Goal: Task Accomplishment & Management: Complete application form

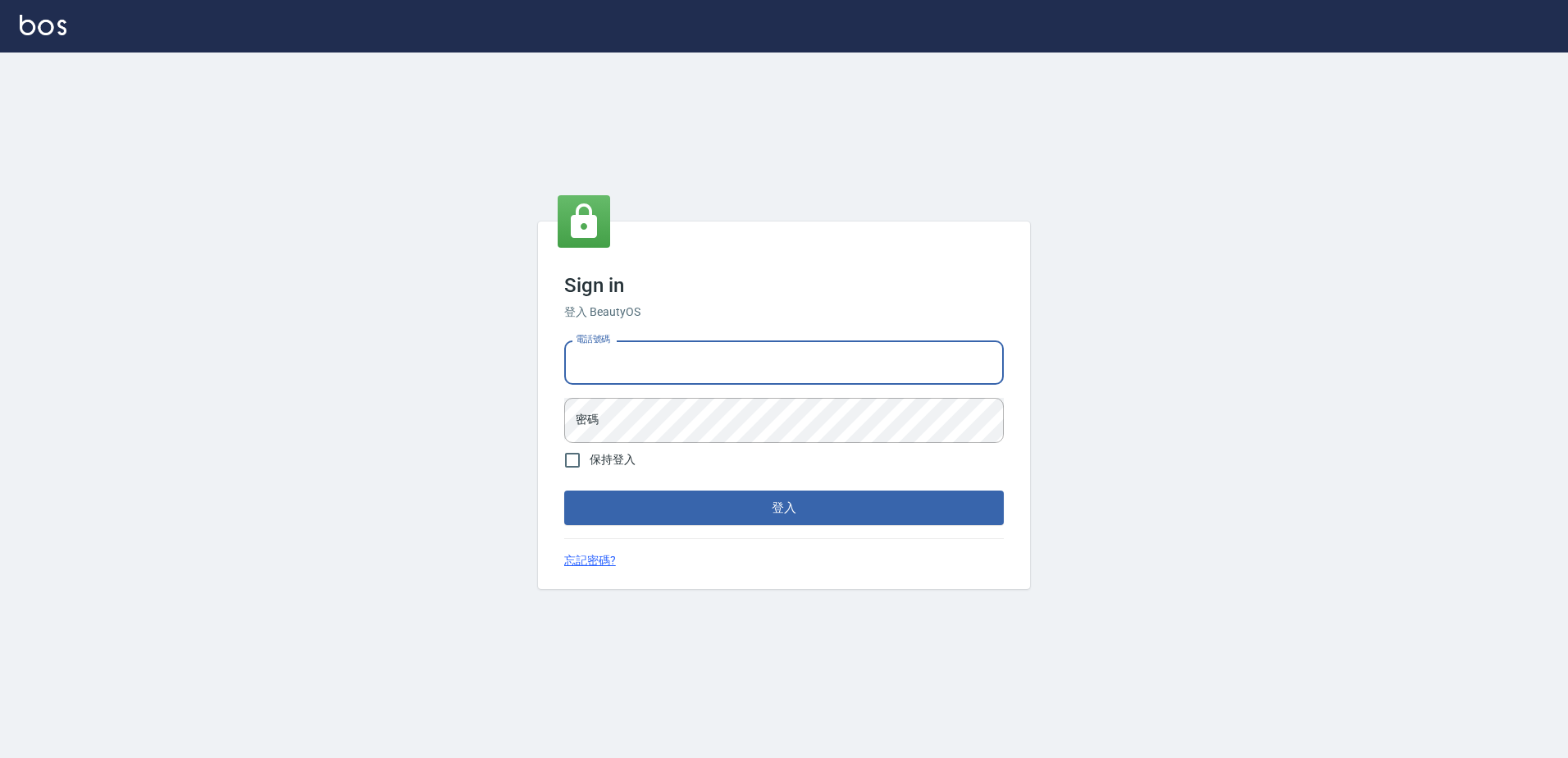
click at [622, 369] on input "電話號碼" at bounding box center [784, 362] width 439 height 45
type input "0426865599"
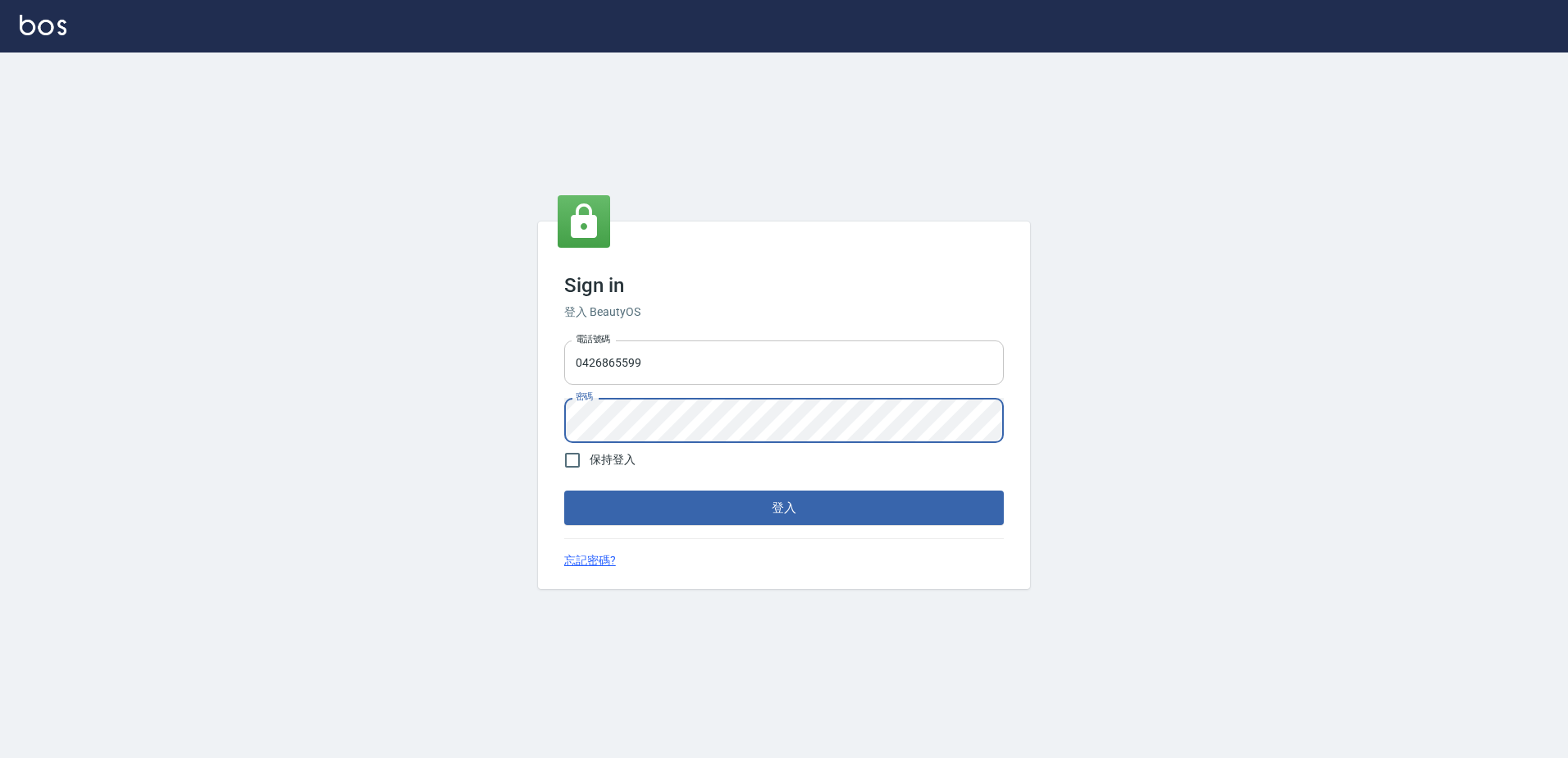
click at [564, 491] on button "登入" at bounding box center [784, 508] width 439 height 34
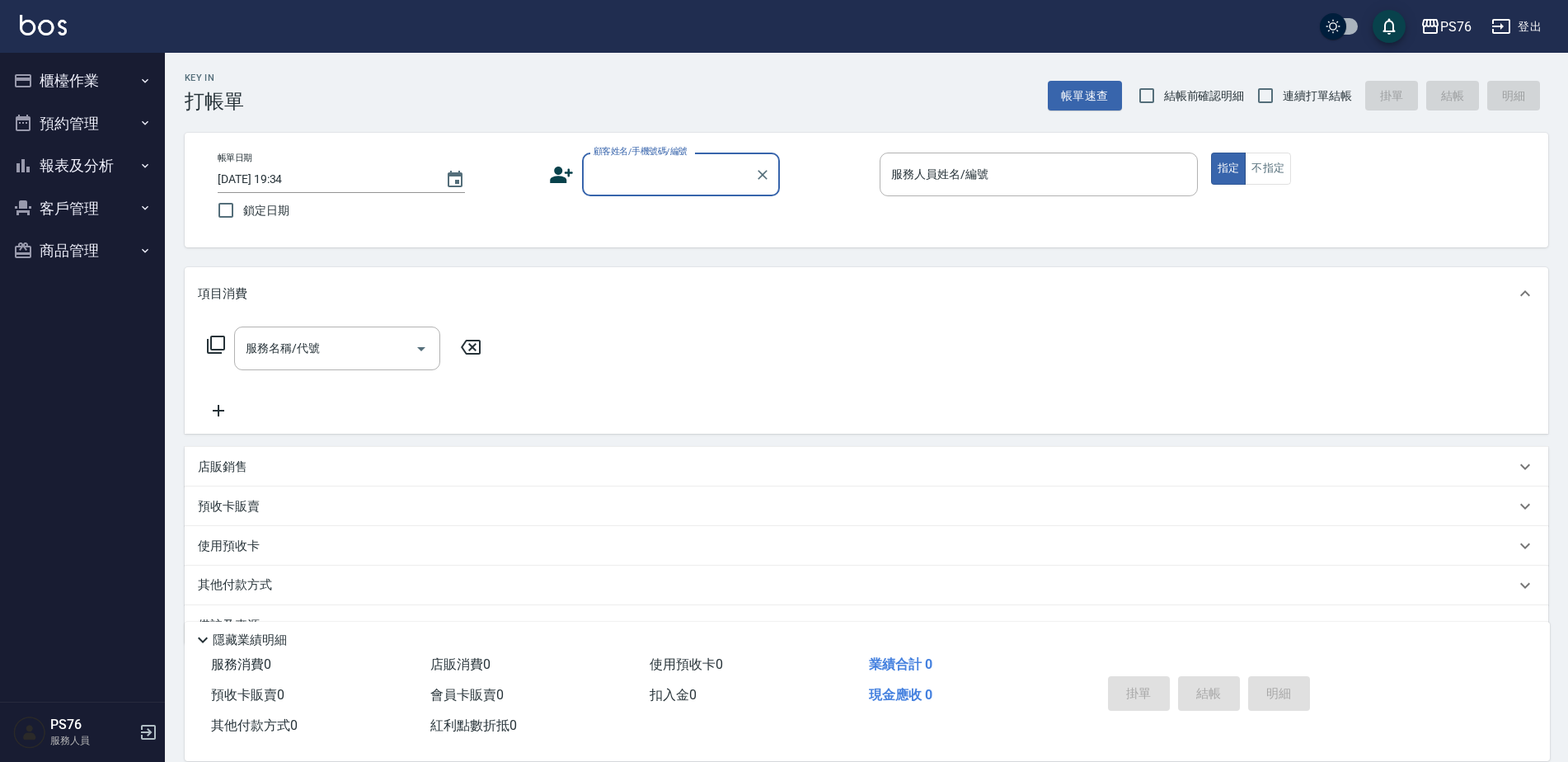
click at [645, 149] on label "顧客姓名/手機號碼/編號" at bounding box center [641, 151] width 94 height 12
click at [645, 160] on input "顧客姓名/手機號碼/編號" at bounding box center [669, 174] width 159 height 29
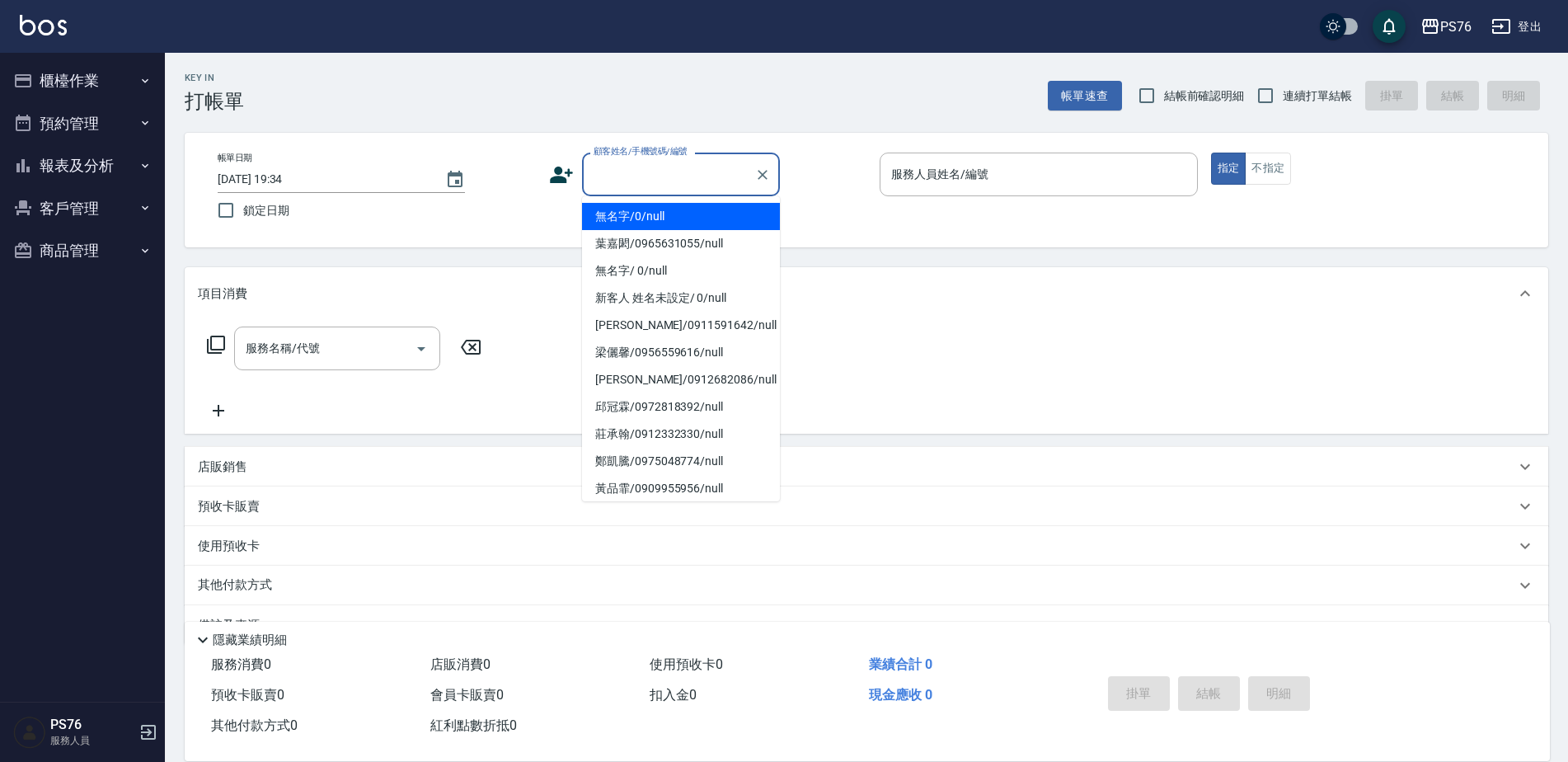
click at [645, 177] on input "顧客姓名/手機號碼/編號" at bounding box center [669, 174] width 159 height 29
click at [657, 217] on li "無名字/0/null" at bounding box center [681, 216] width 198 height 27
type input "無名字/0/null"
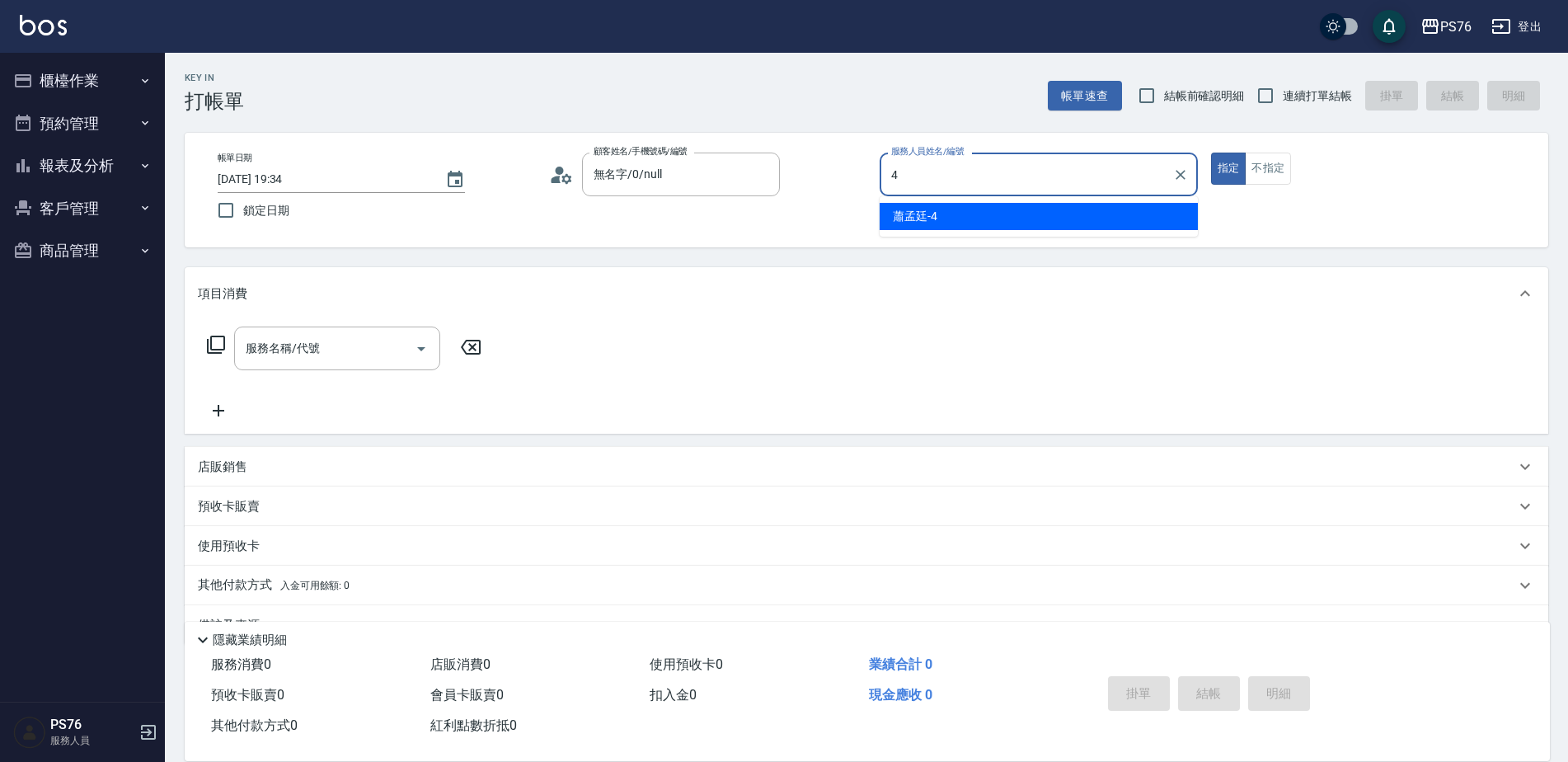
type input "蕭孟廷-4"
type button "true"
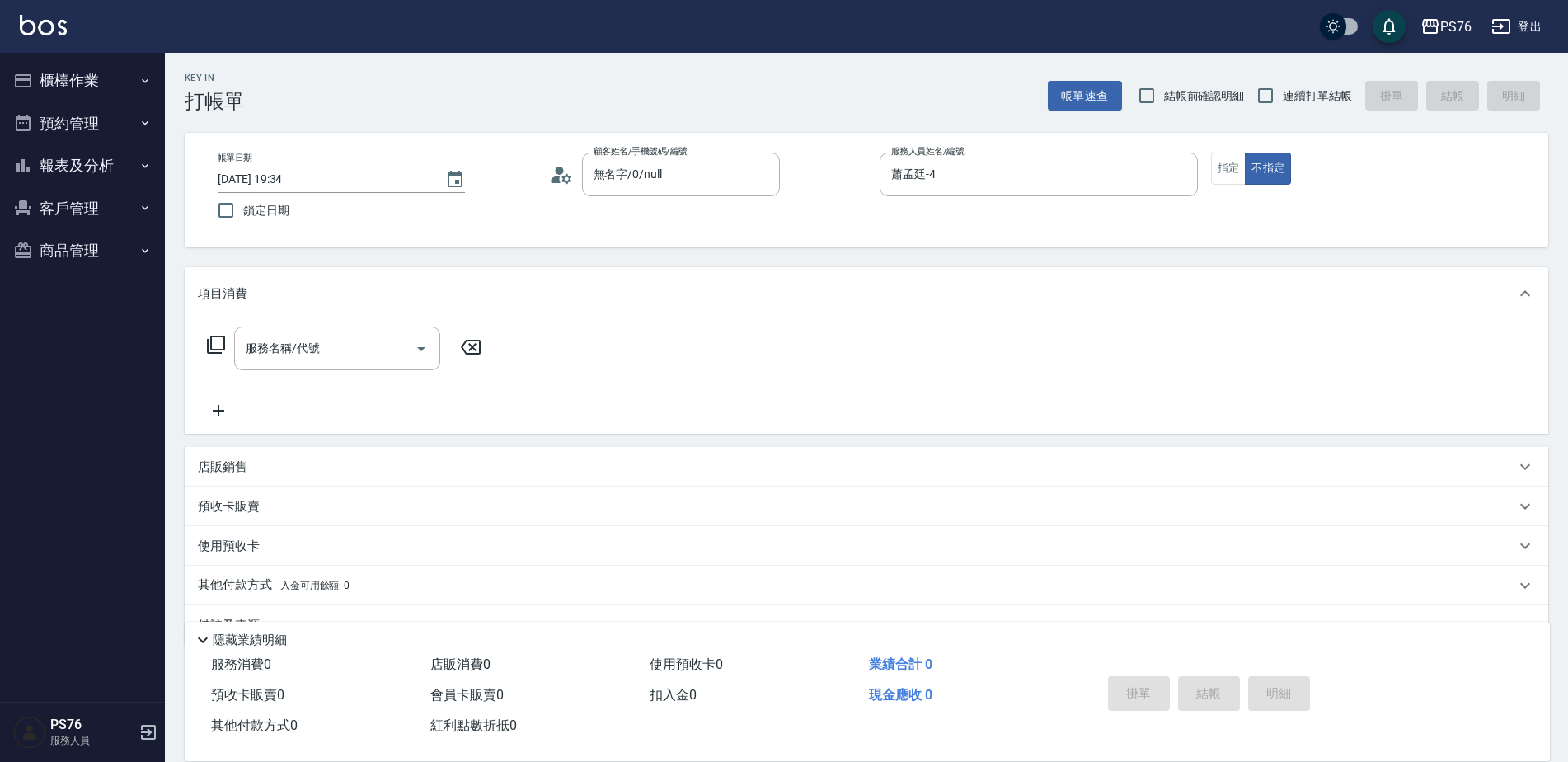
click at [1317, 96] on span "連續打單結帳" at bounding box center [1318, 96] width 69 height 17
click at [1283, 96] on input "連續打單結帳" at bounding box center [1266, 96] width 34 height 34
checkbox input "true"
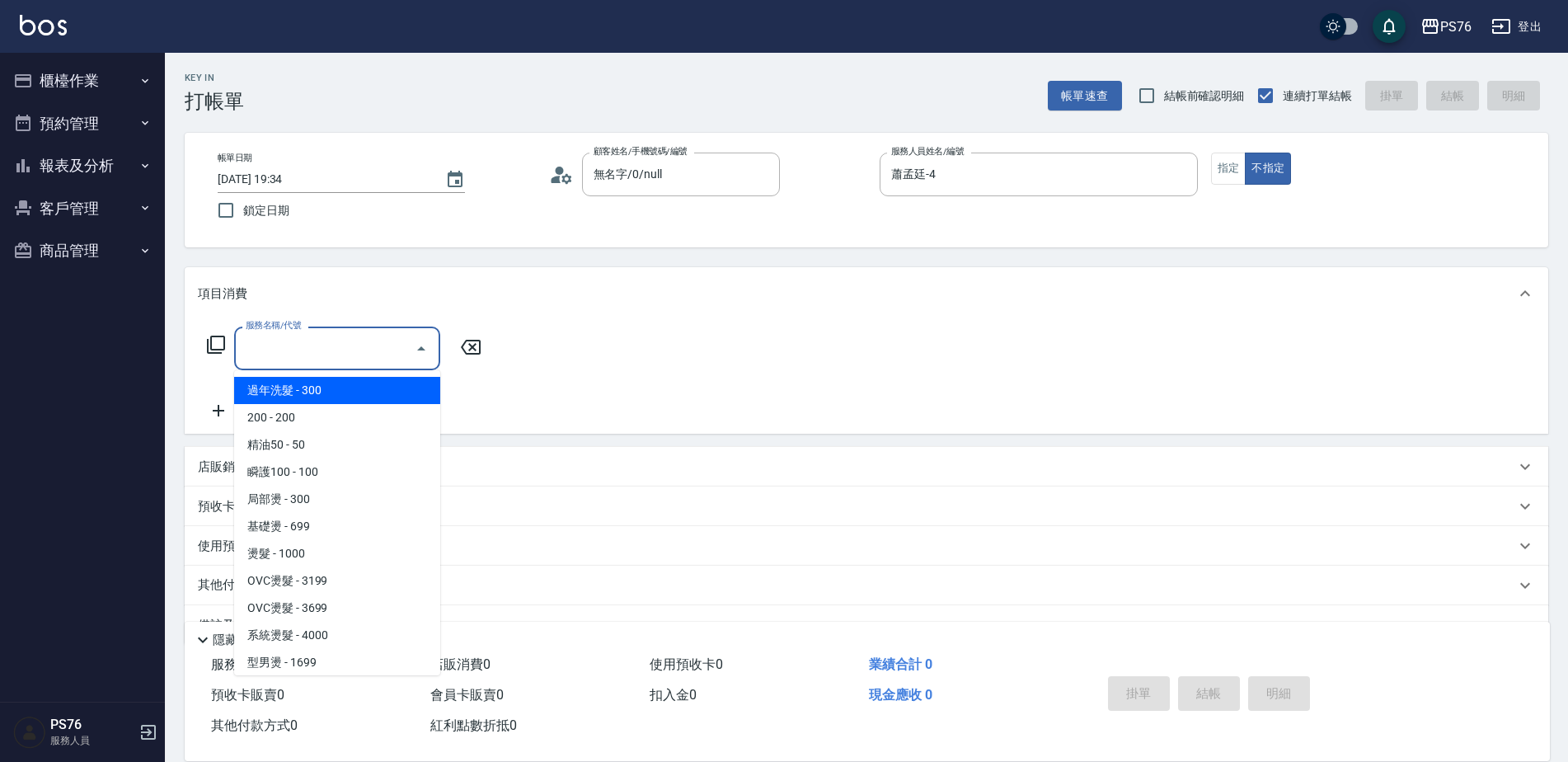
click at [316, 345] on input "服務名稱/代號" at bounding box center [325, 348] width 166 height 29
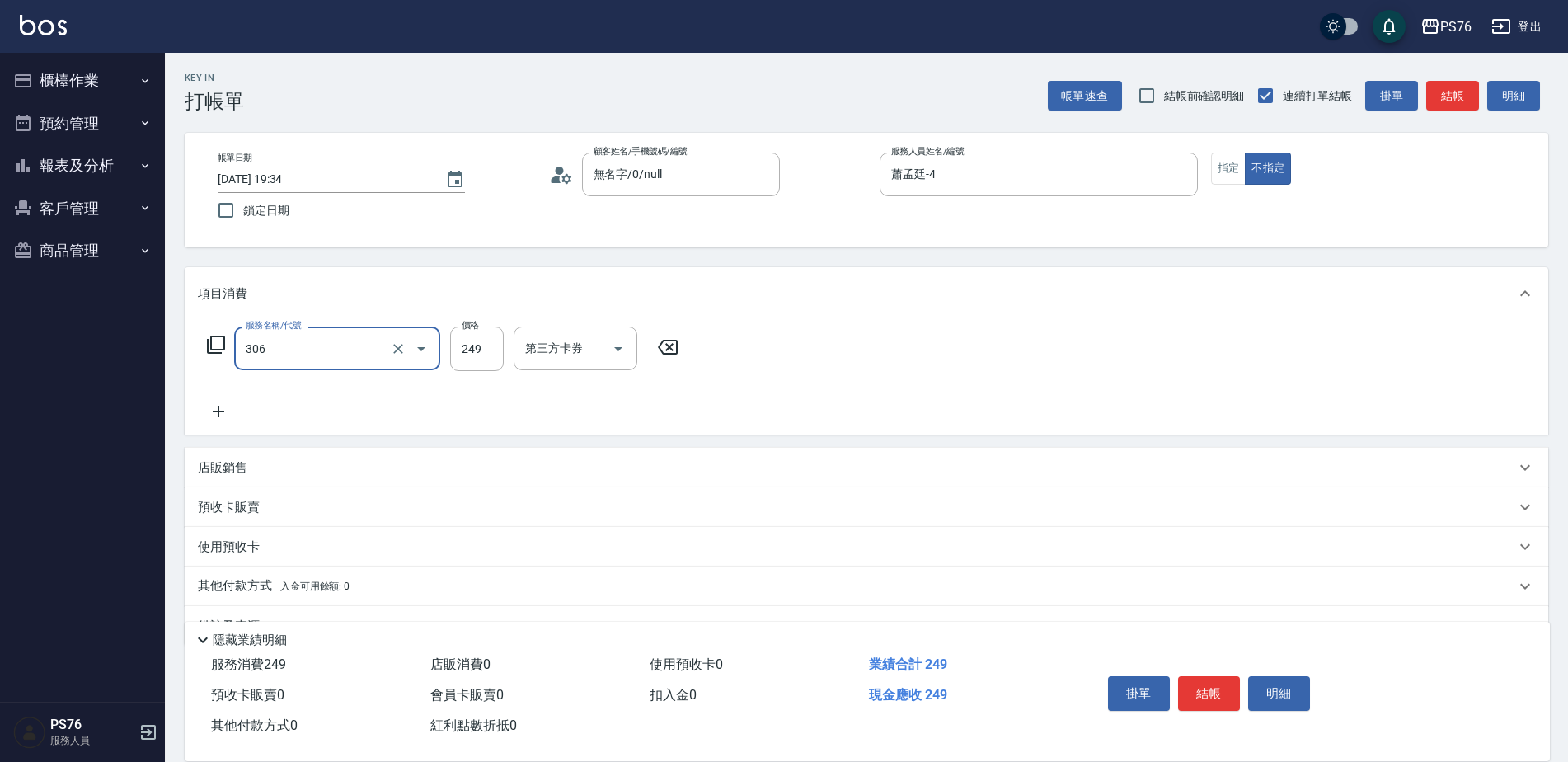
type input "剪髮(306)"
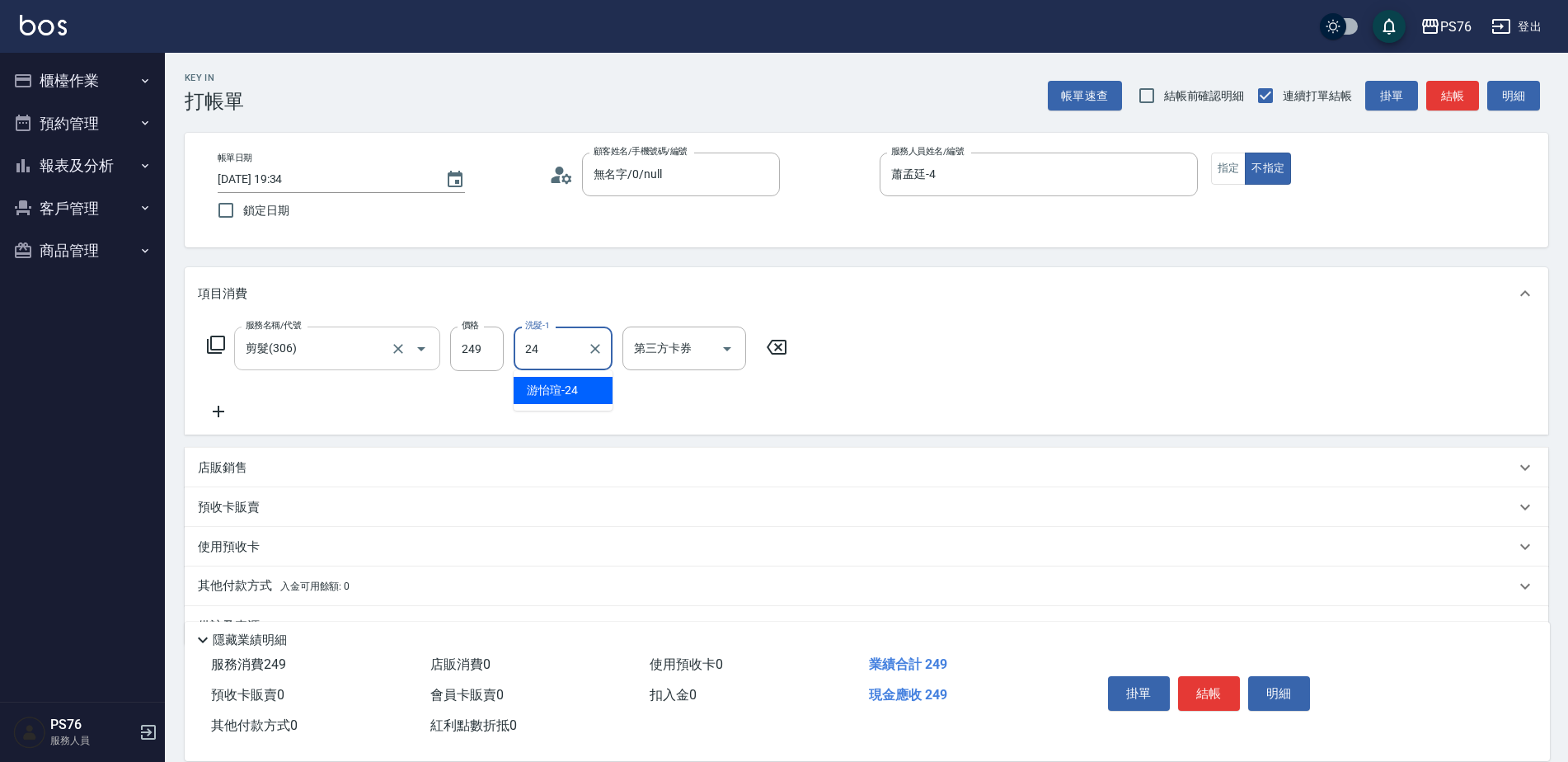
type input "游怡瑄-24"
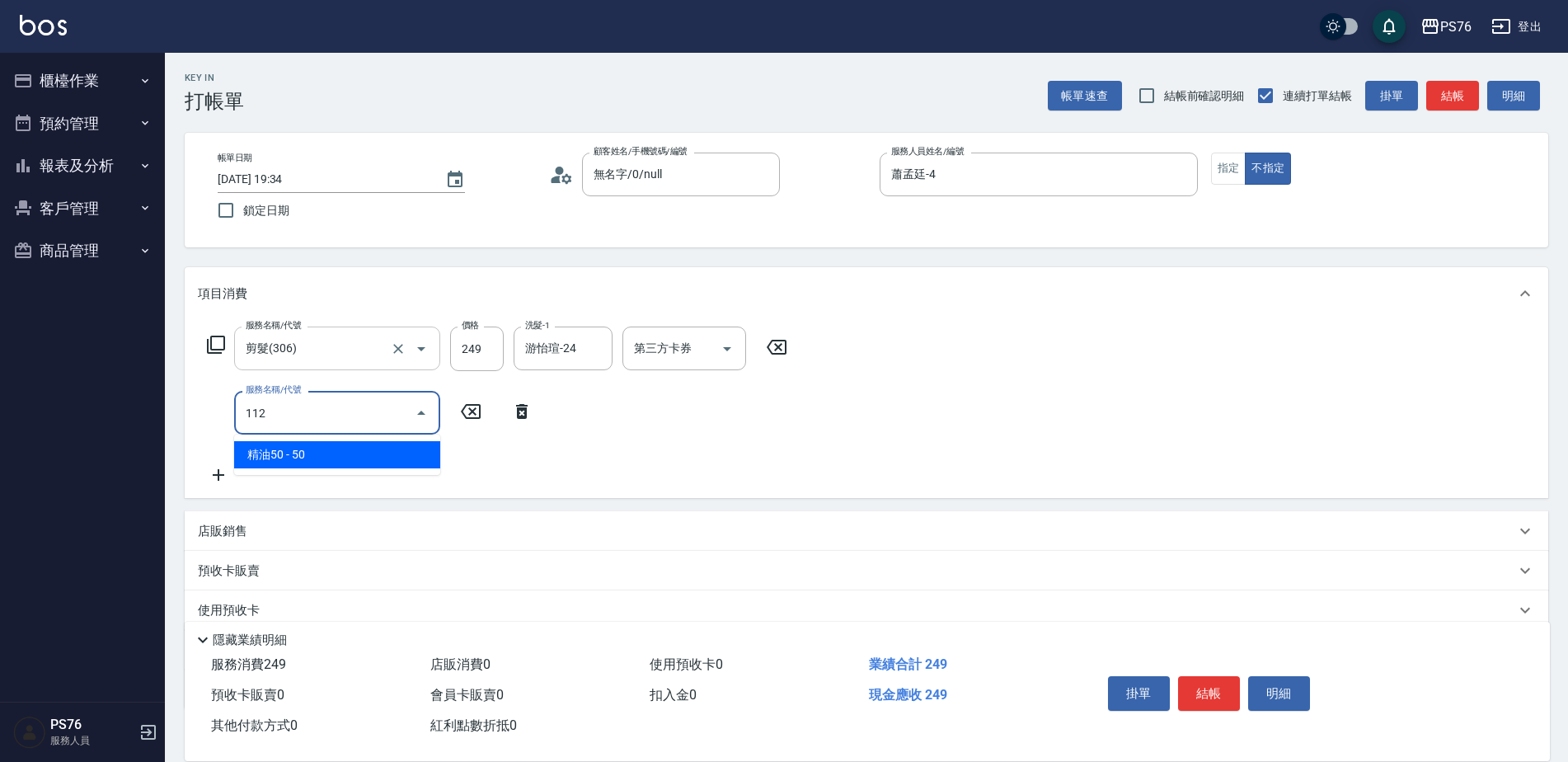
type input "精油50(112)"
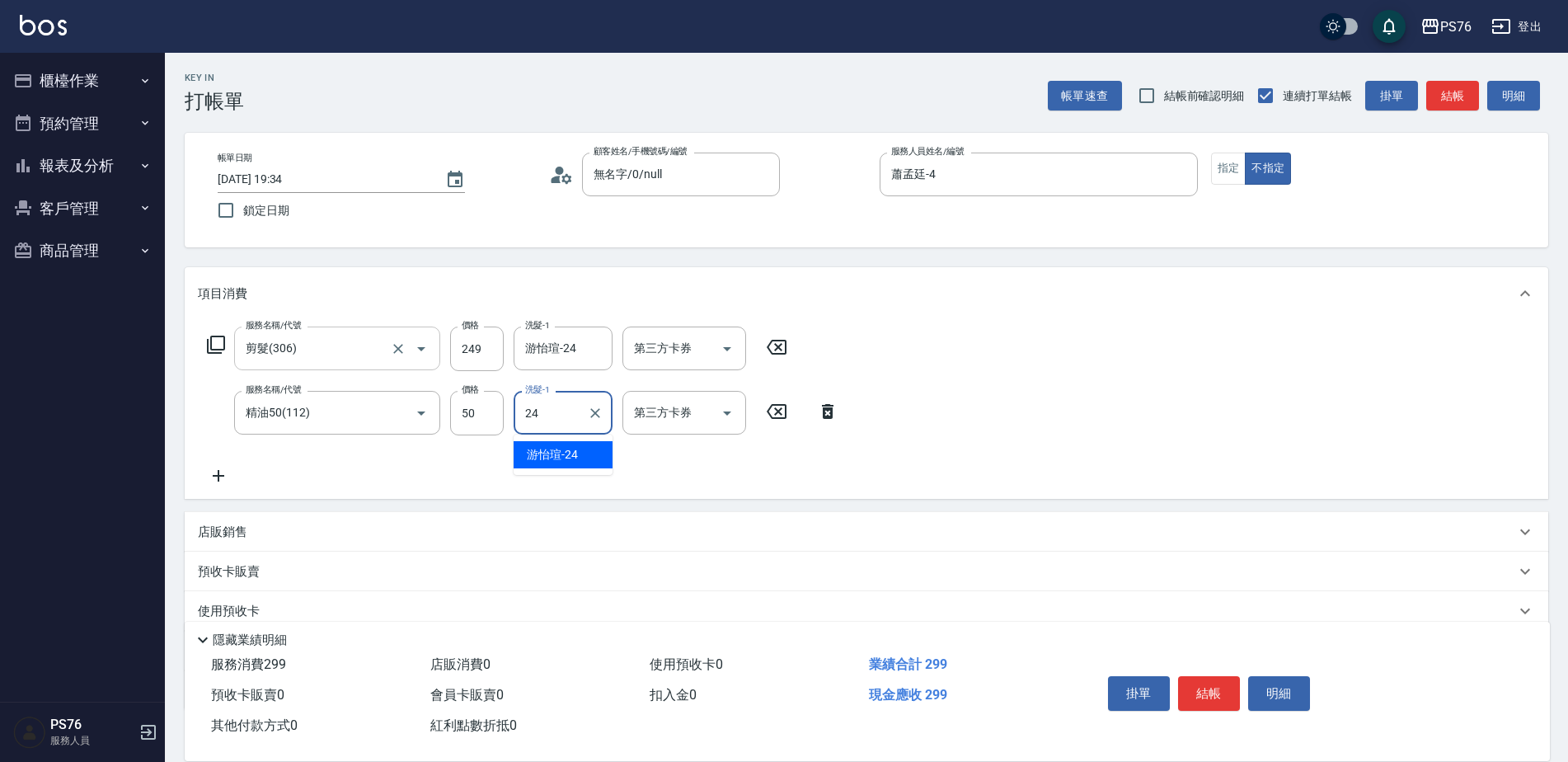
type input "游怡瑄-24"
click at [220, 536] on p "店販銷售" at bounding box center [223, 533] width 50 height 17
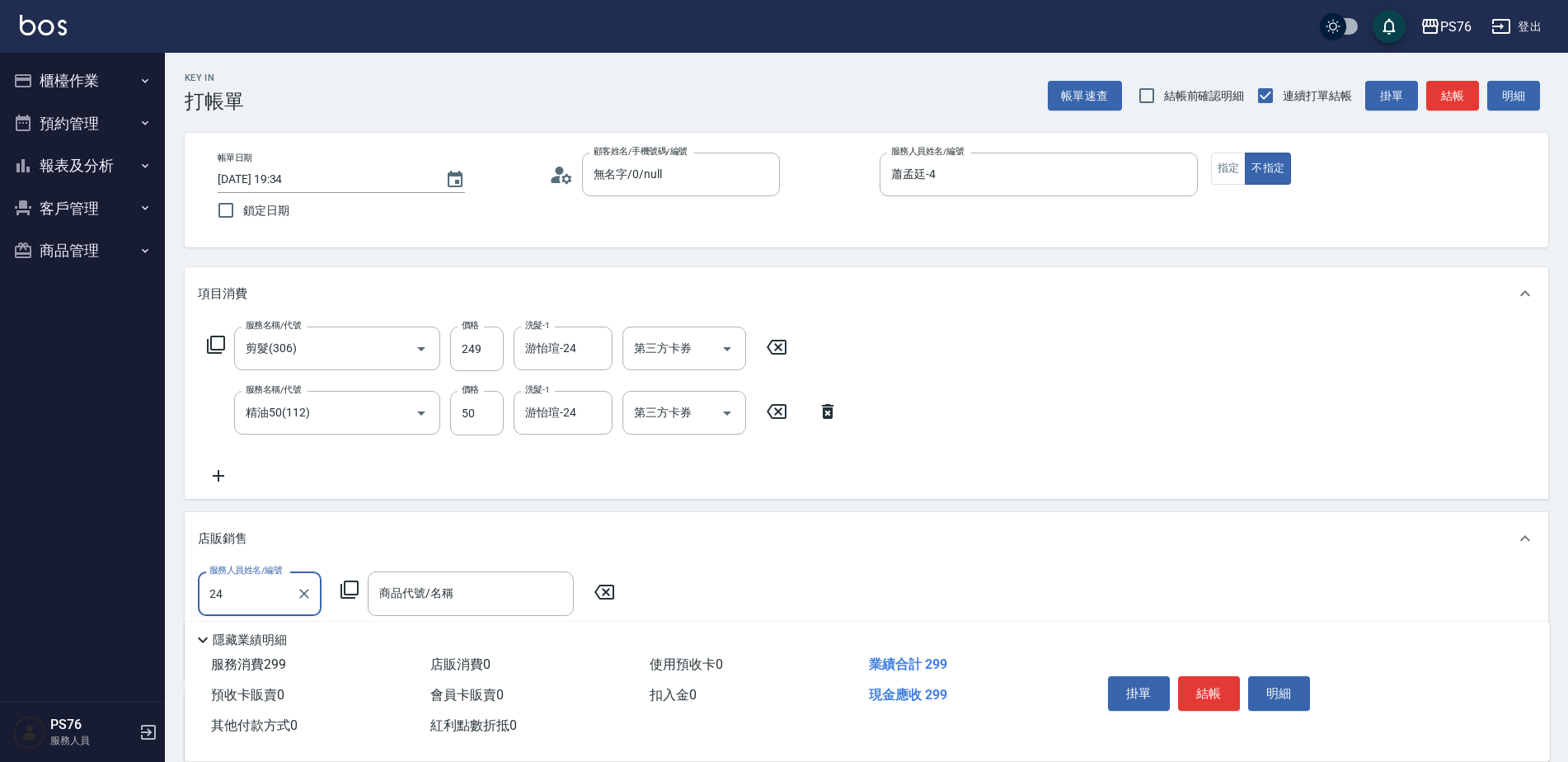
type input "游怡瑄-24"
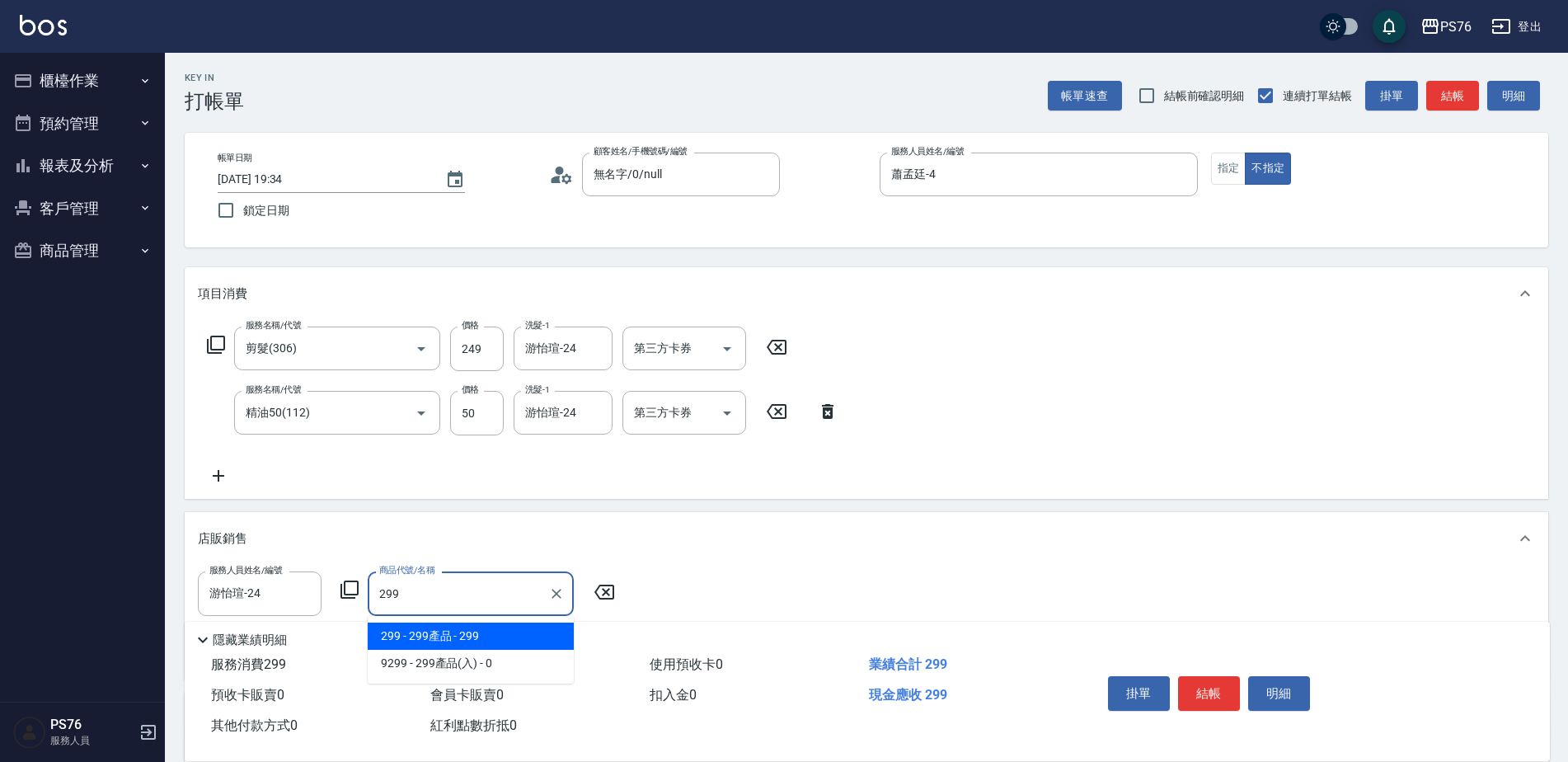
type input "299產品"
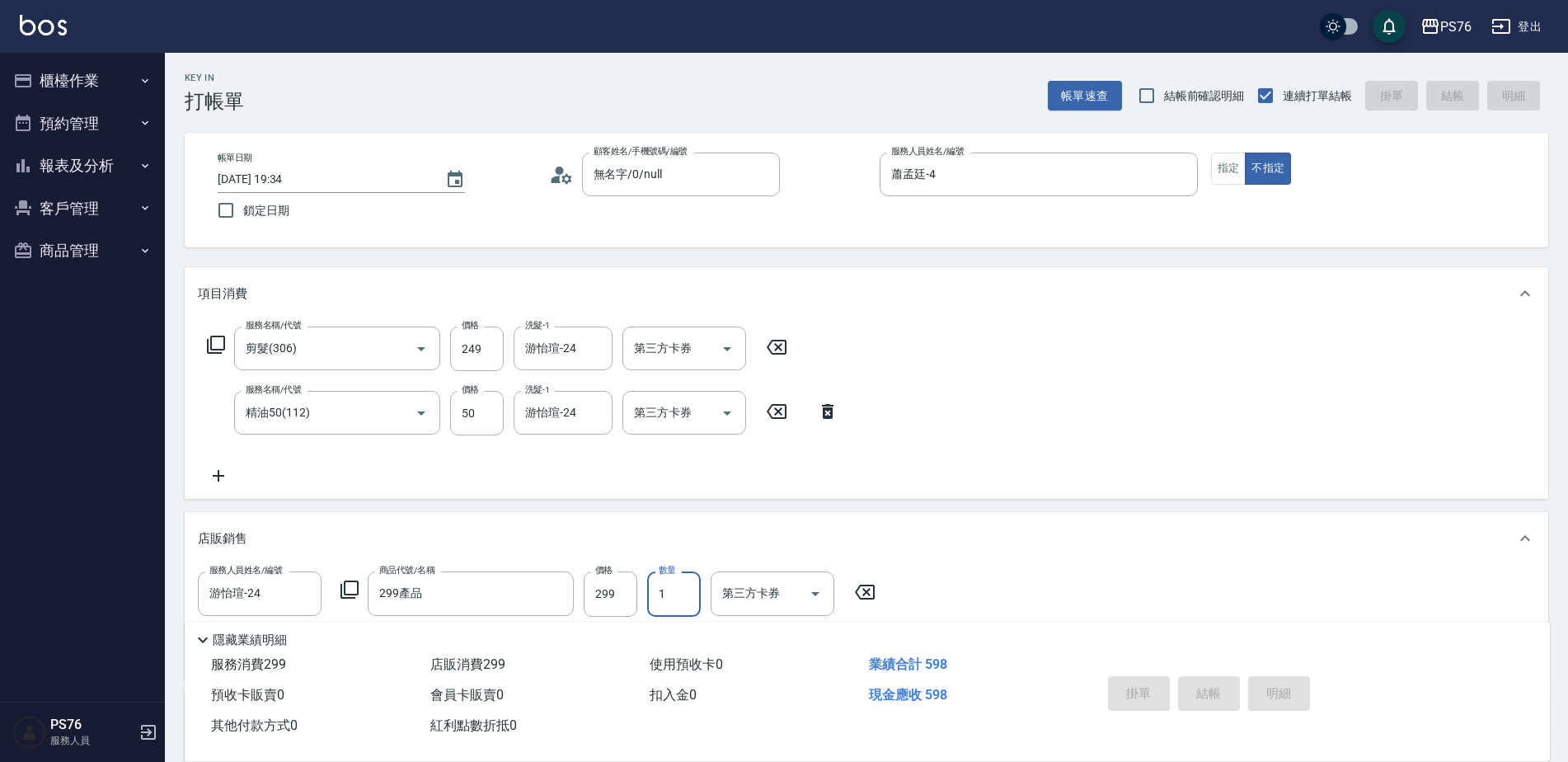
type input "[DATE] 19:36"
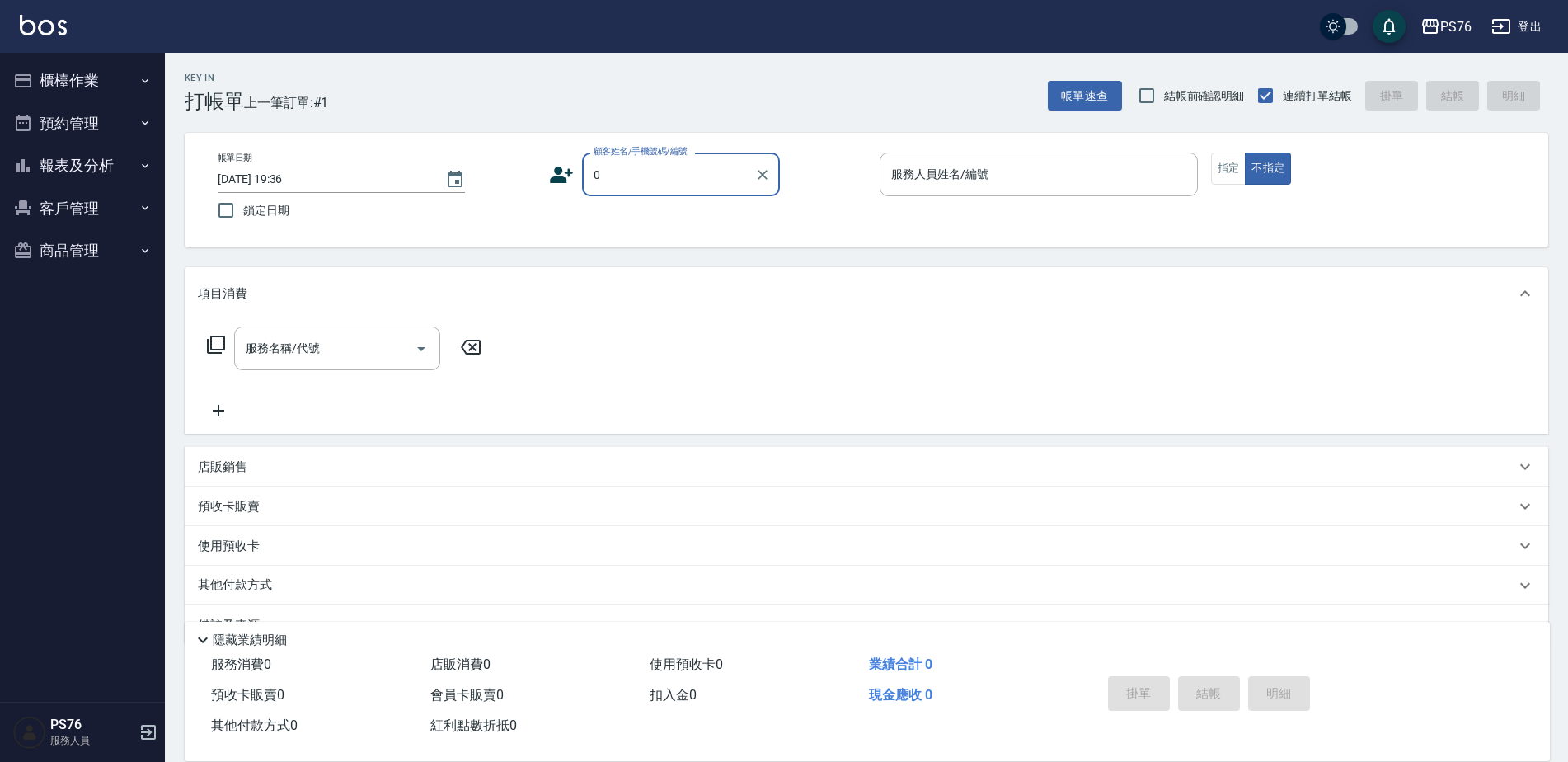
type input "無名字/0/null"
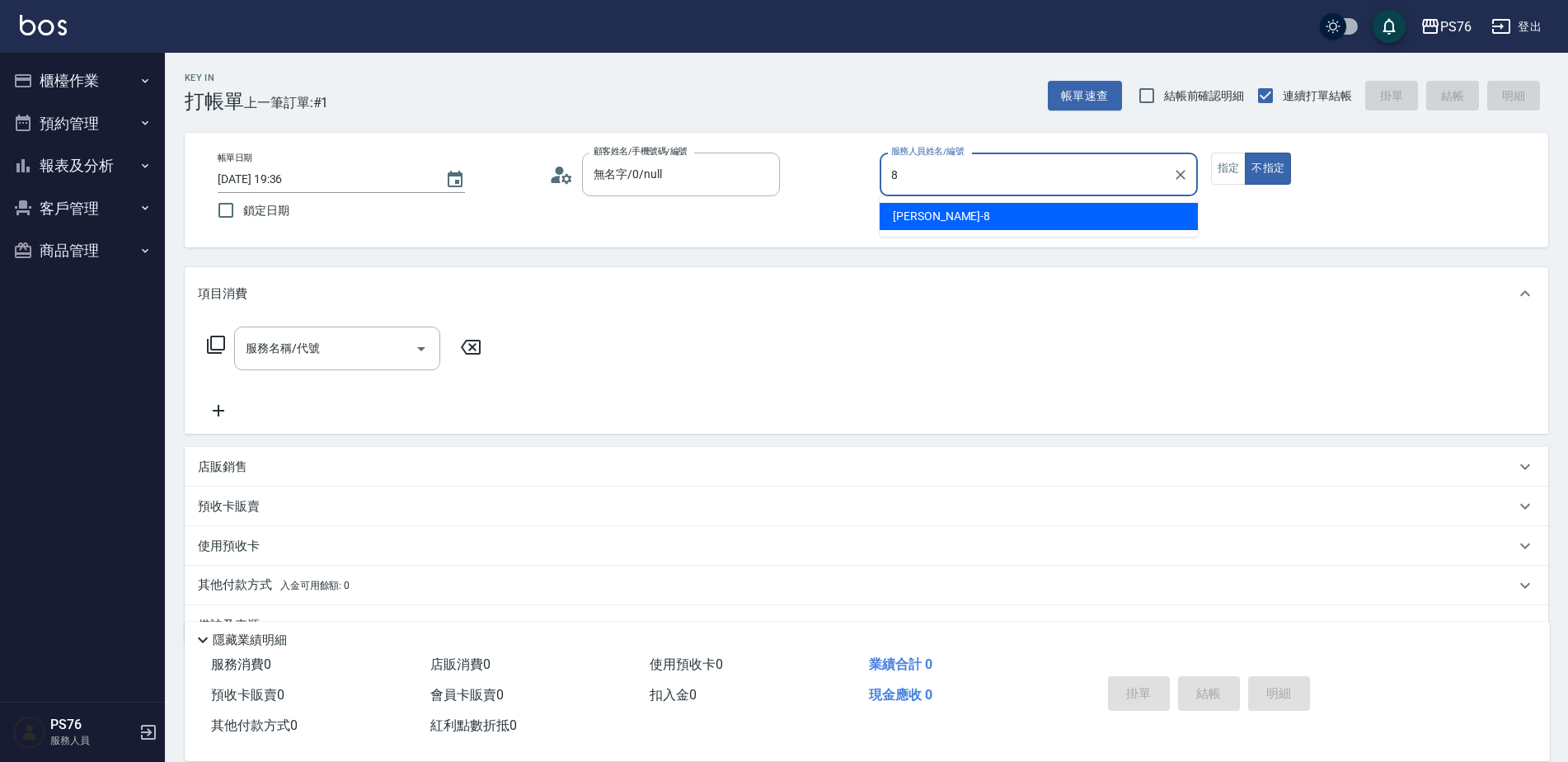
type input "[PERSON_NAME]-8"
type button "false"
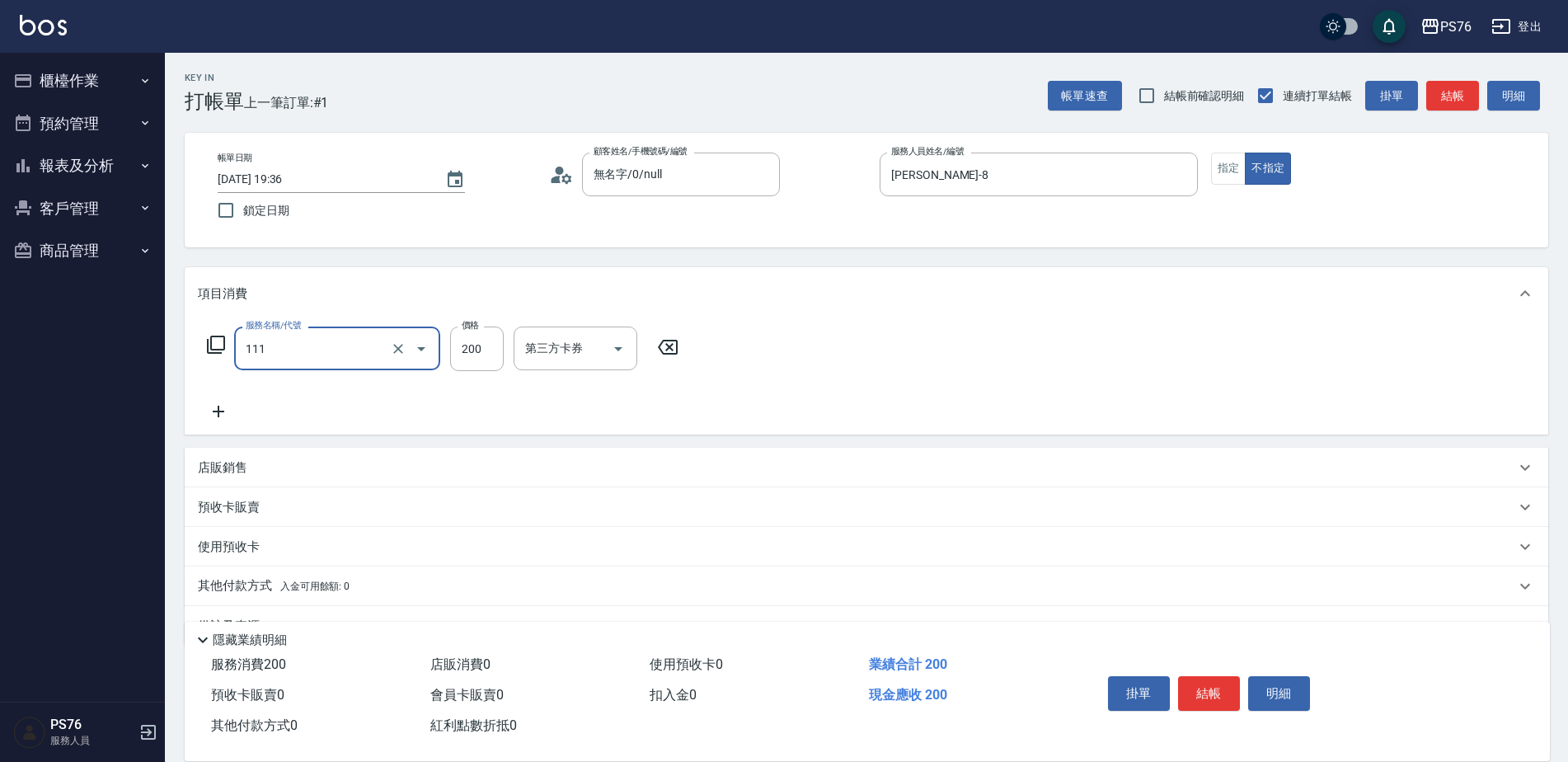
type input "200(111)"
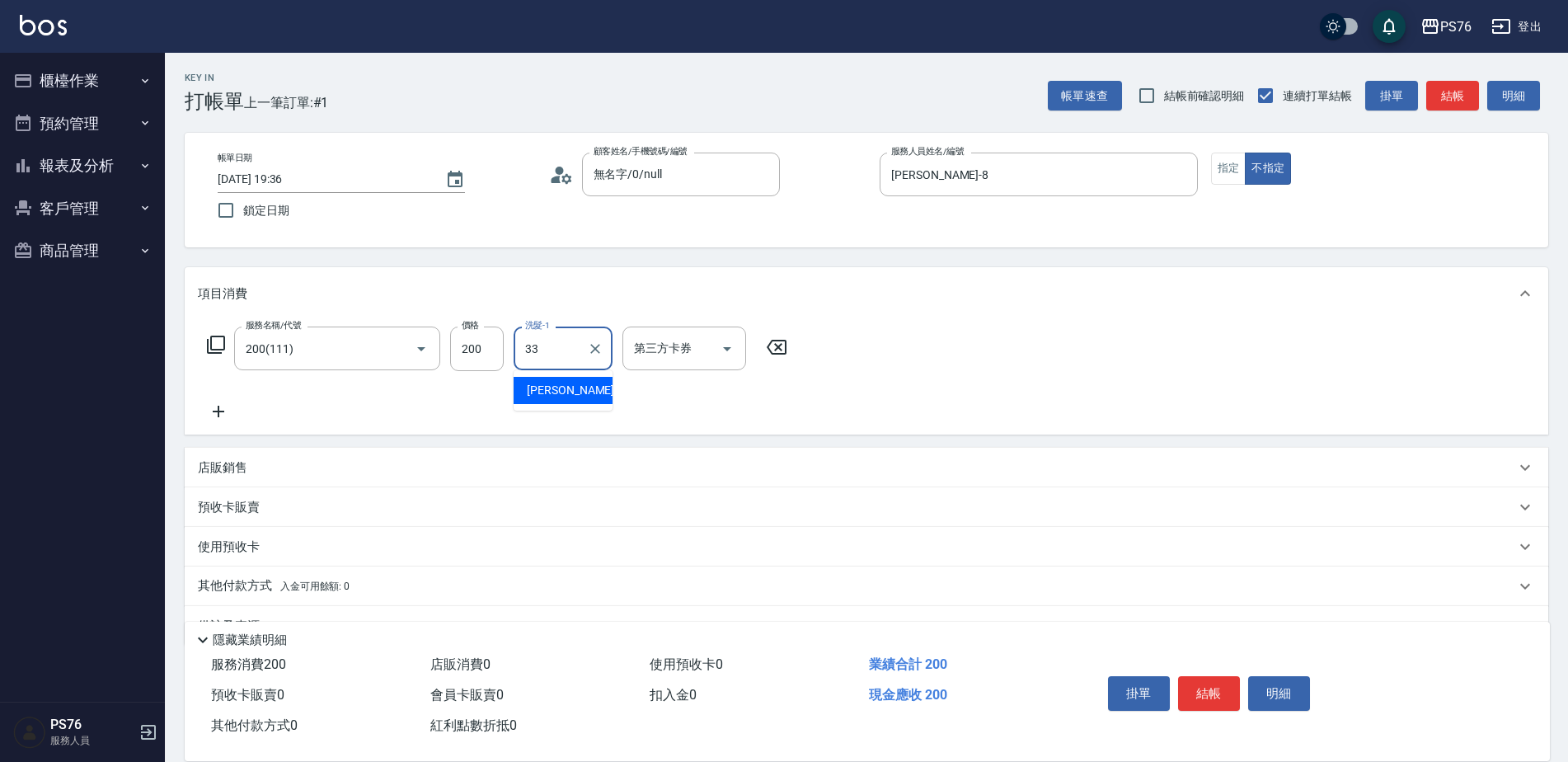
type input "[PERSON_NAME]33"
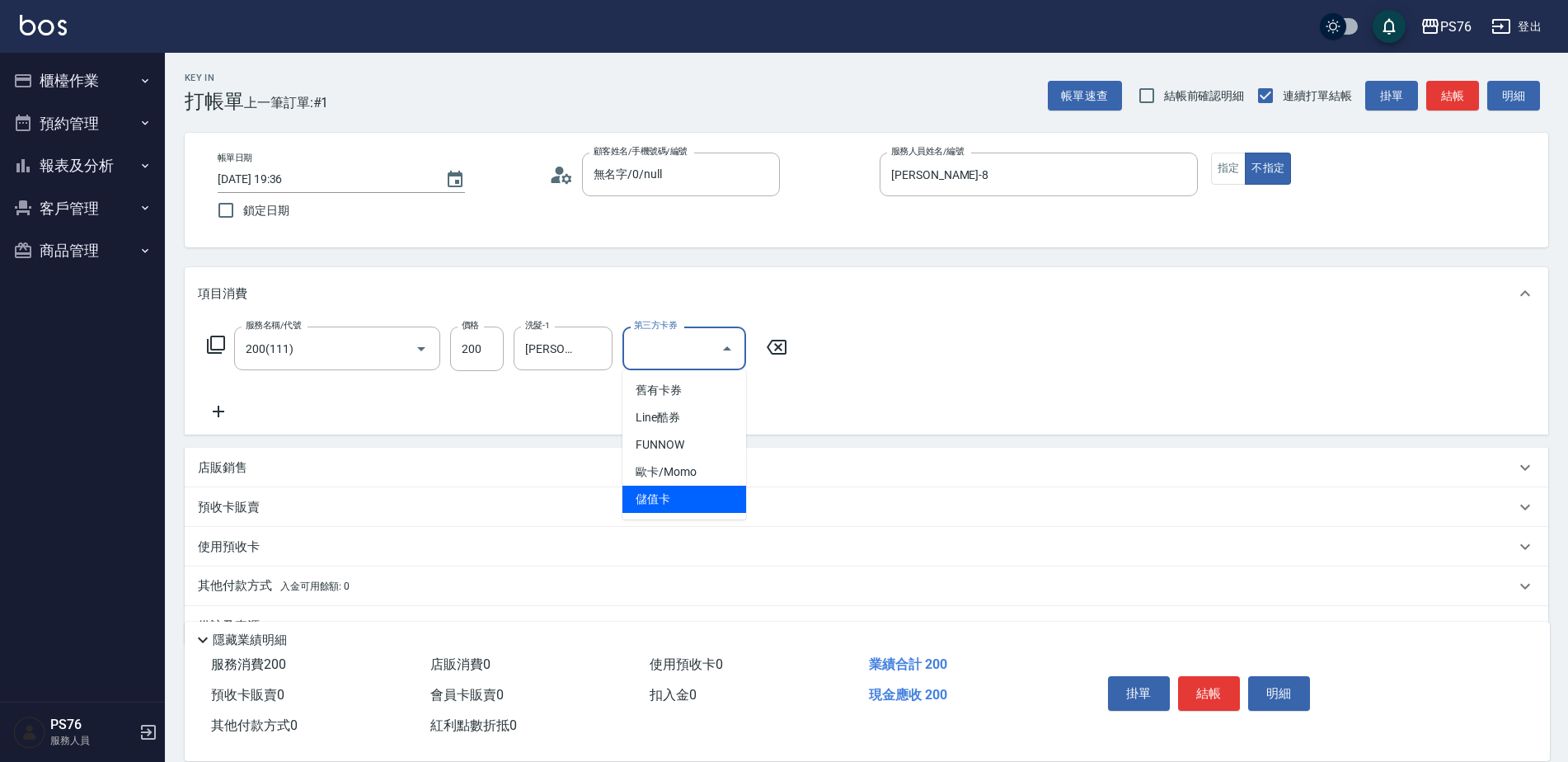
type input "儲值卡"
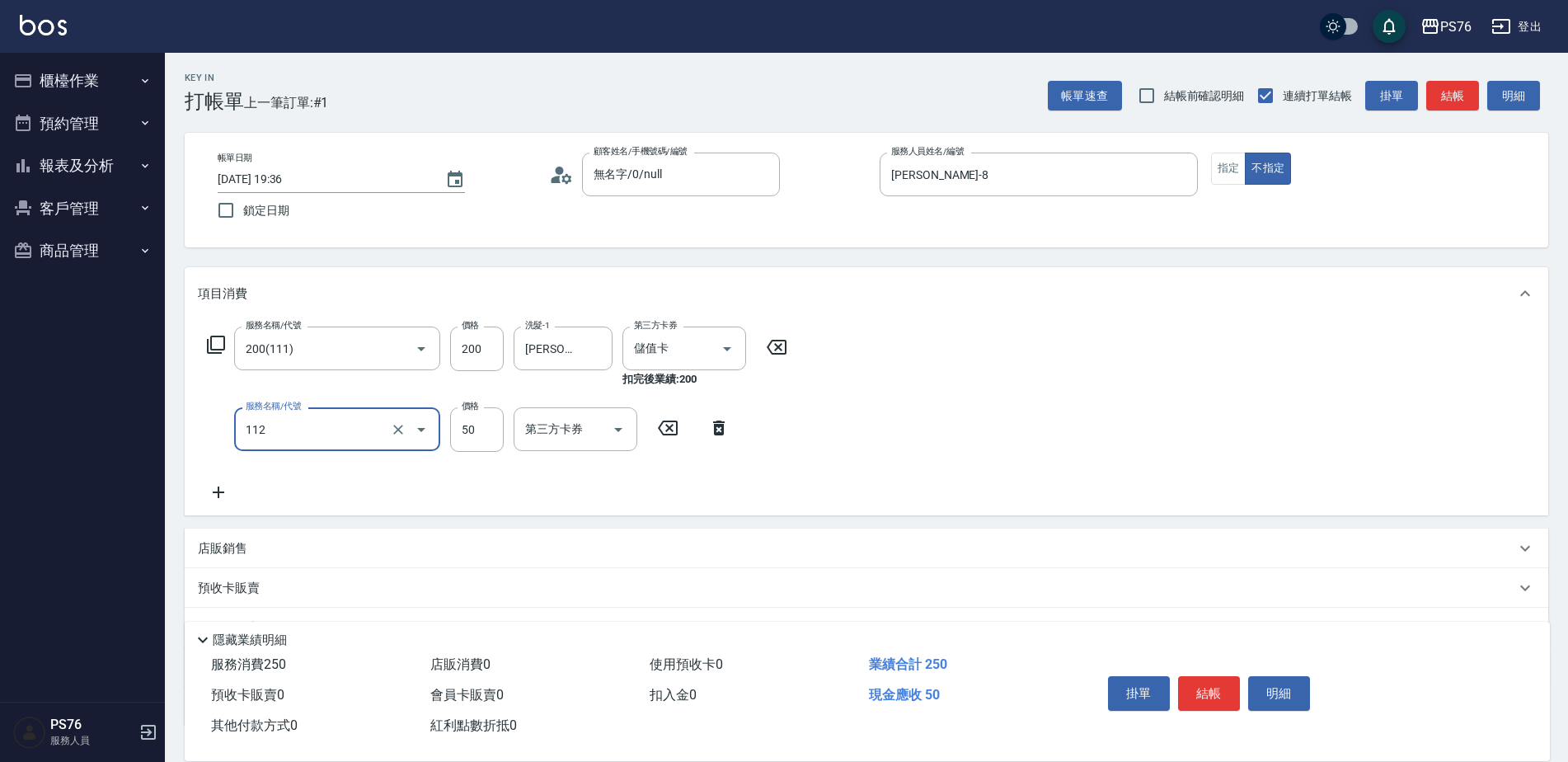
type input "精油50(112)"
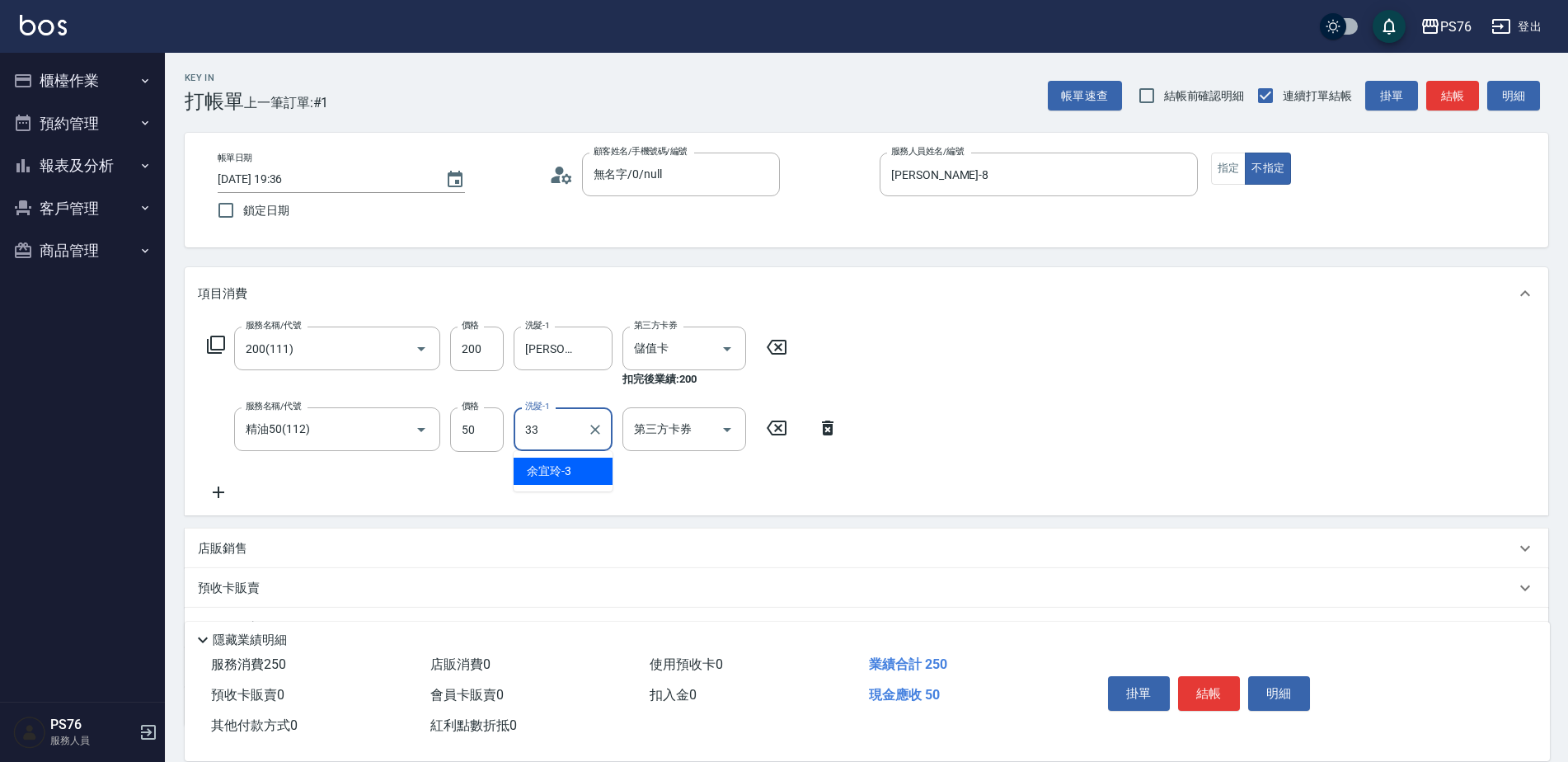
type input "[PERSON_NAME]33"
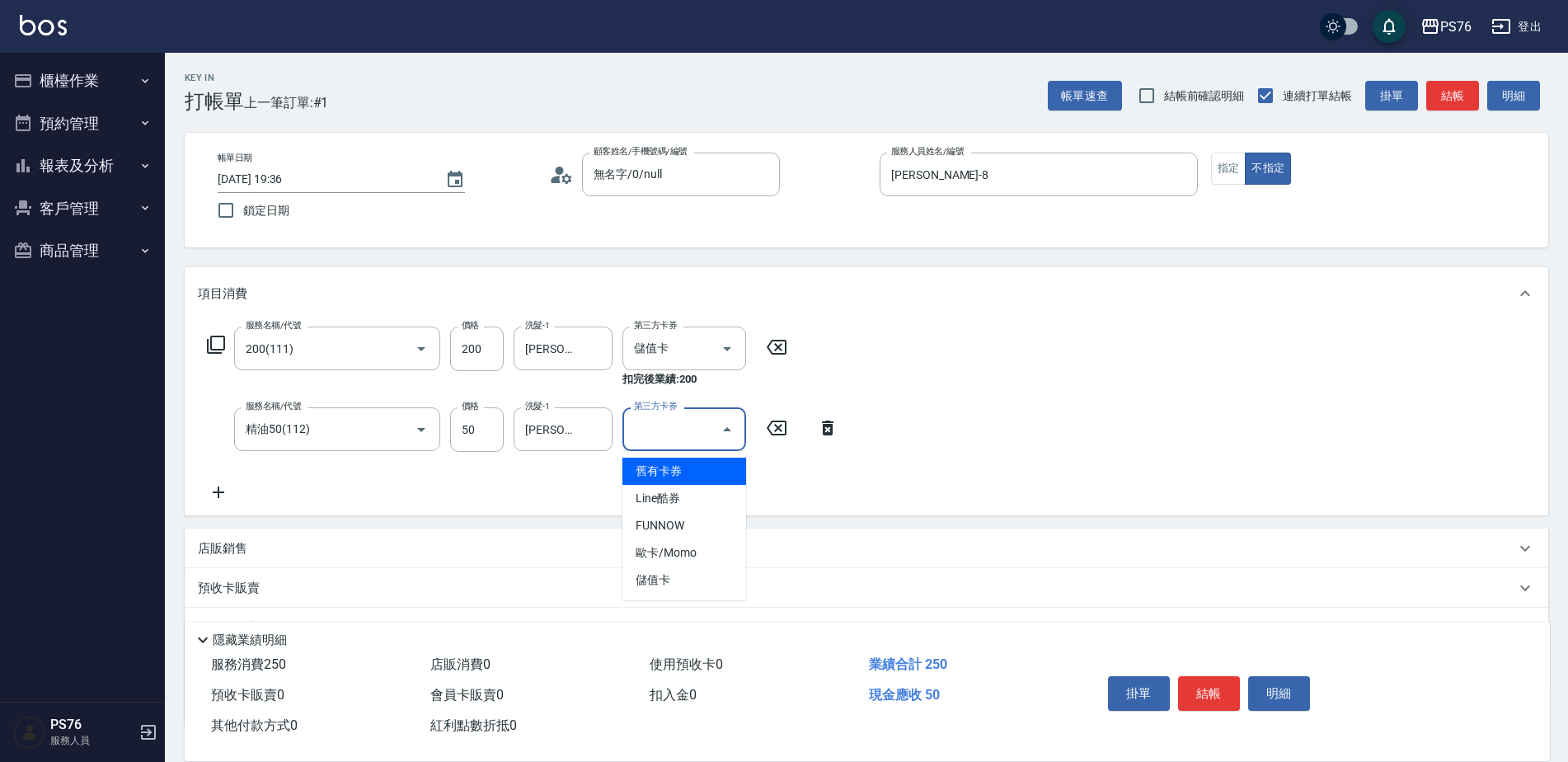
type input "儲值卡"
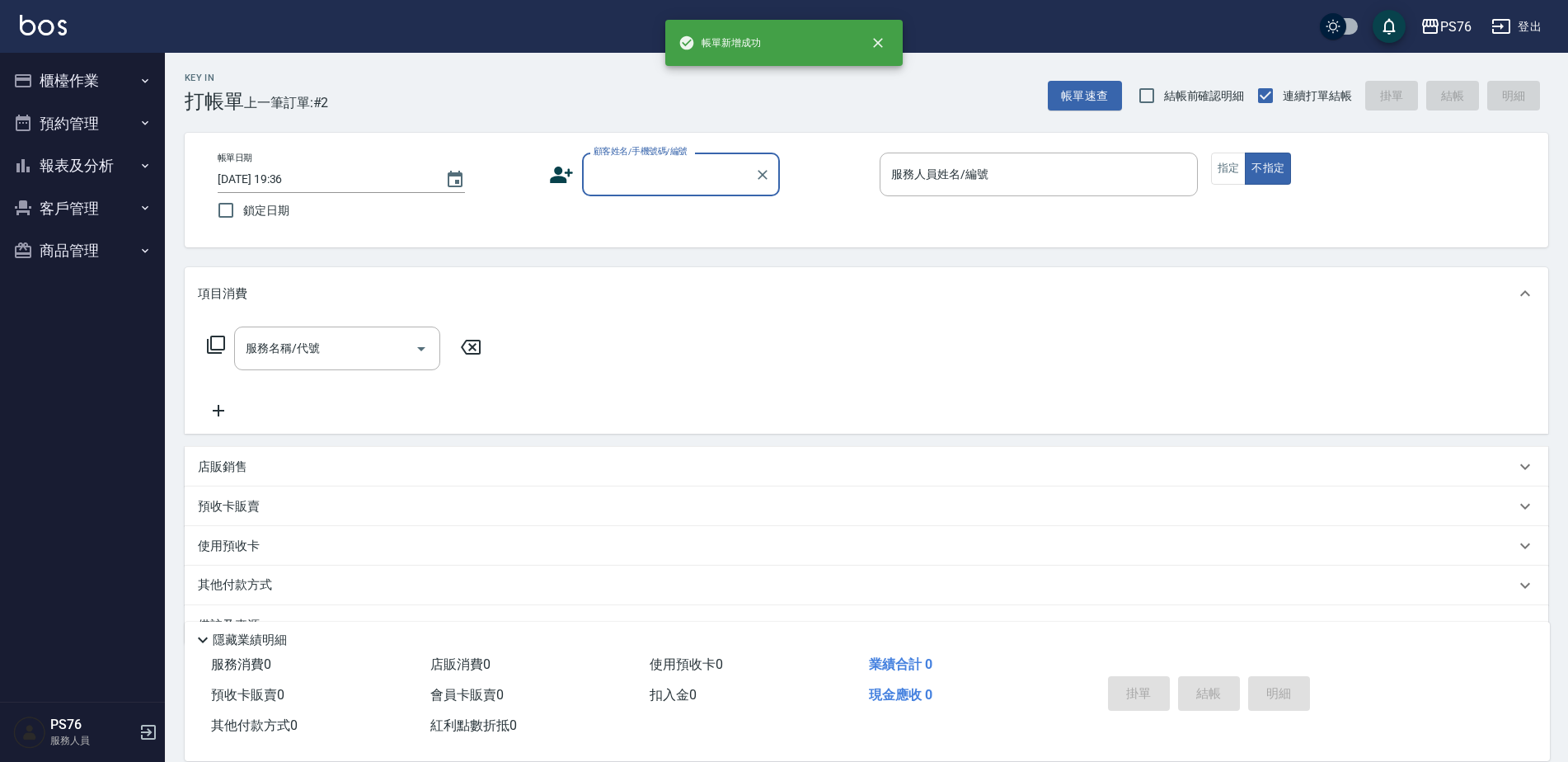
click at [84, 64] on button "櫃檯作業" at bounding box center [82, 80] width 152 height 43
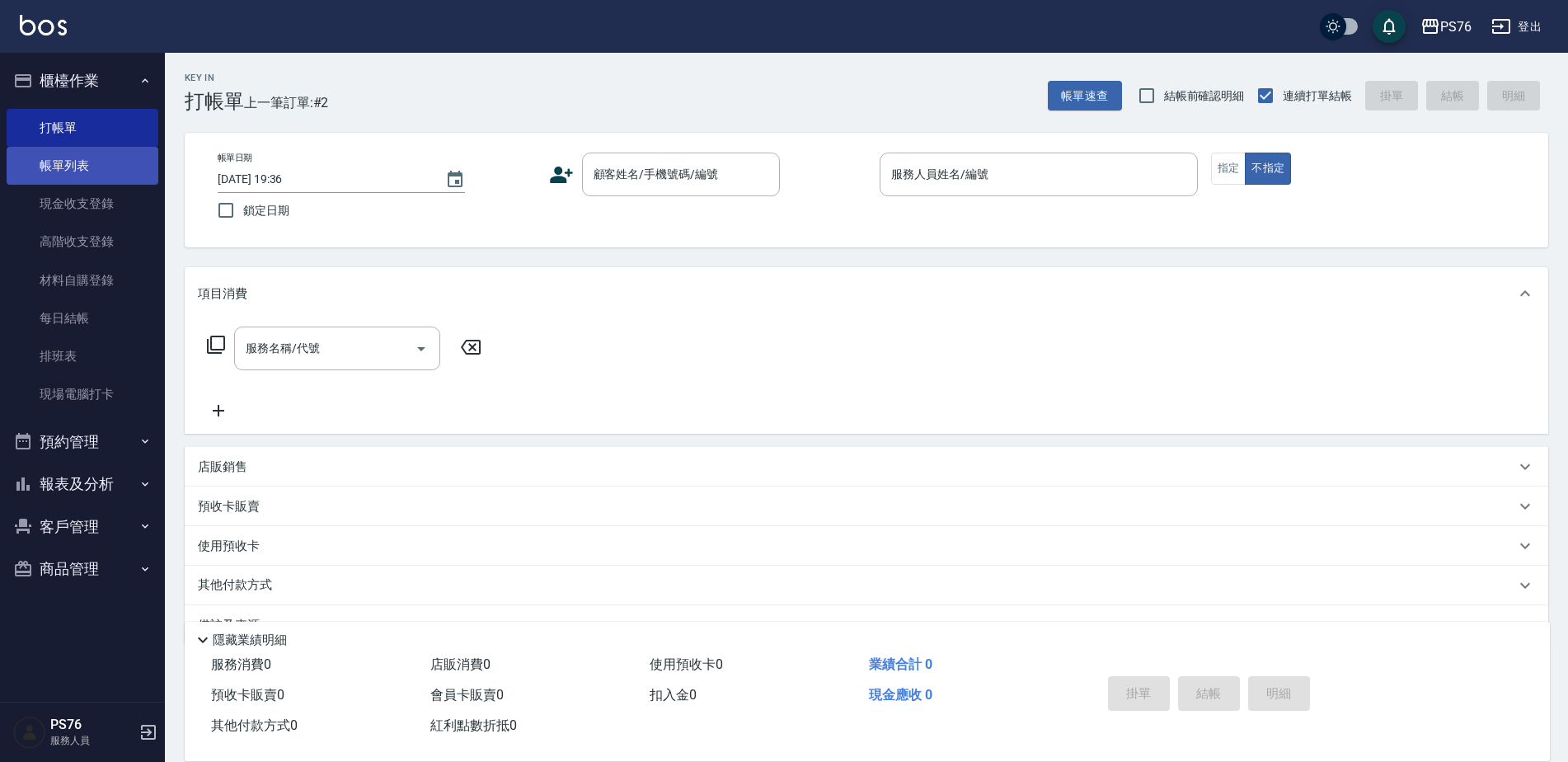
click at [98, 150] on link "帳單列表" at bounding box center [82, 166] width 152 height 38
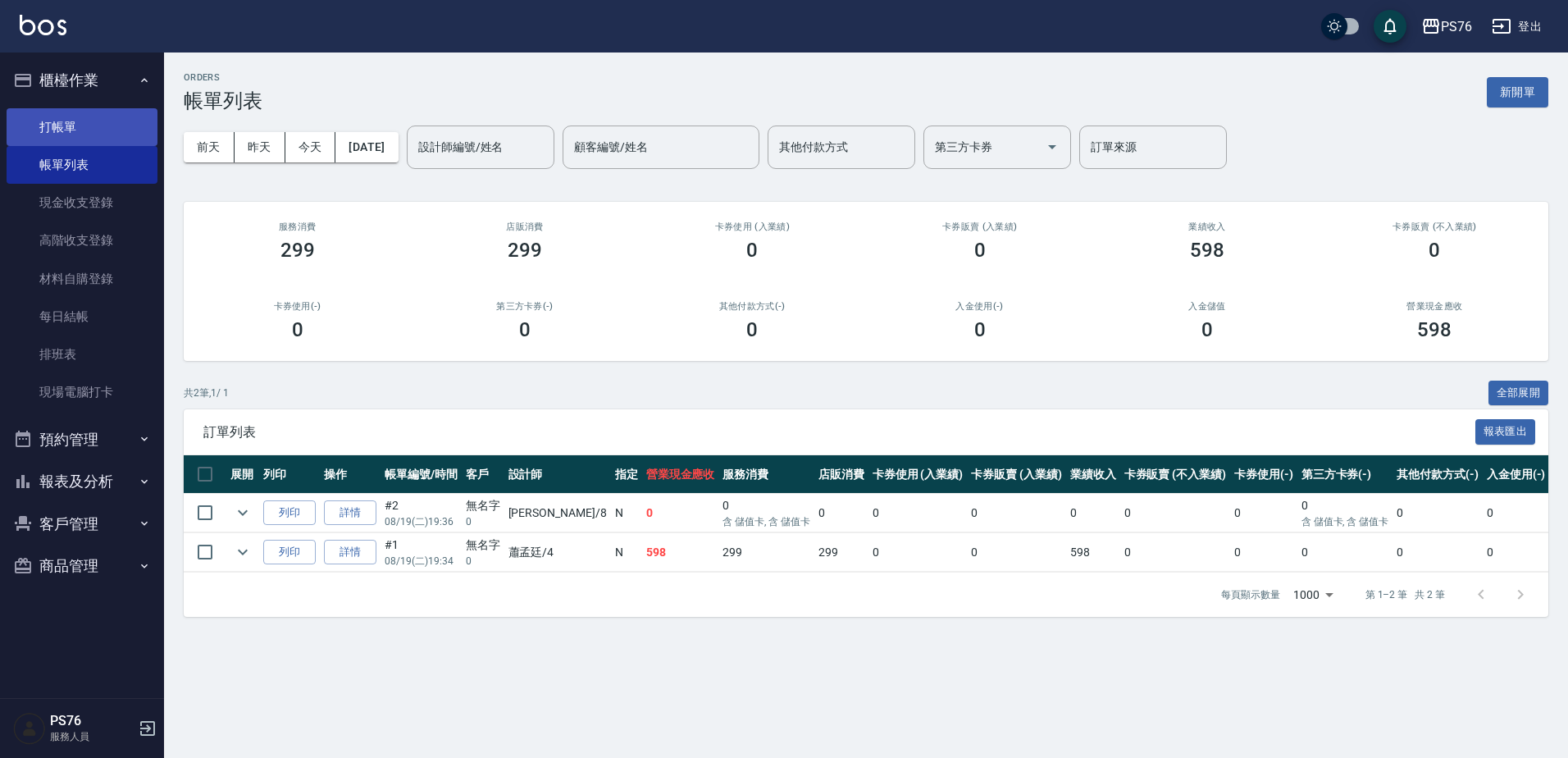
click at [88, 132] on link "打帳單" at bounding box center [82, 127] width 151 height 38
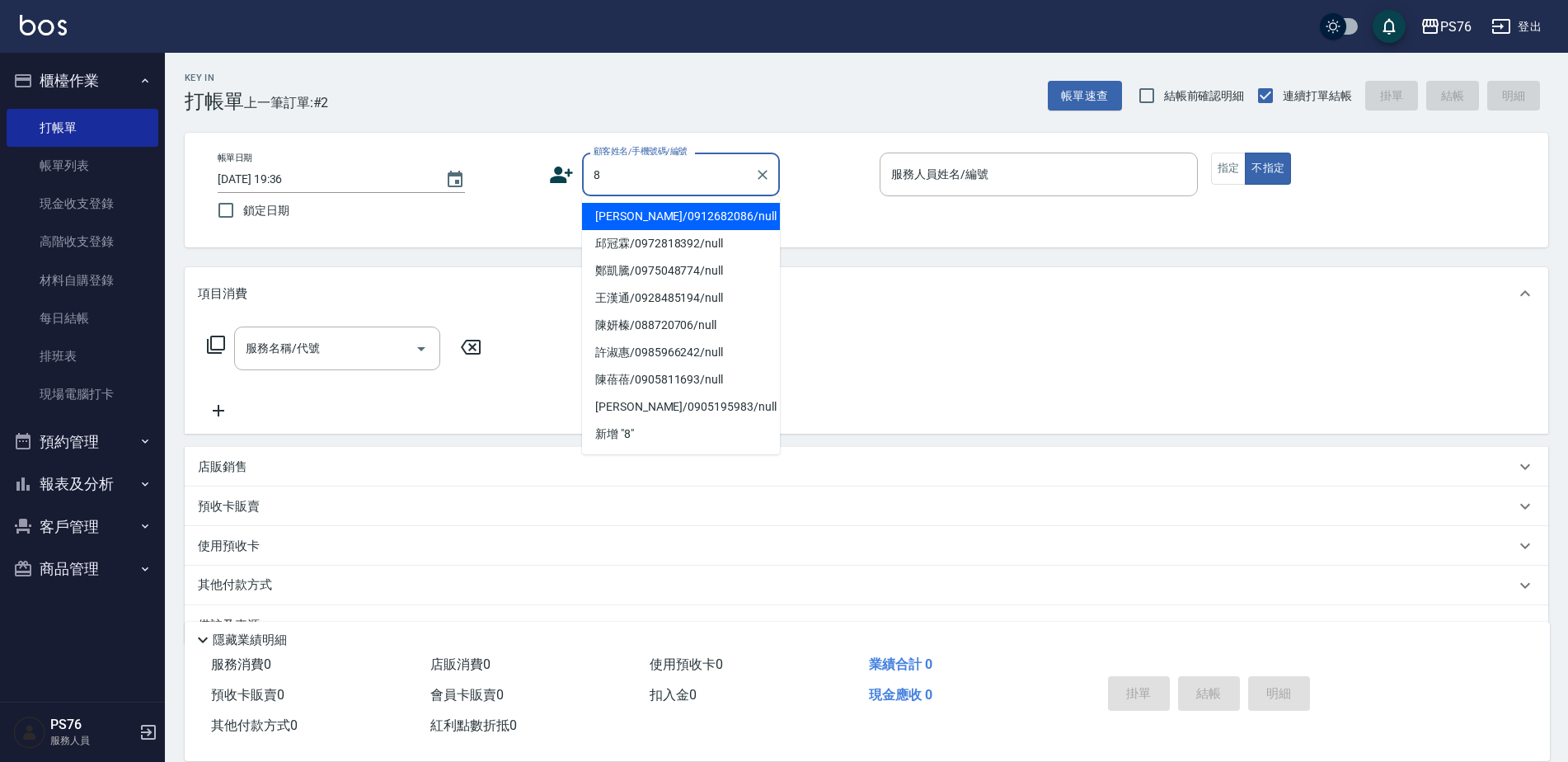
type input "[PERSON_NAME]/0912682086/null"
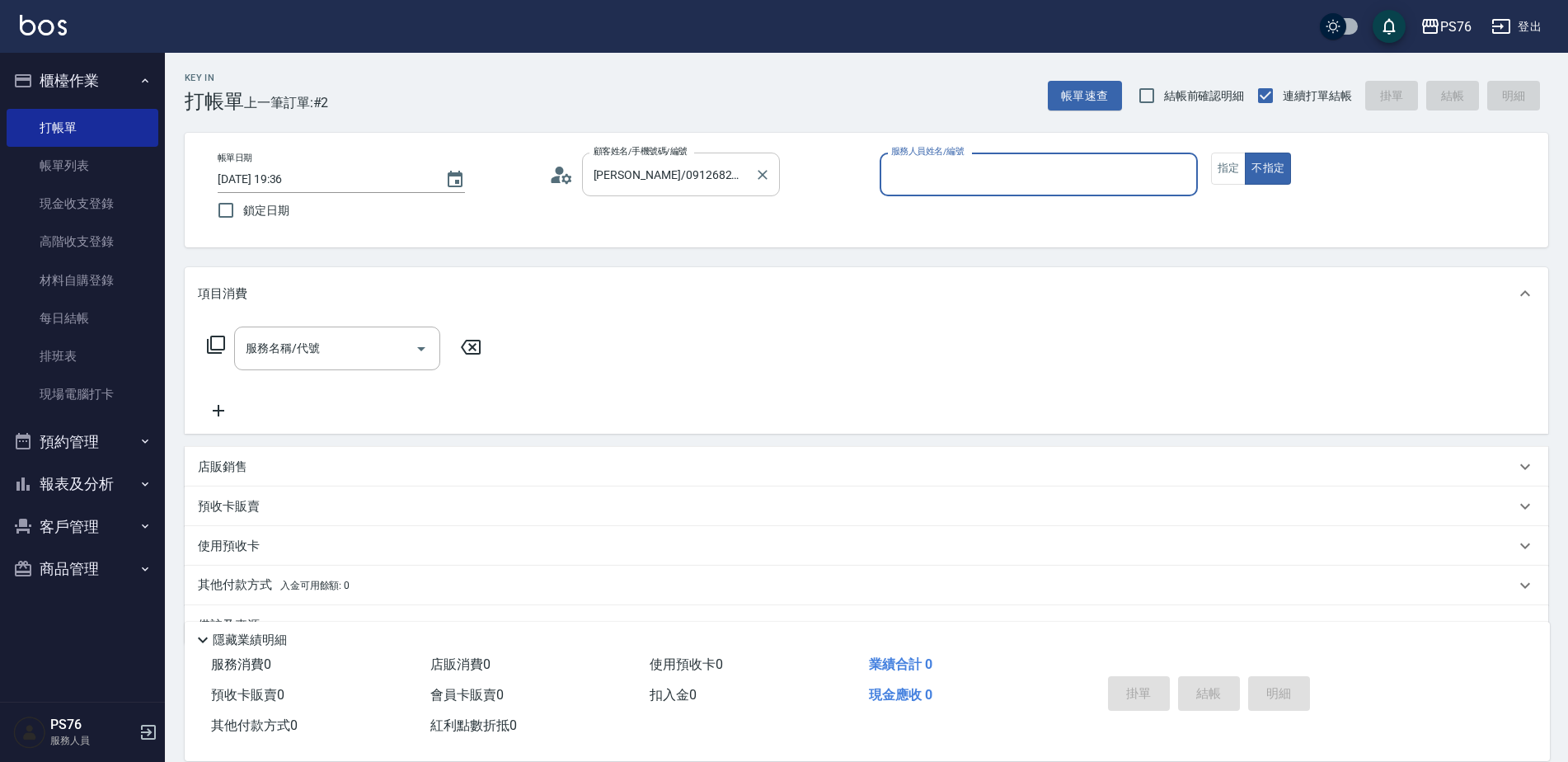
click at [1245, 153] on button "不指定" at bounding box center [1268, 169] width 46 height 33
type button "false"
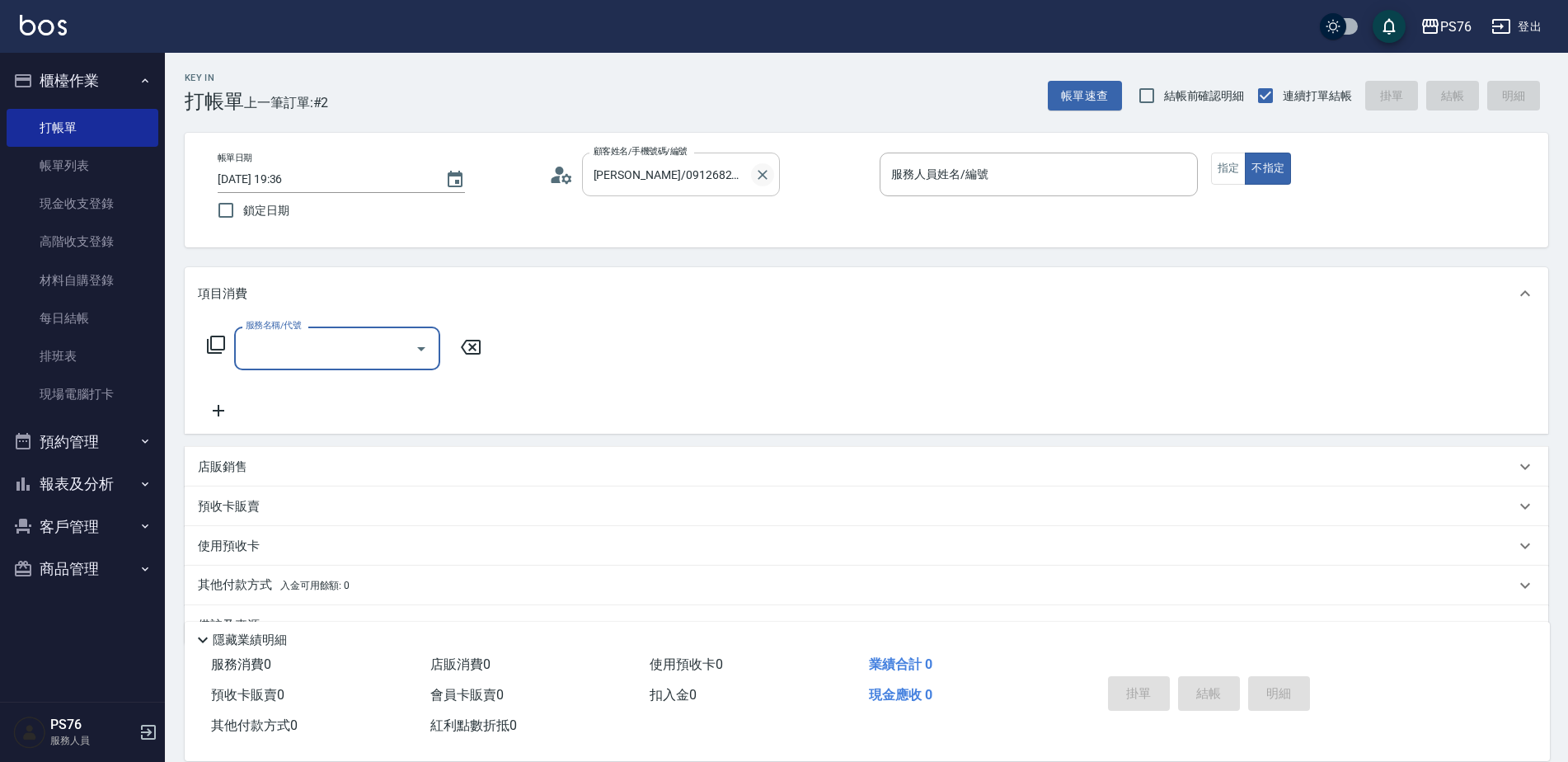
drag, startPoint x: 770, startPoint y: 165, endPoint x: 770, endPoint y: 176, distance: 11.0
click at [770, 176] on div at bounding box center [762, 175] width 21 height 44
click at [770, 176] on icon "Clear" at bounding box center [762, 174] width 16 height 16
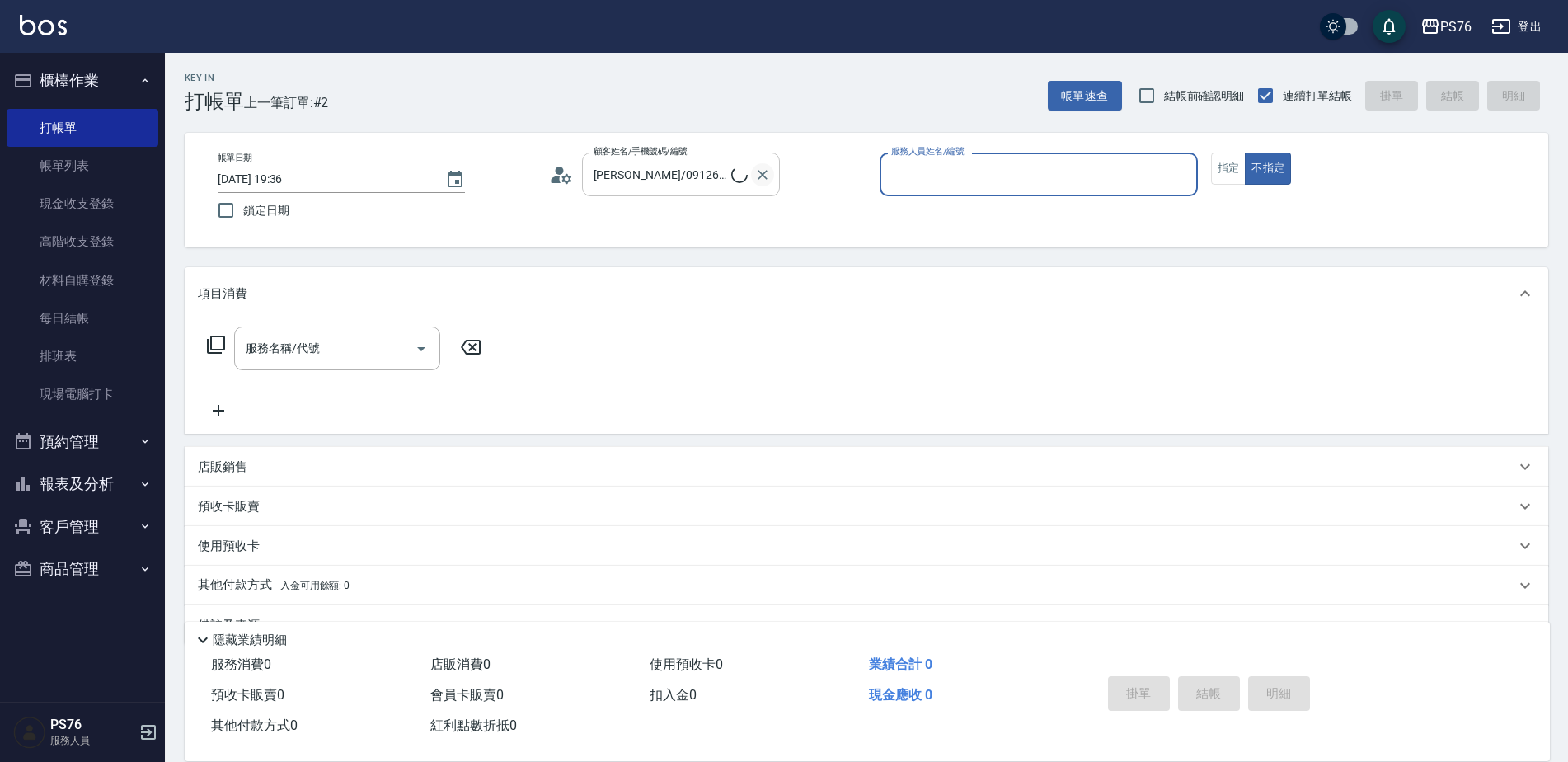
type input "無名字/0/null"
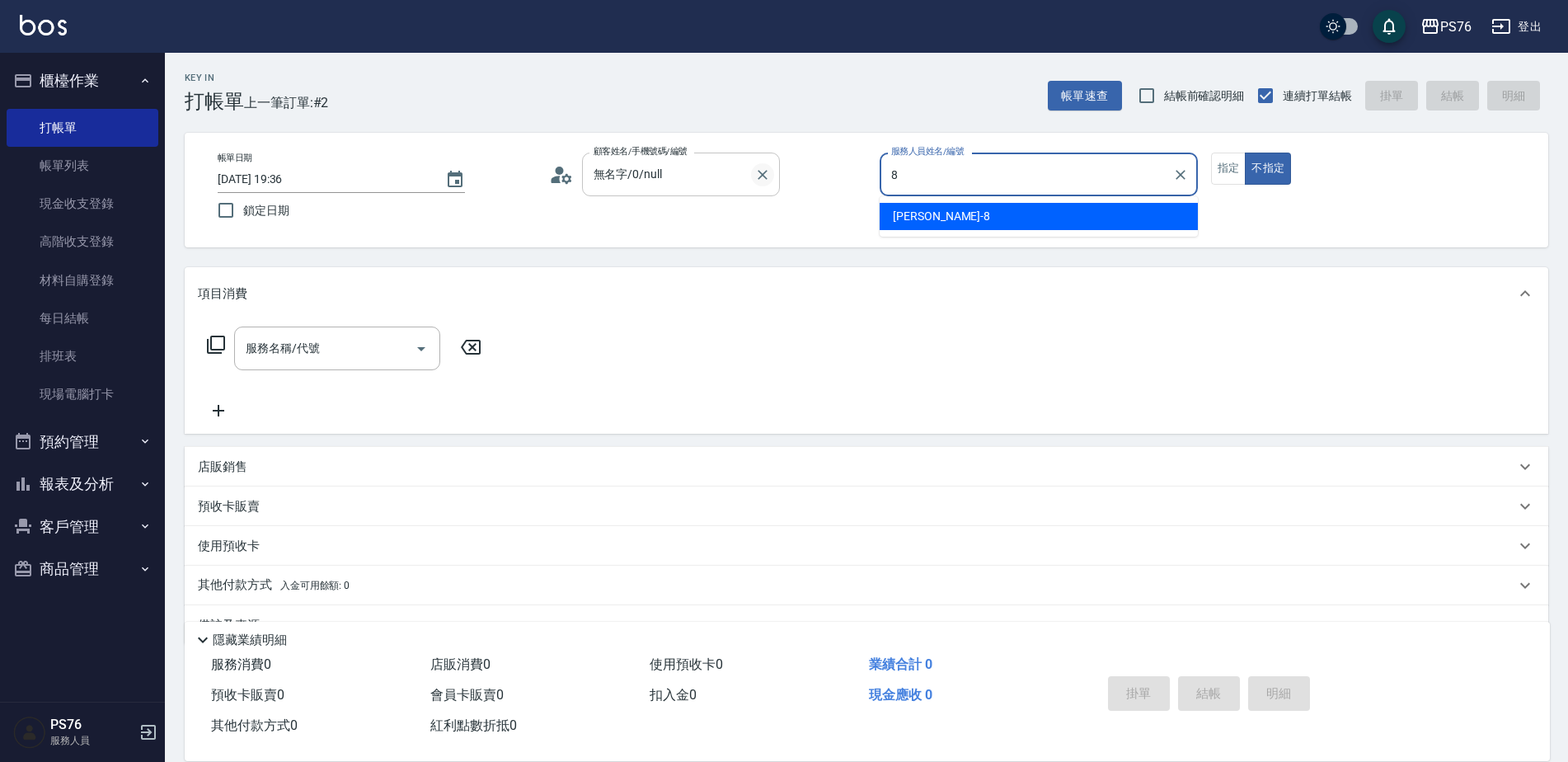
type input "[PERSON_NAME]-8"
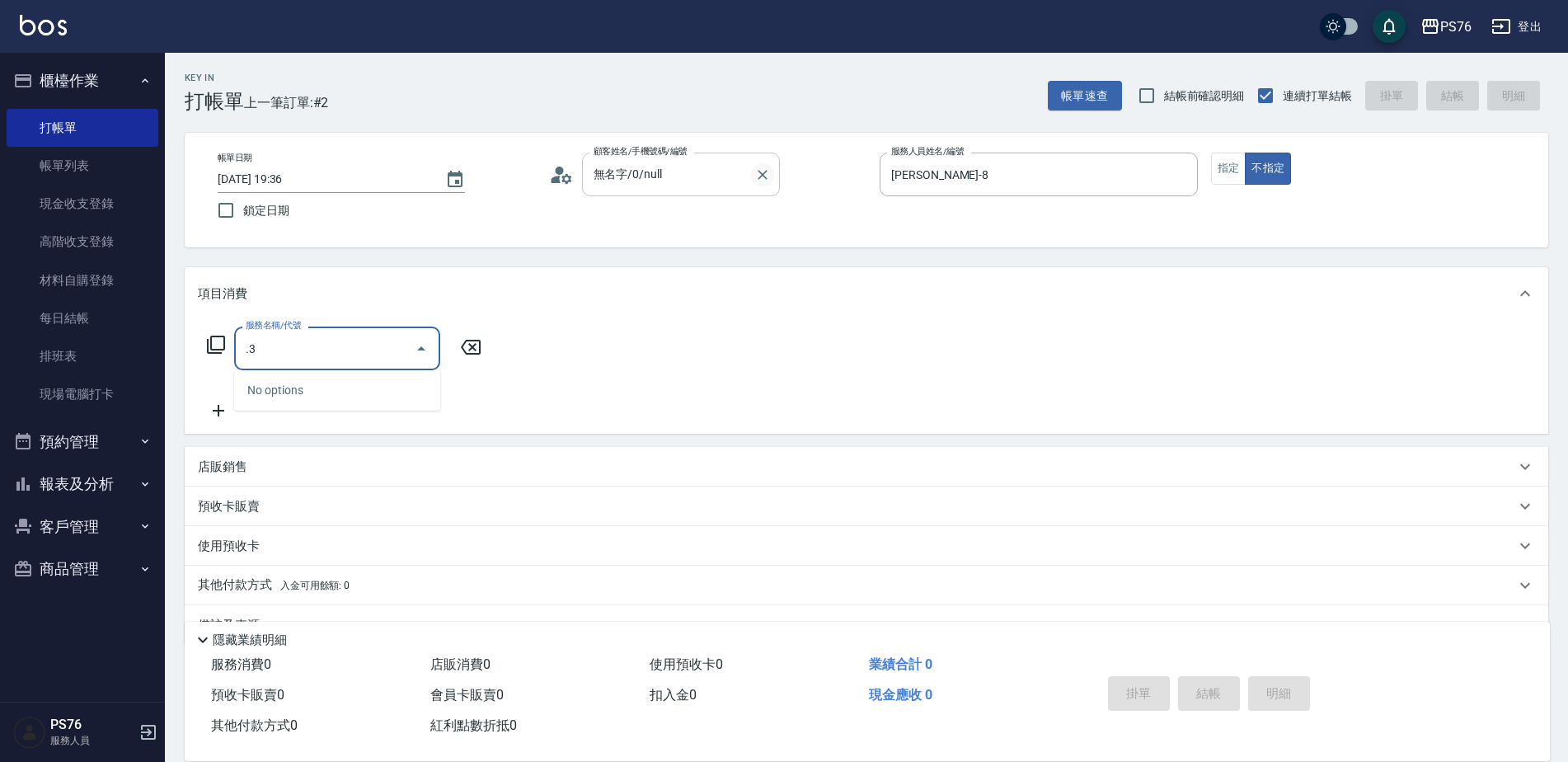
type input "."
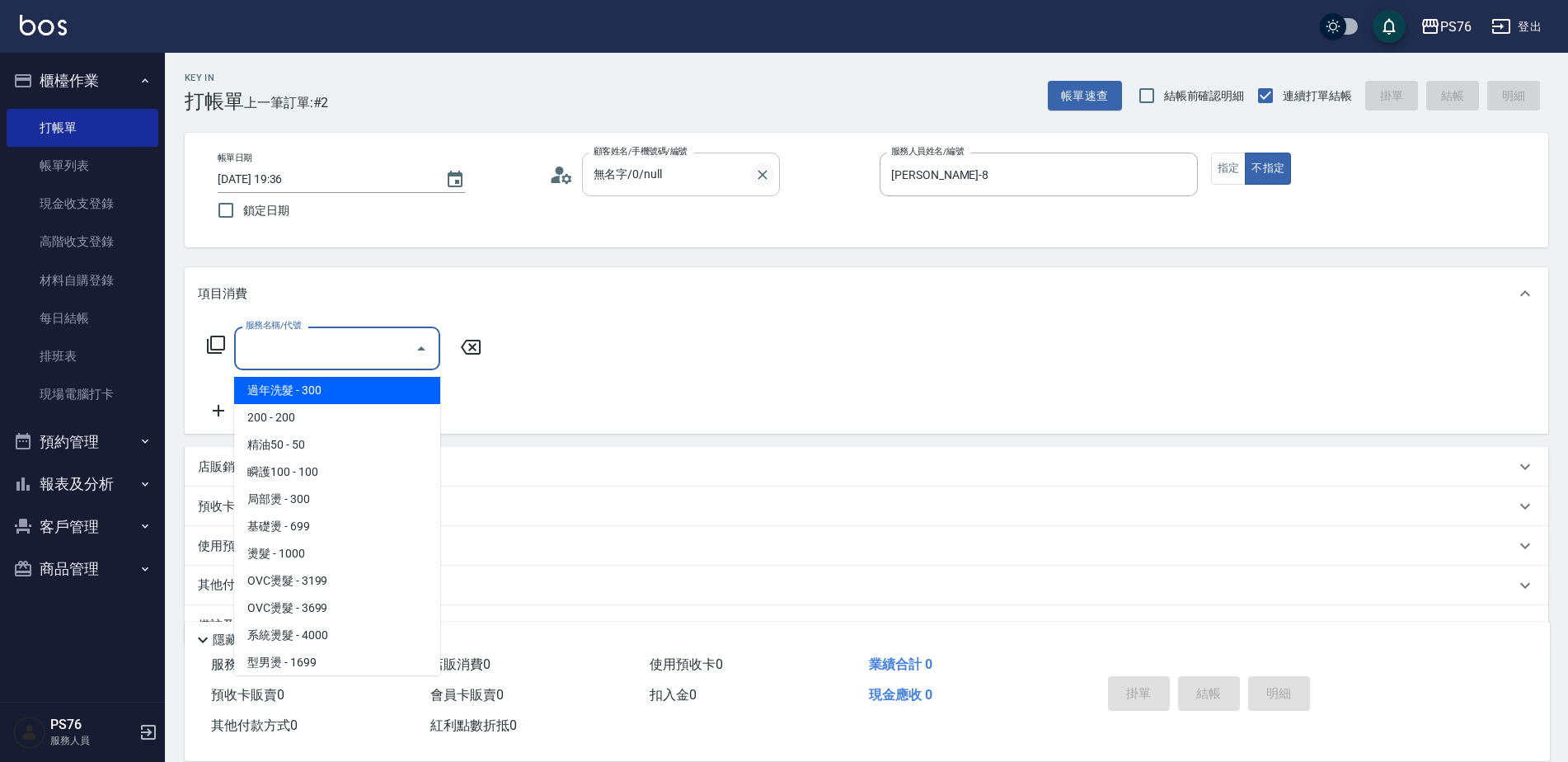
type input "2"
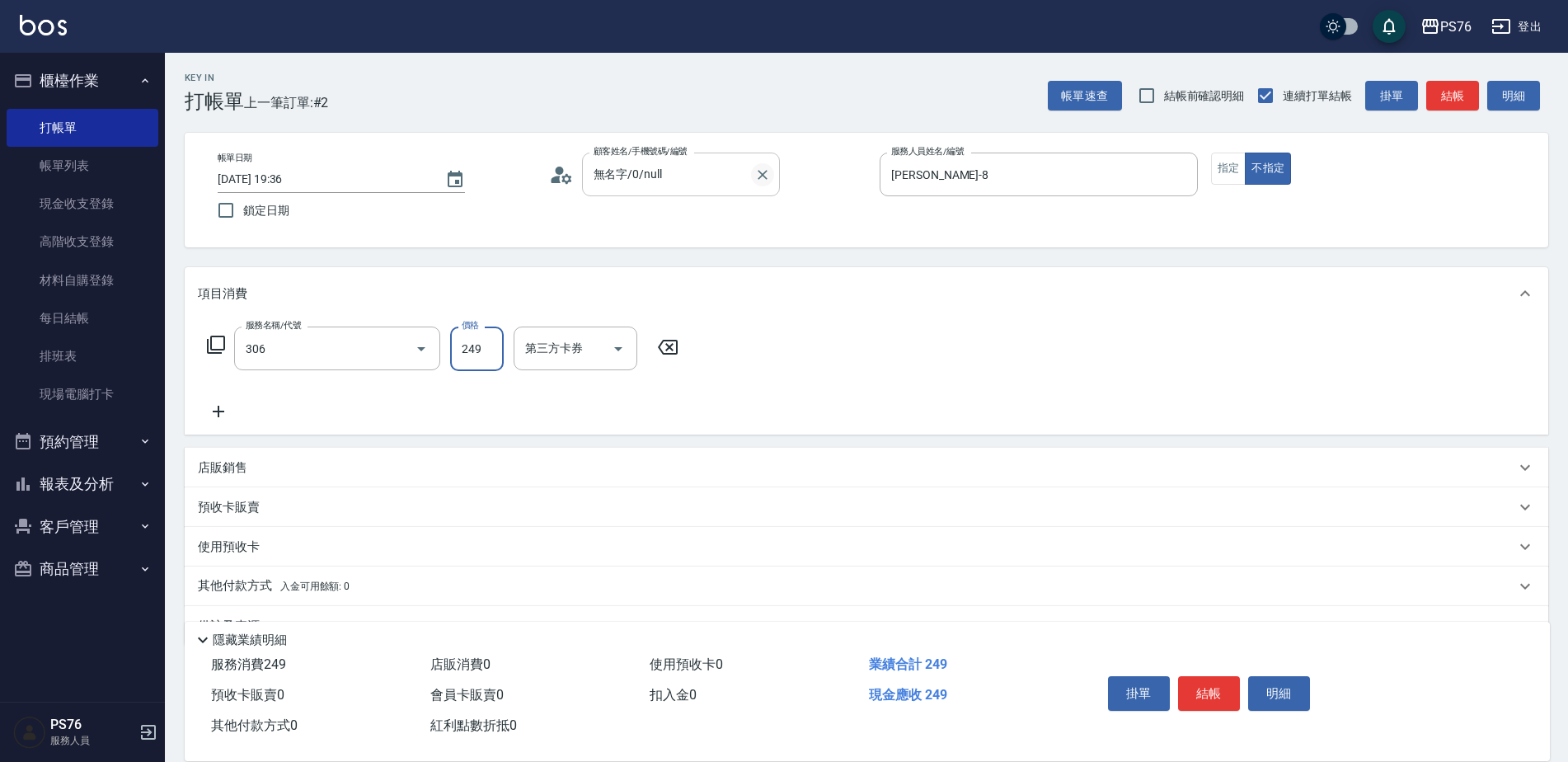
type input "剪髮(306)"
type input "游怡瑄-24"
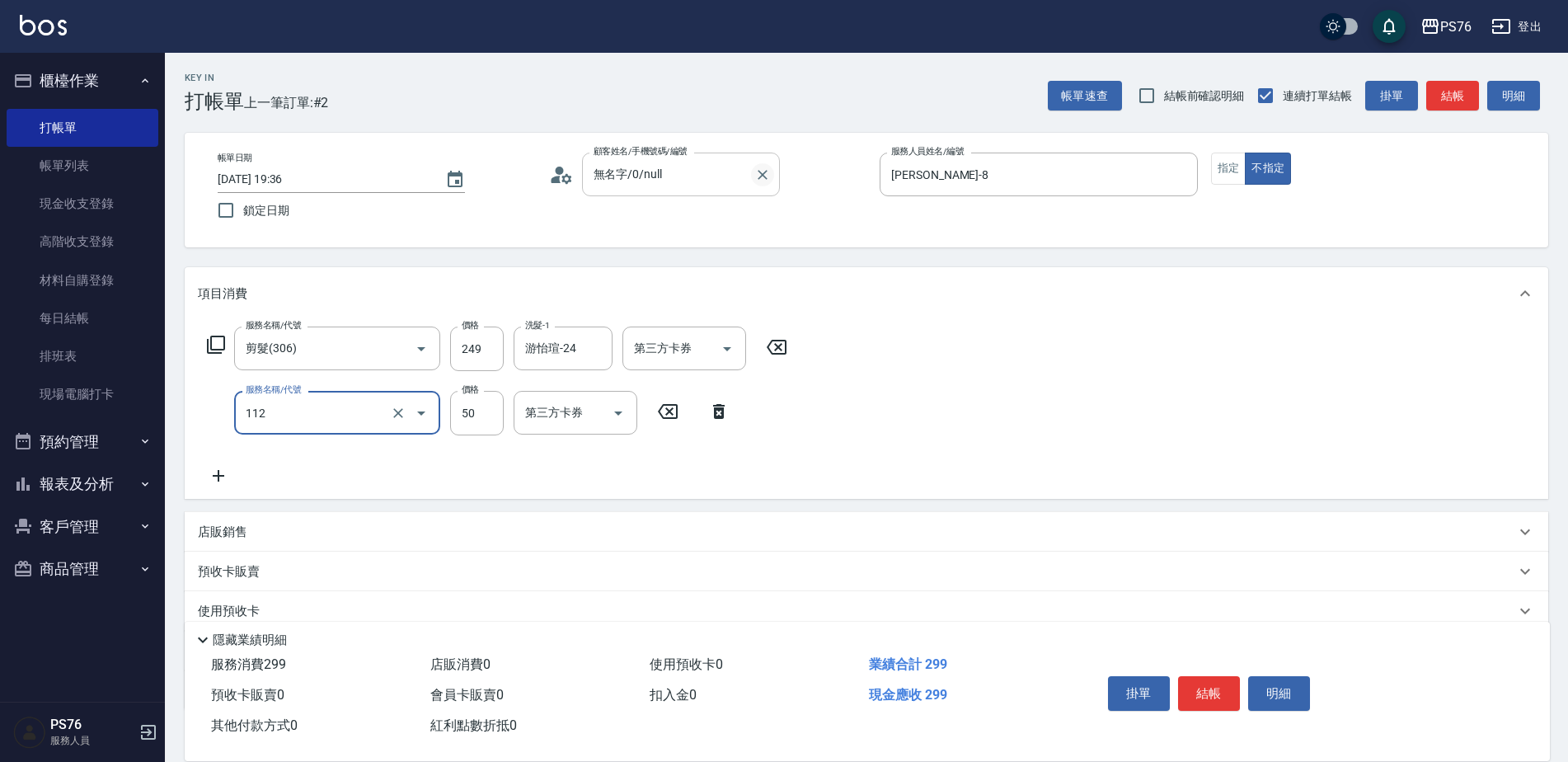
type input "精油50(112)"
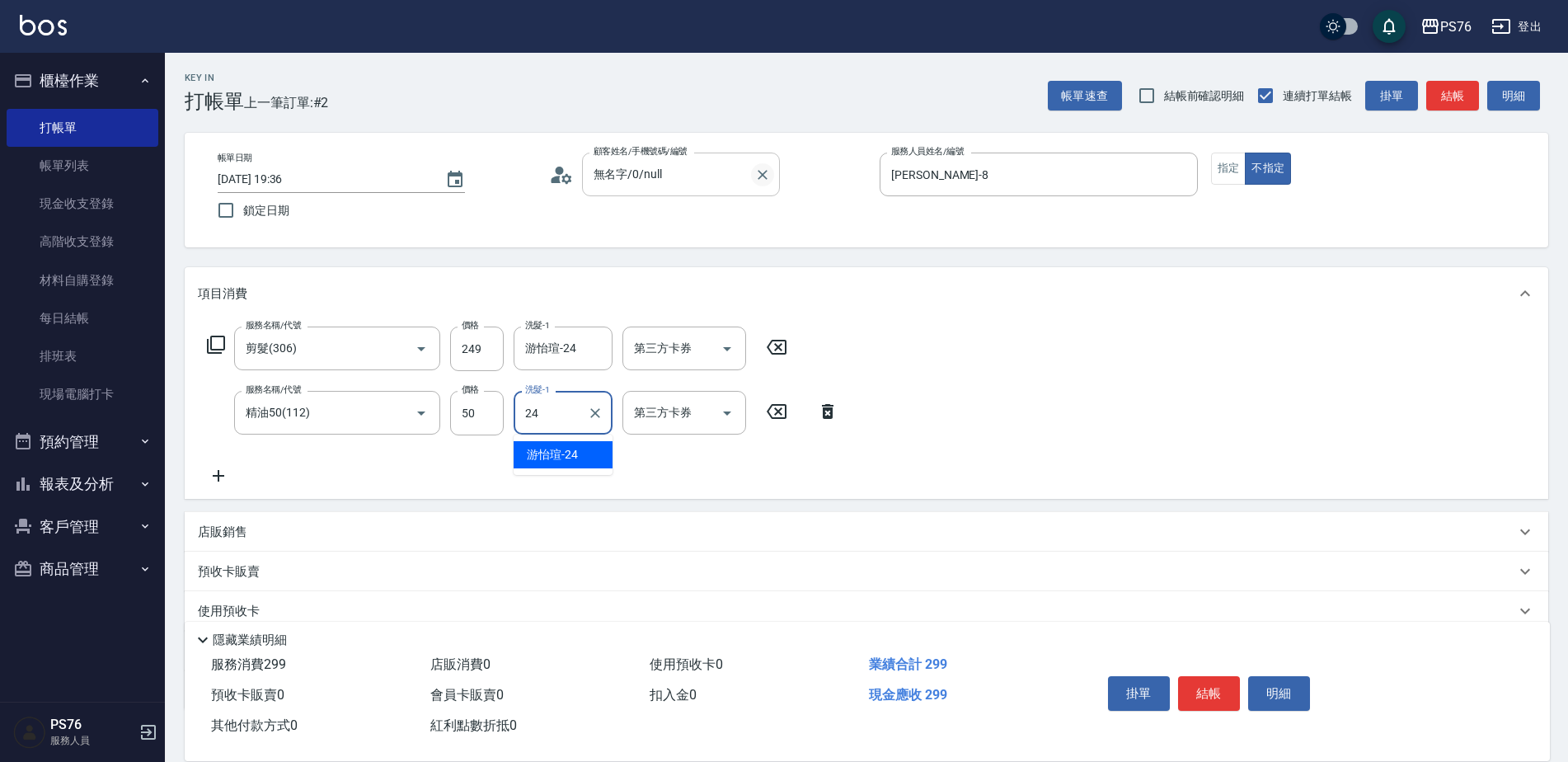
type input "游怡瑄-24"
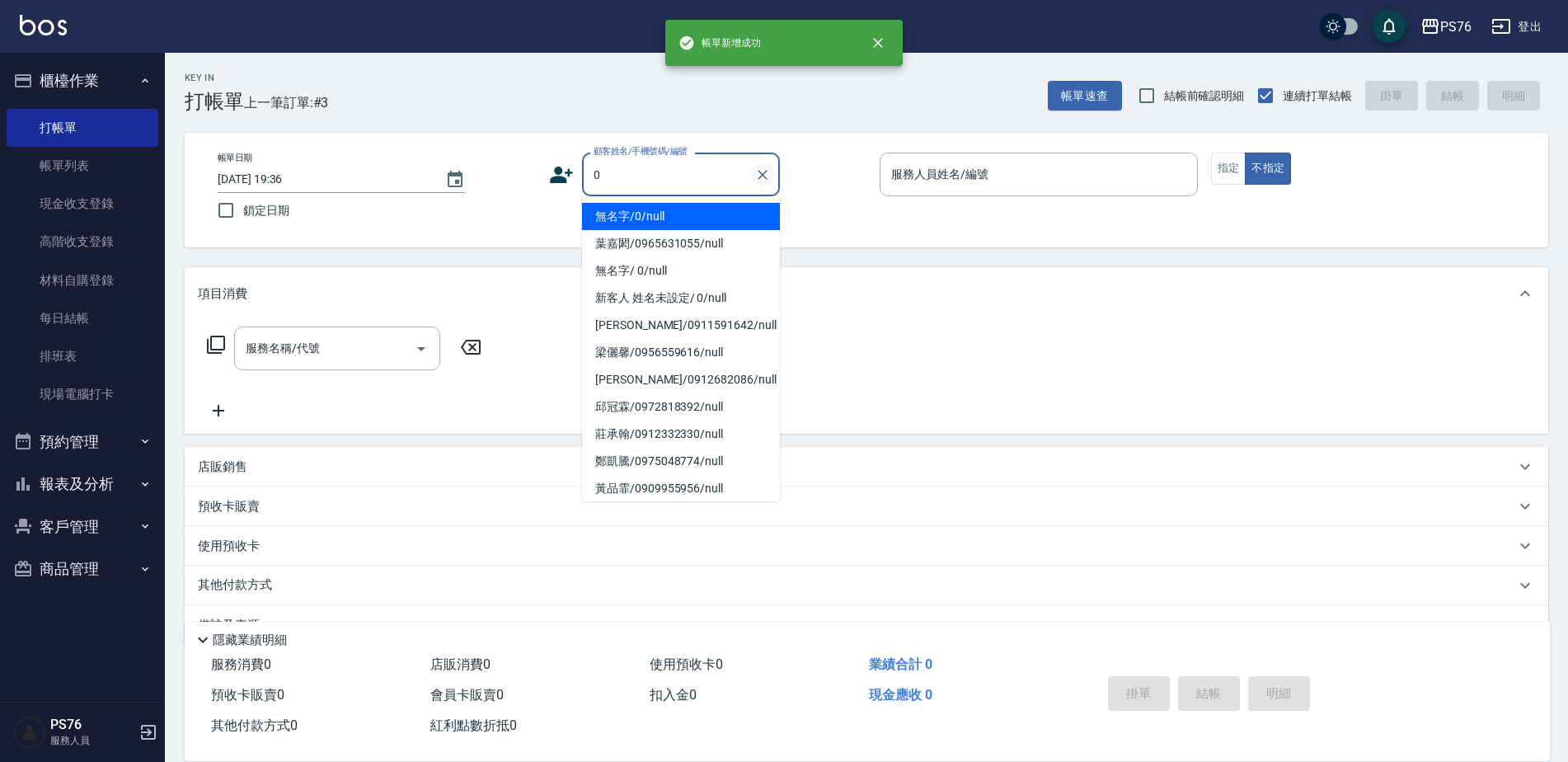
type input "無名字/0/null"
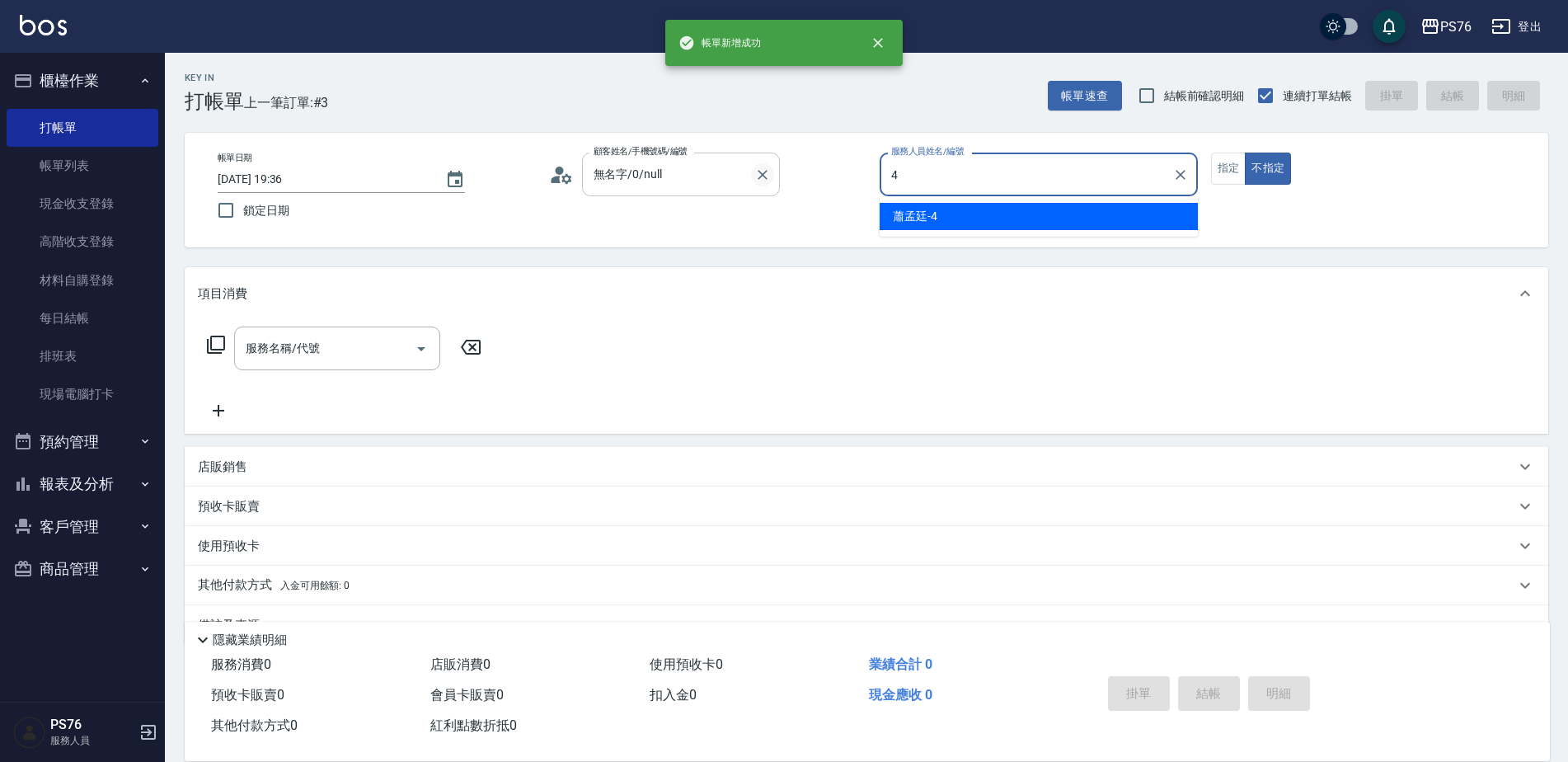
type input "蕭孟廷-4"
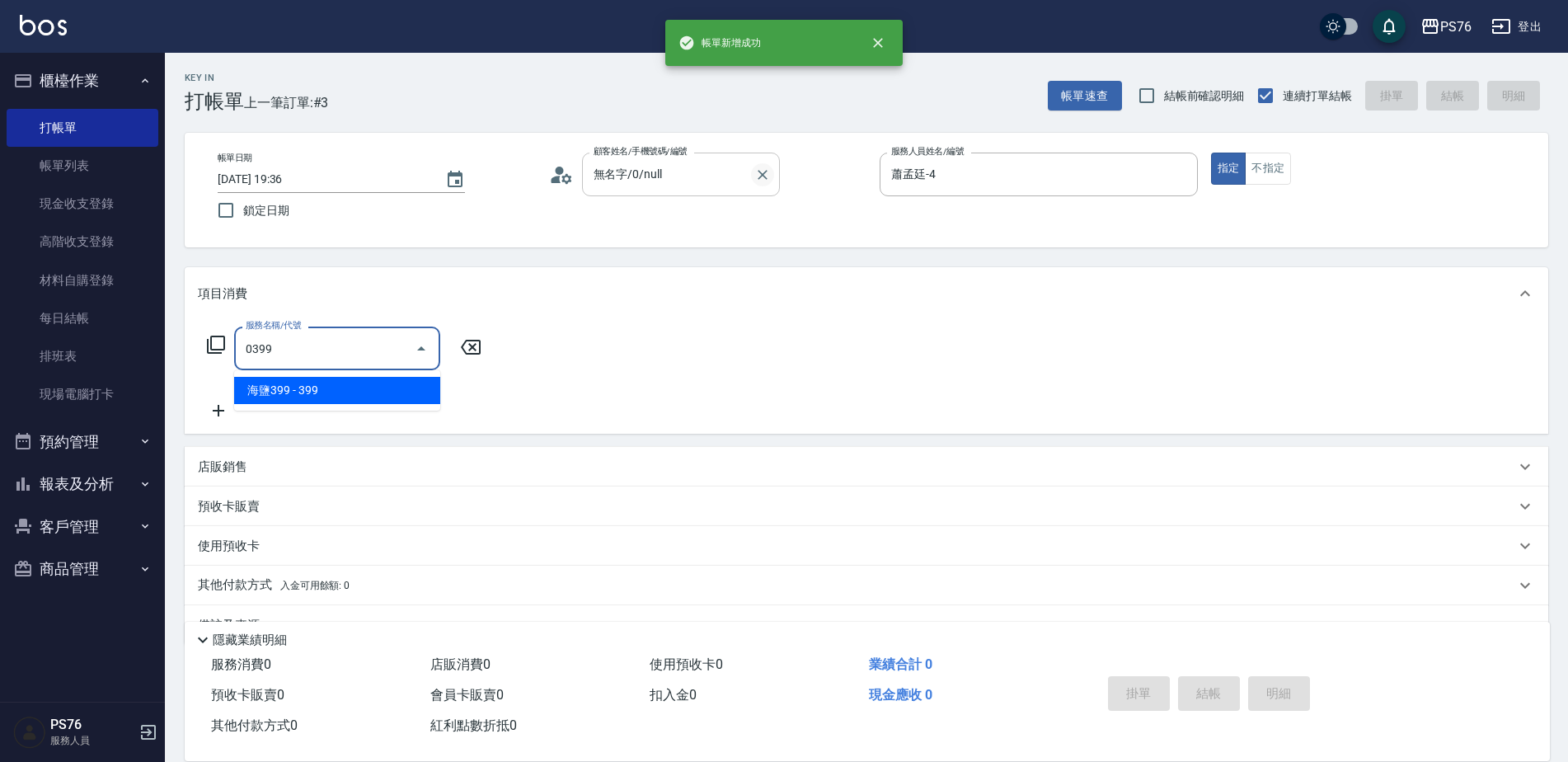
type input "海鹽399(0399)"
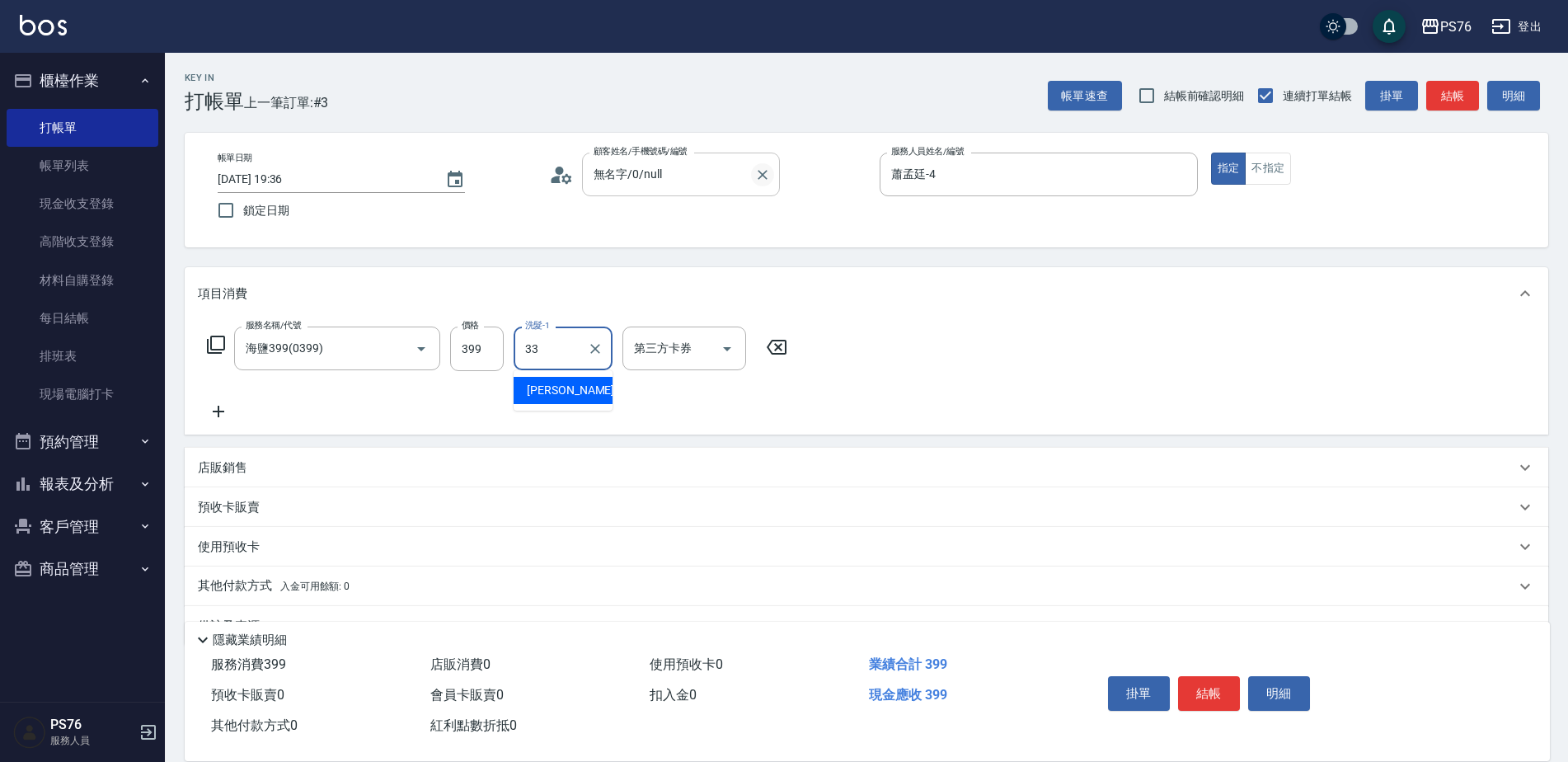
type input "[PERSON_NAME]33"
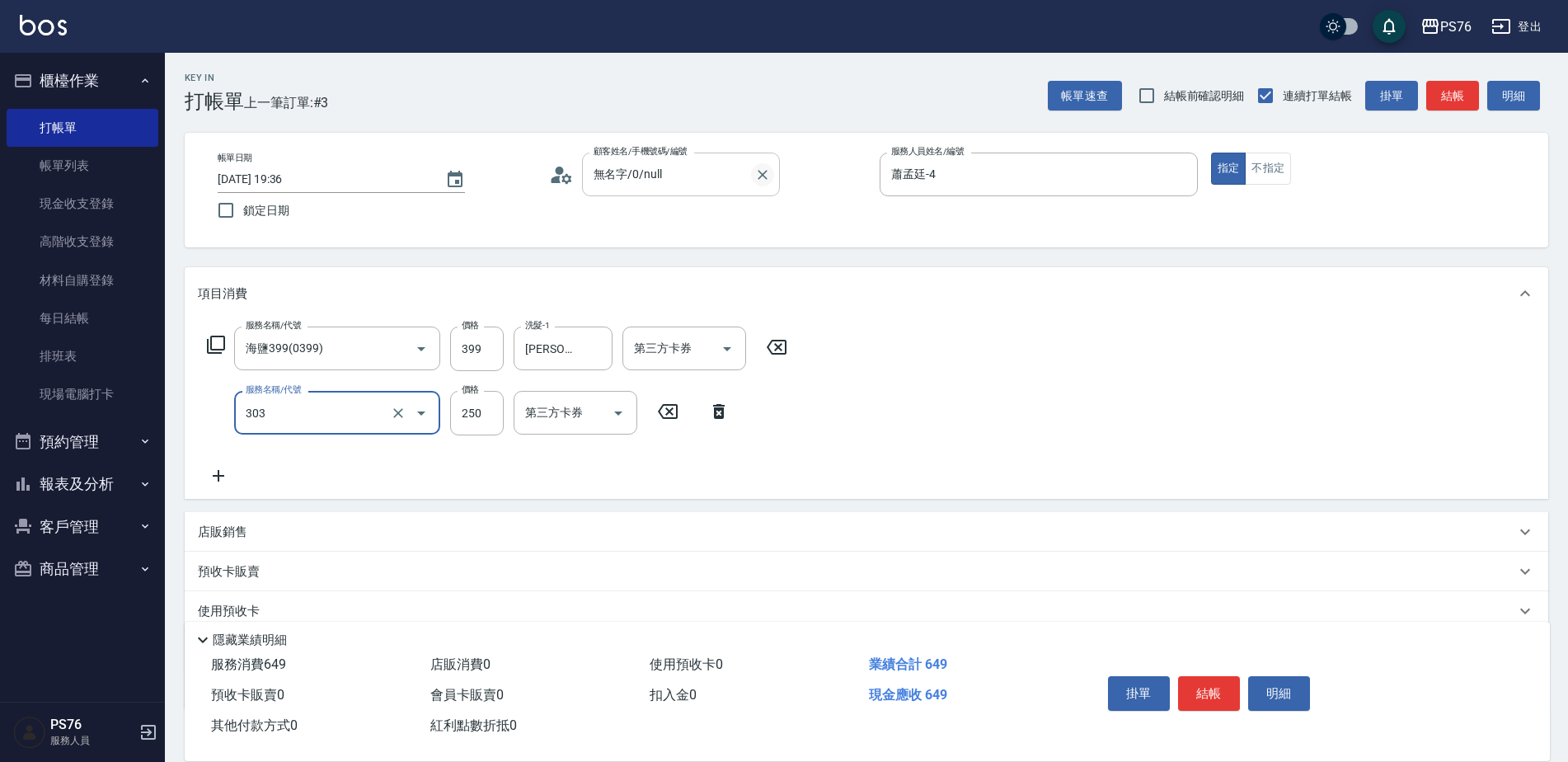
type input "剪髮(303)"
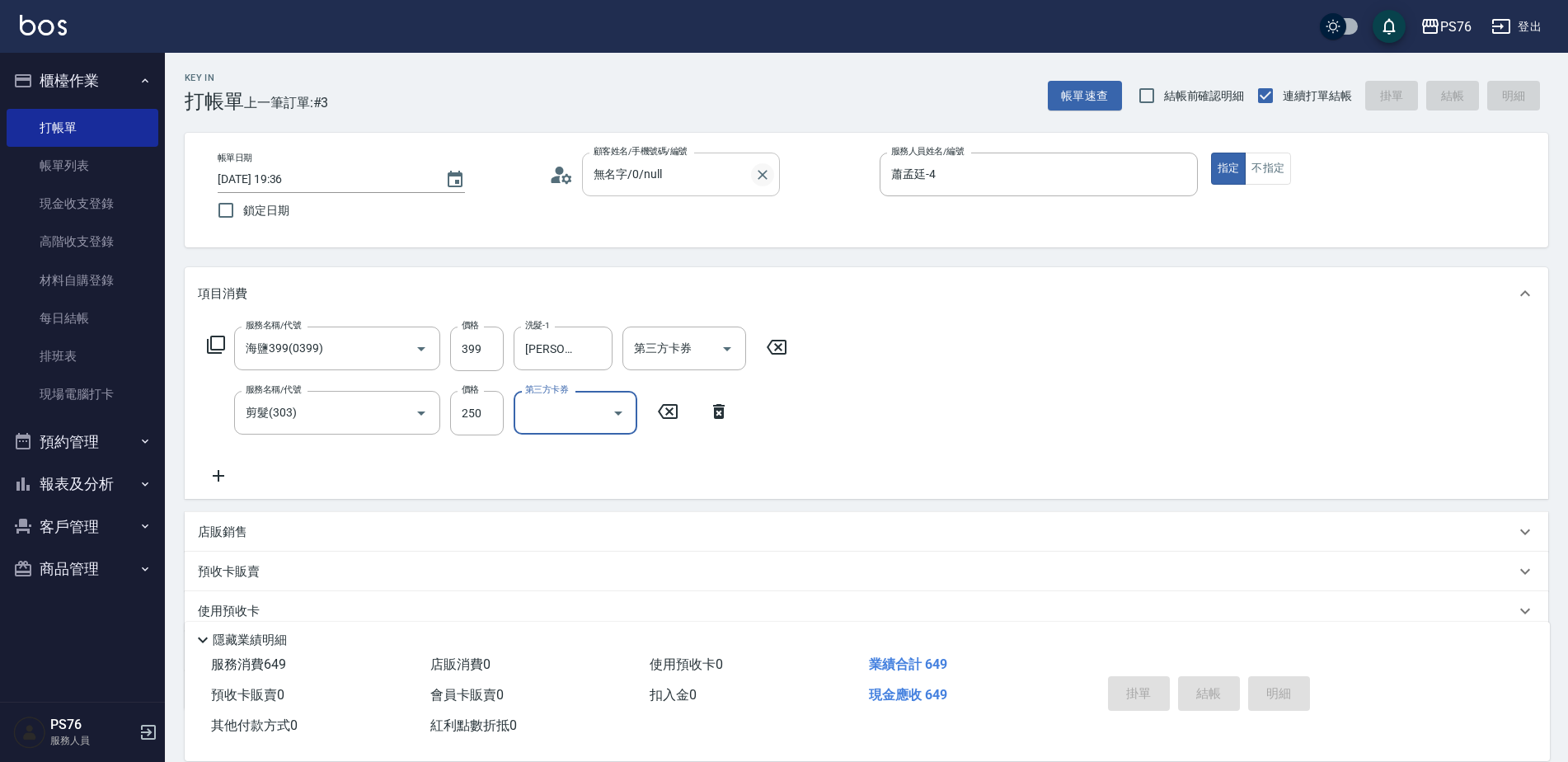
type input "[DATE] 19:37"
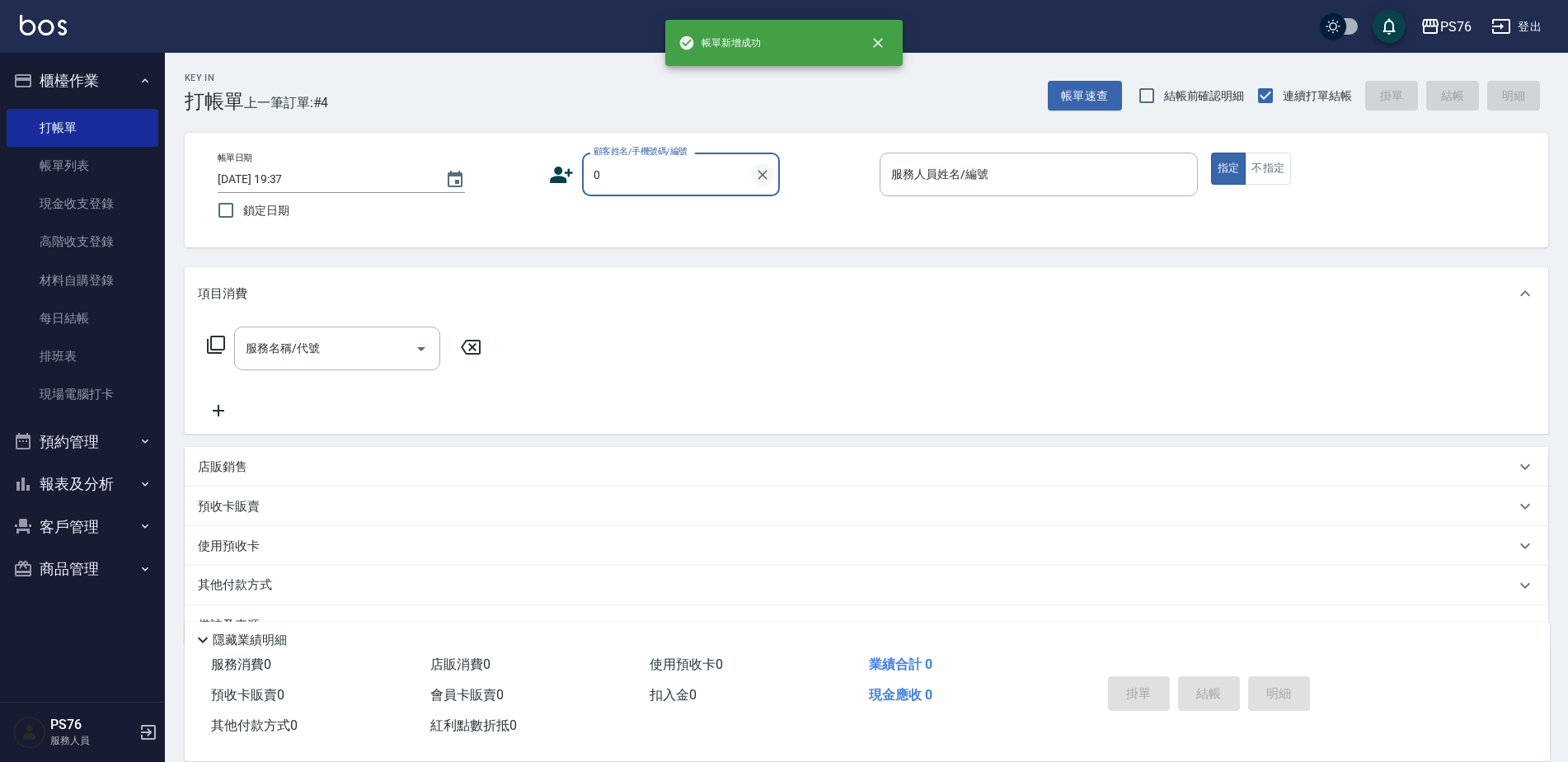
type input "無名字/0/null"
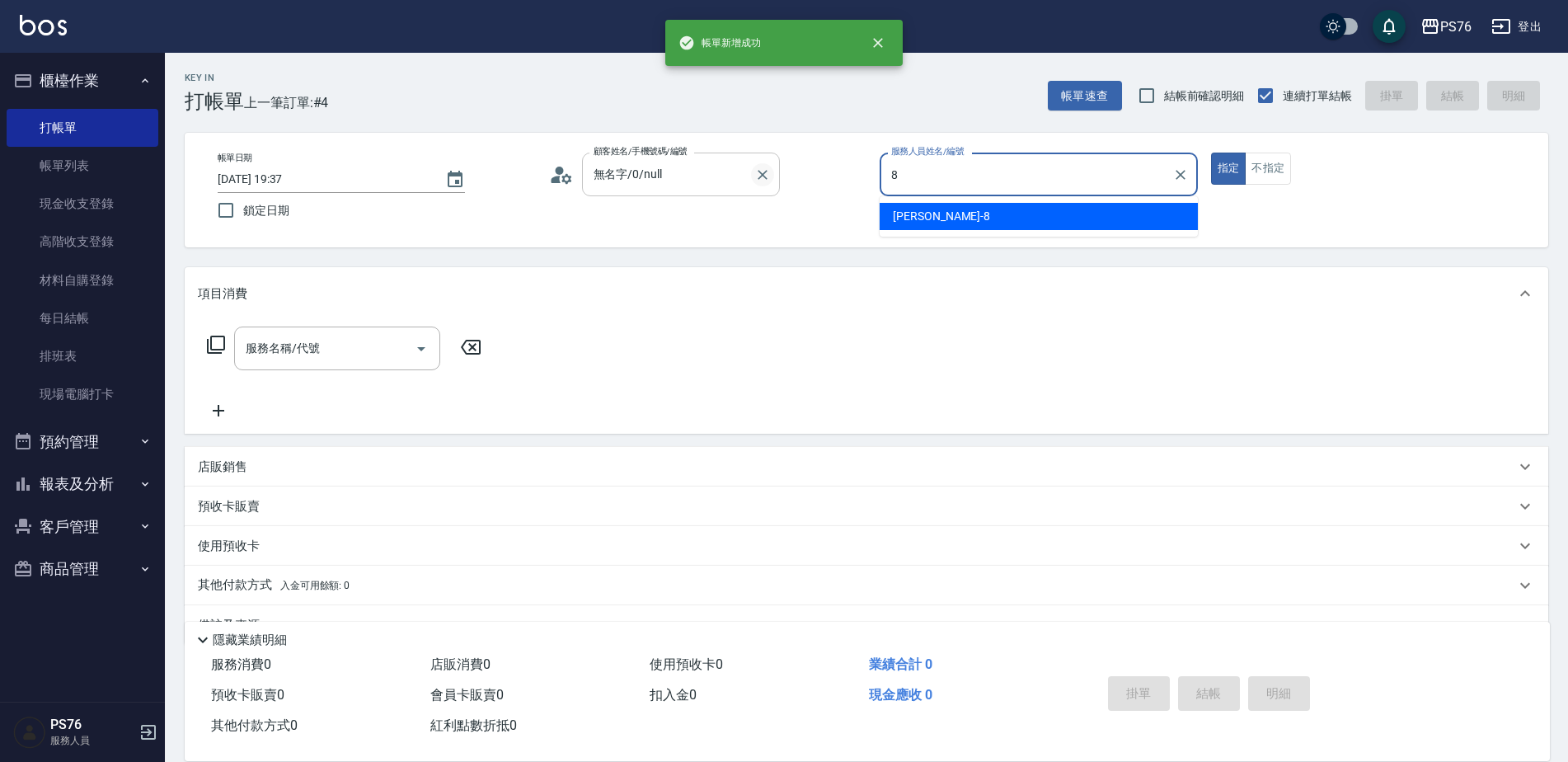
type input "[PERSON_NAME]-8"
type button "true"
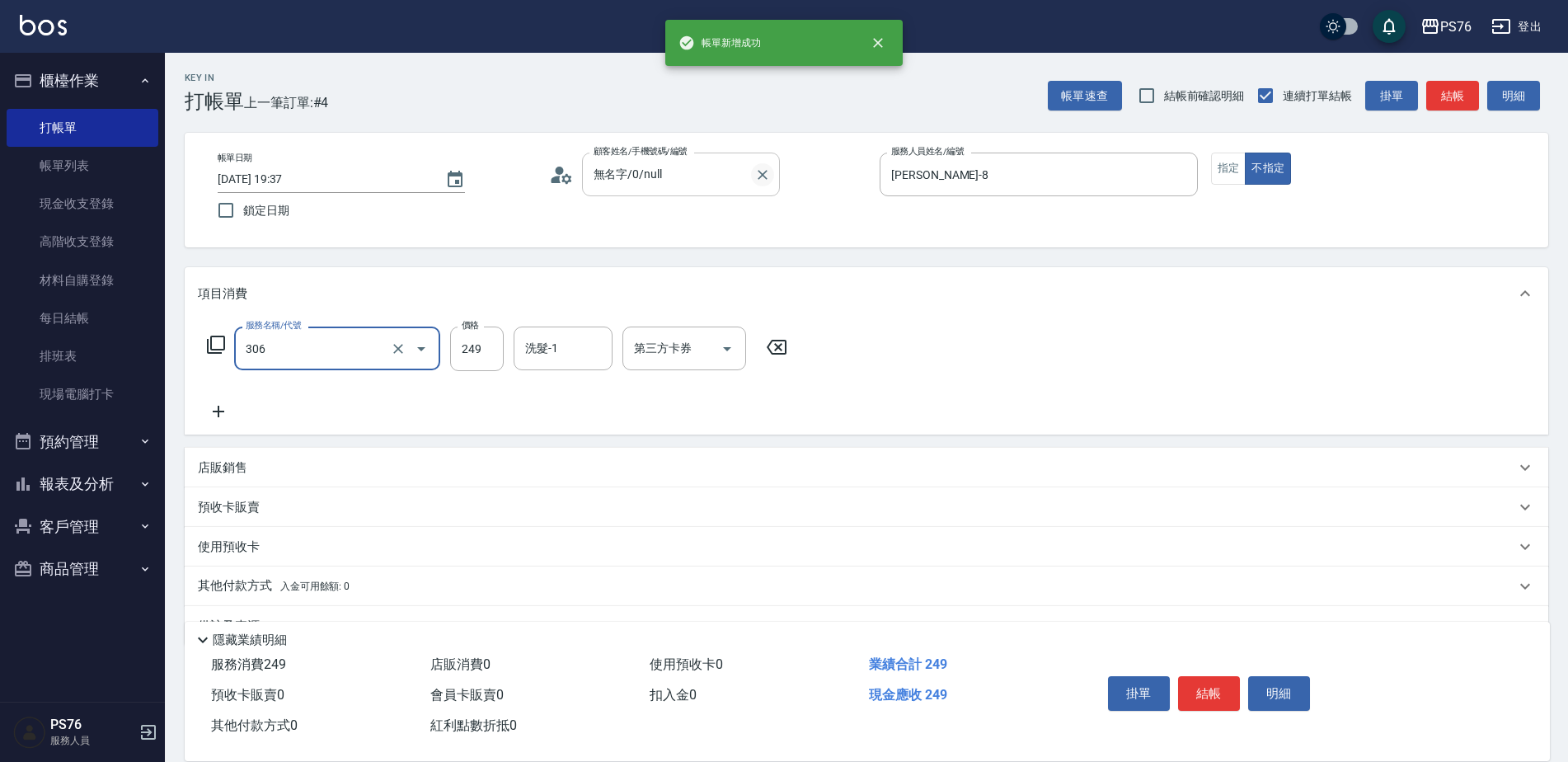
type input "剪髮(306)"
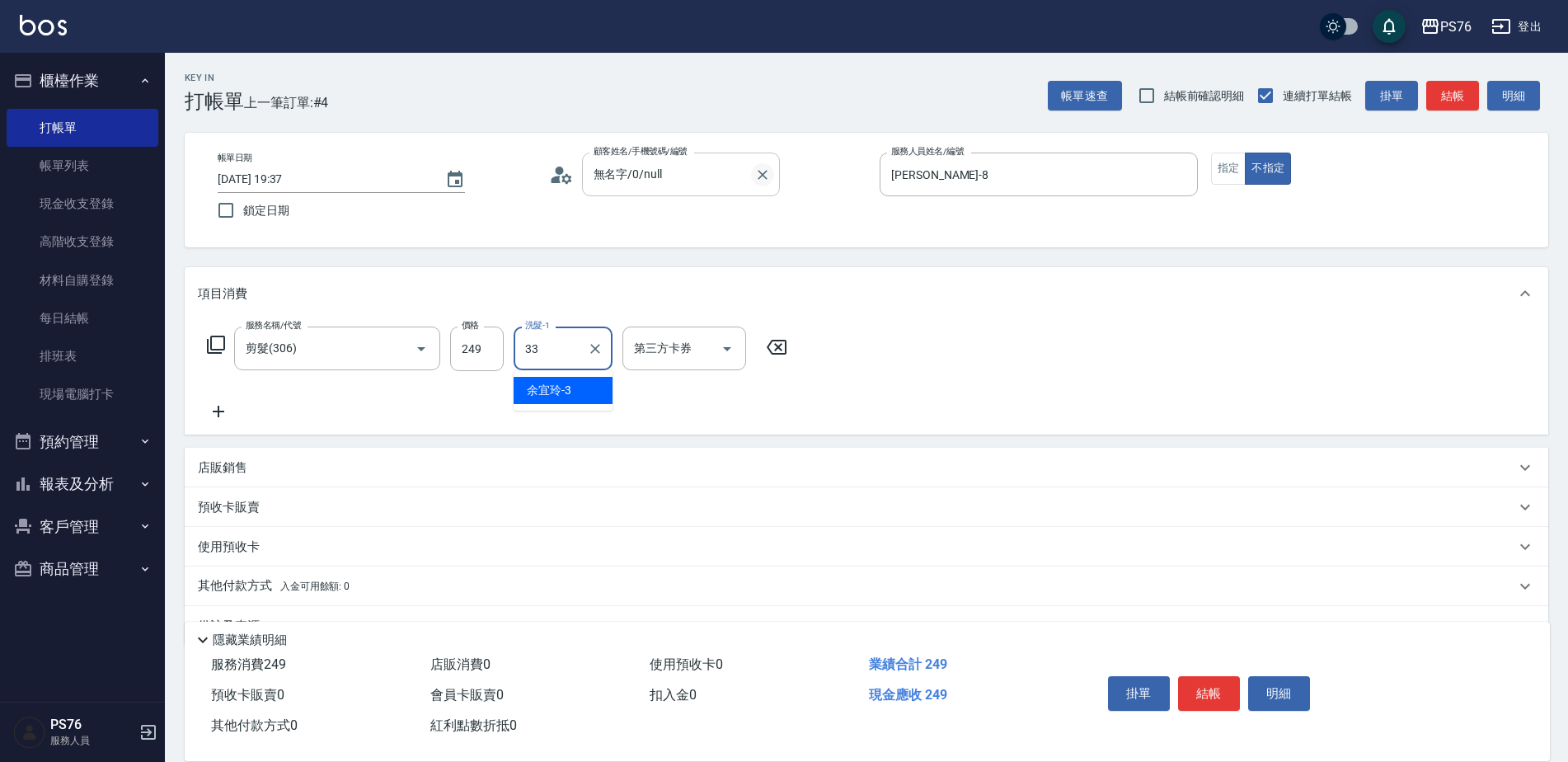
type input "[PERSON_NAME]33"
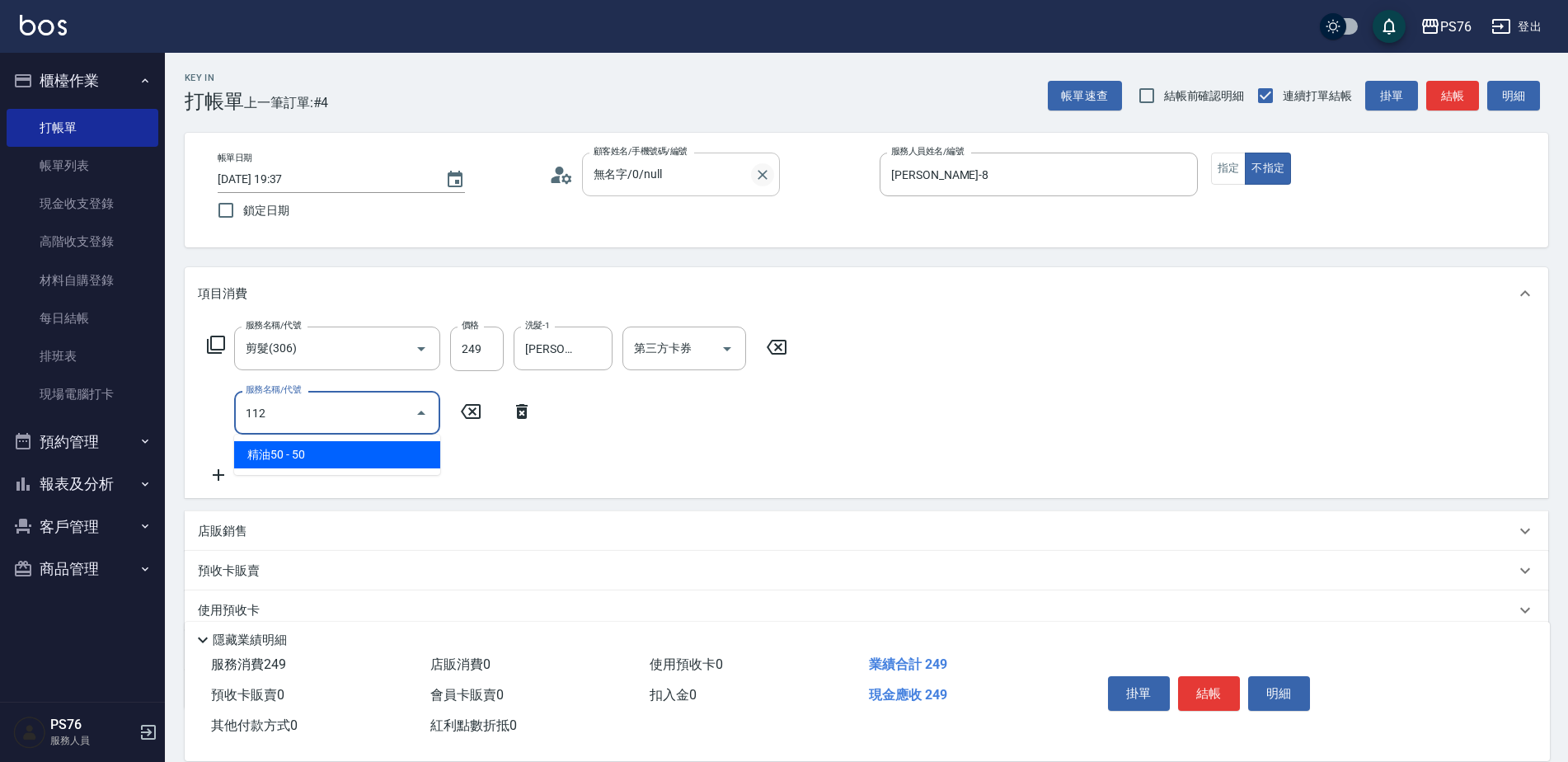
type input "精油50(112)"
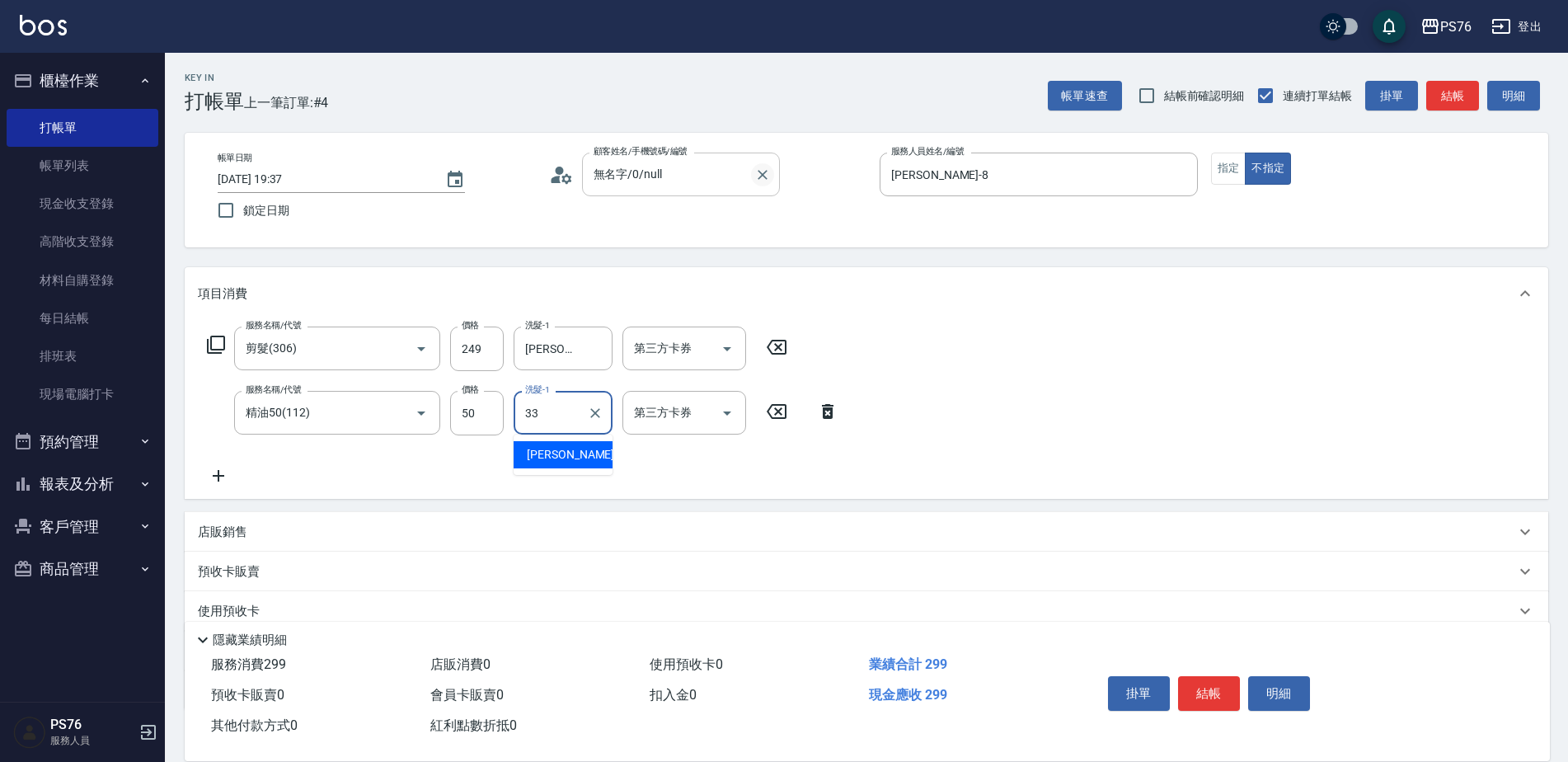
type input "[PERSON_NAME]33"
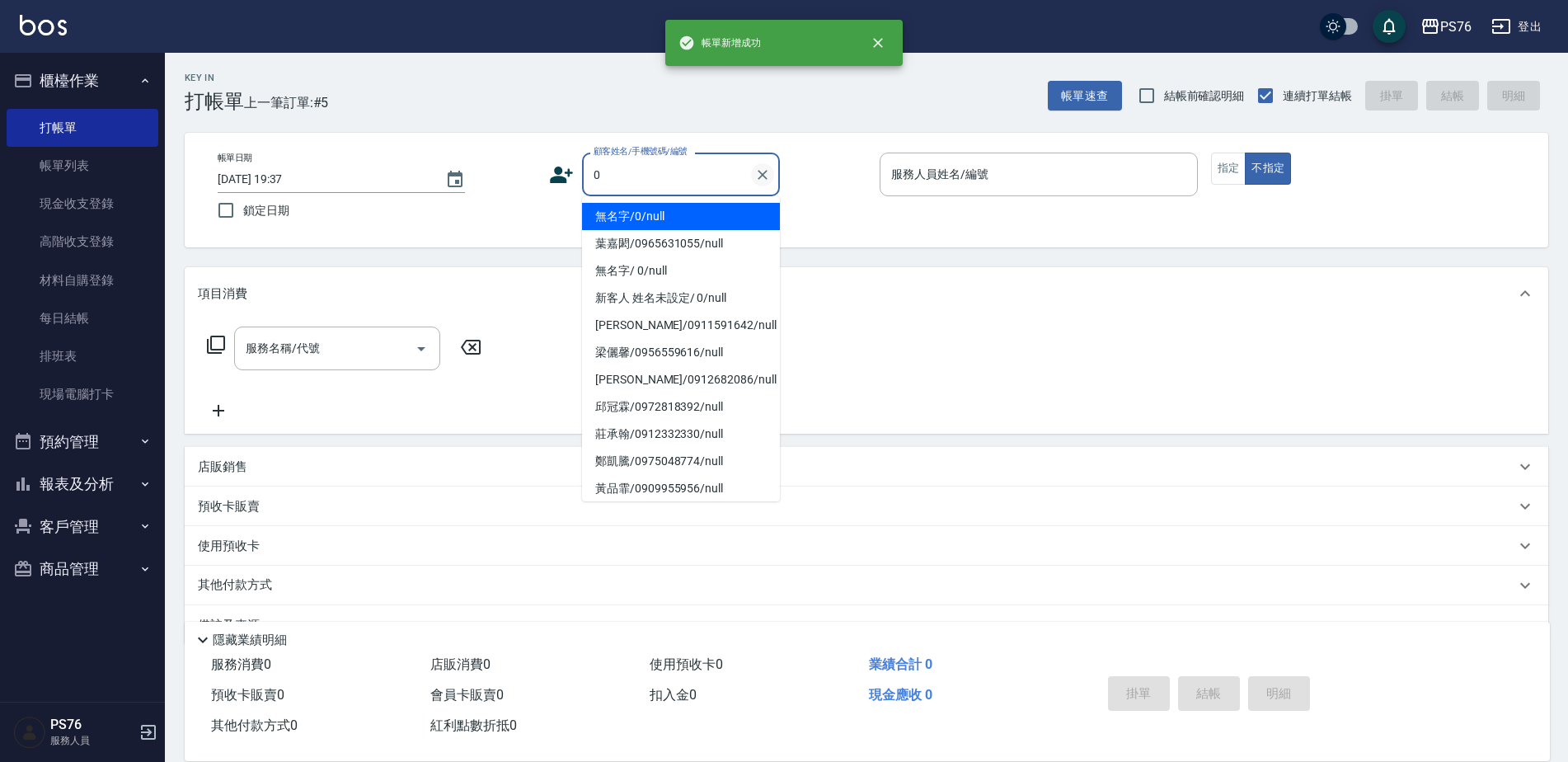
type input "無名字/0/null"
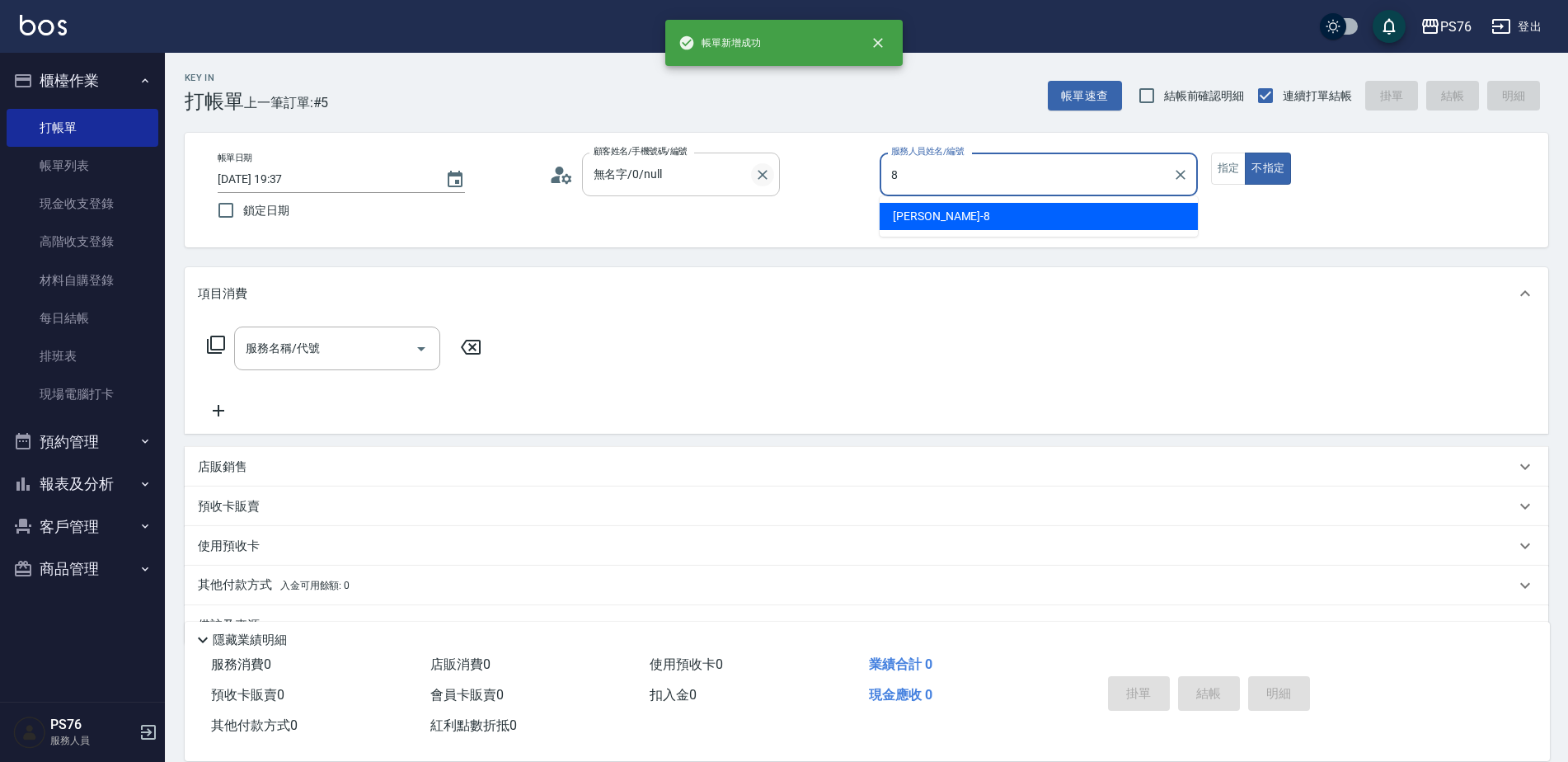
type input "[PERSON_NAME]-8"
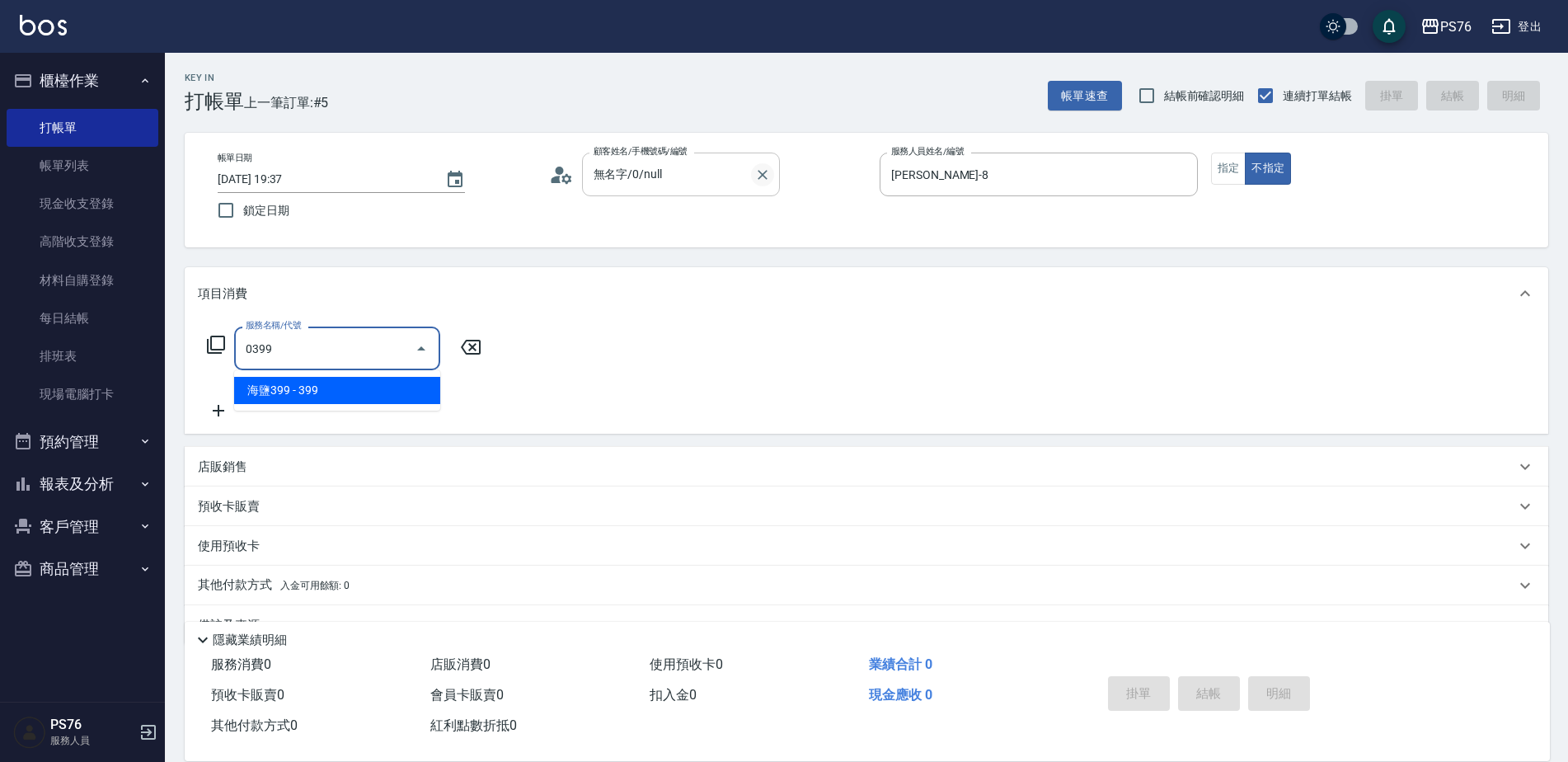
type input "海鹽399(0399)"
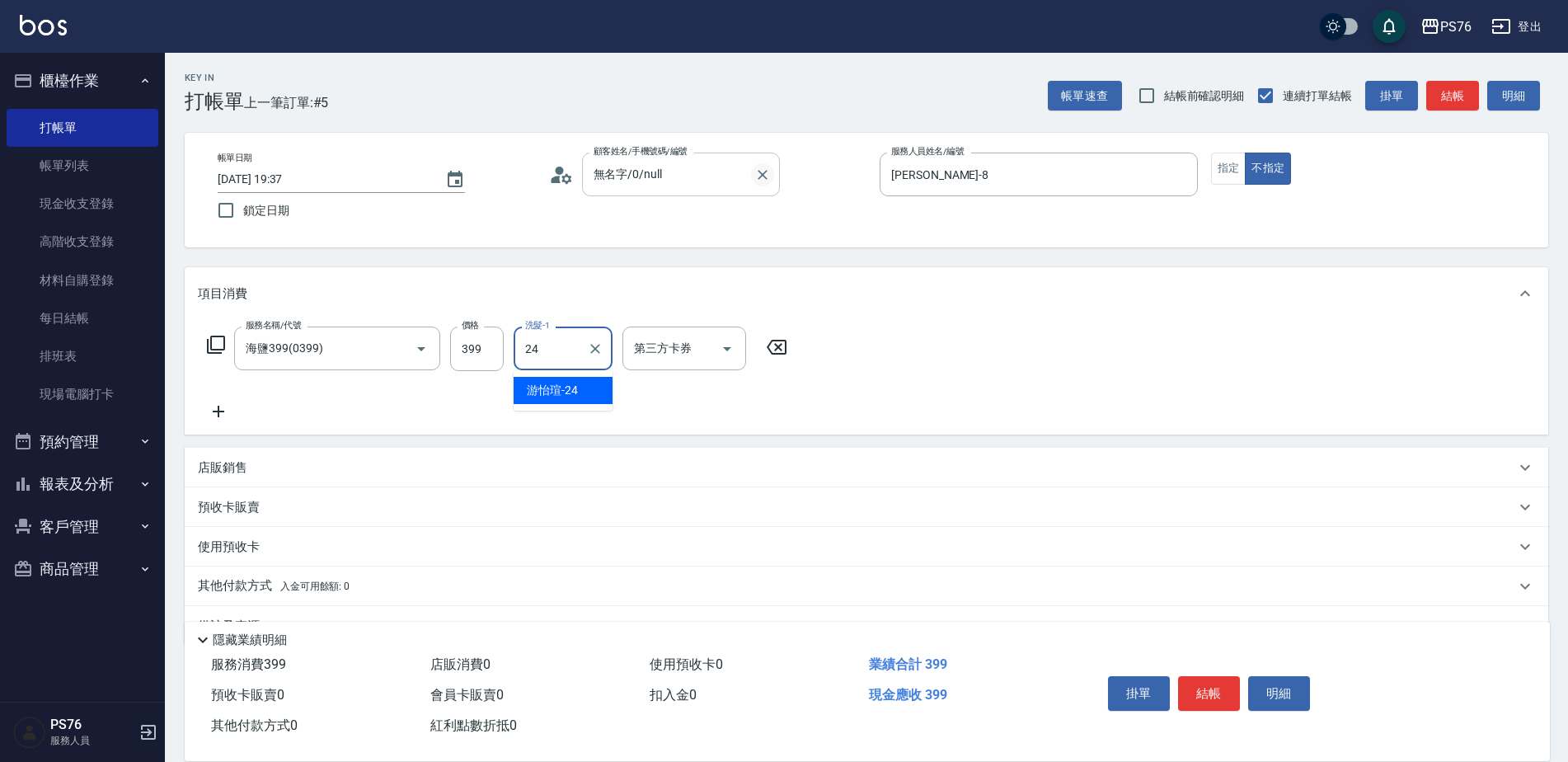
type input "游怡瑄-24"
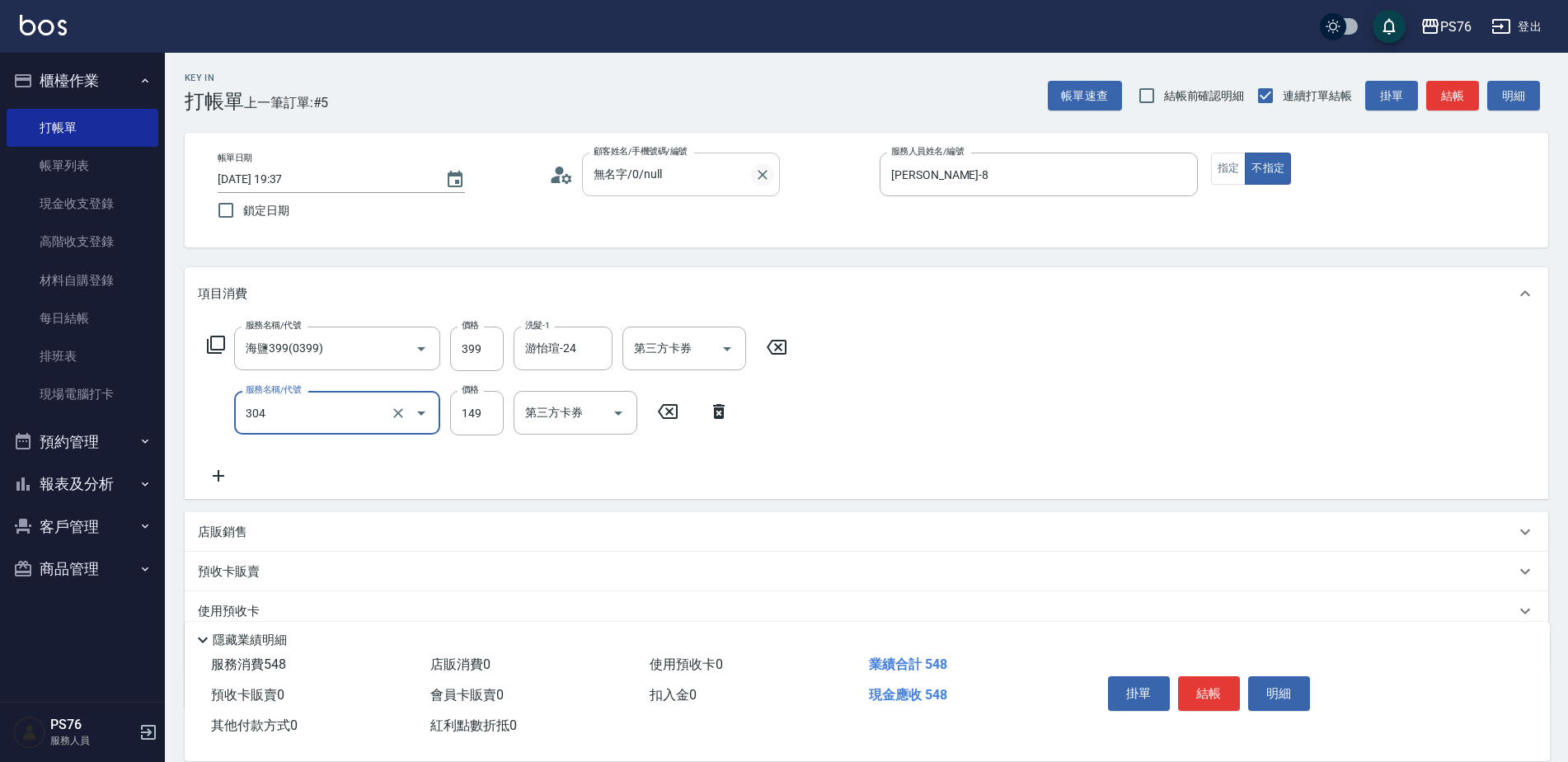
type input "剪髮(304)"
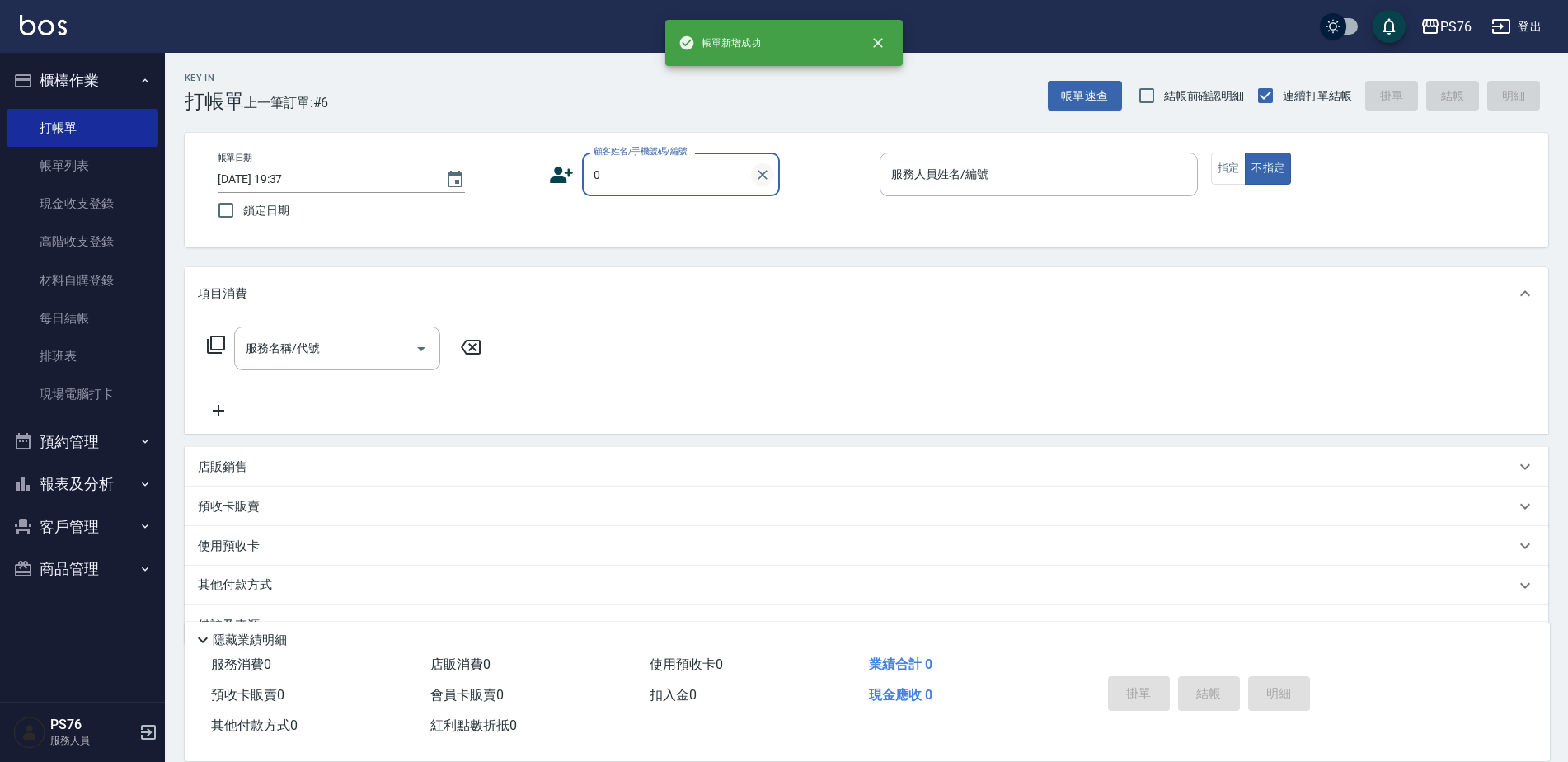
type input "無名字/0/null"
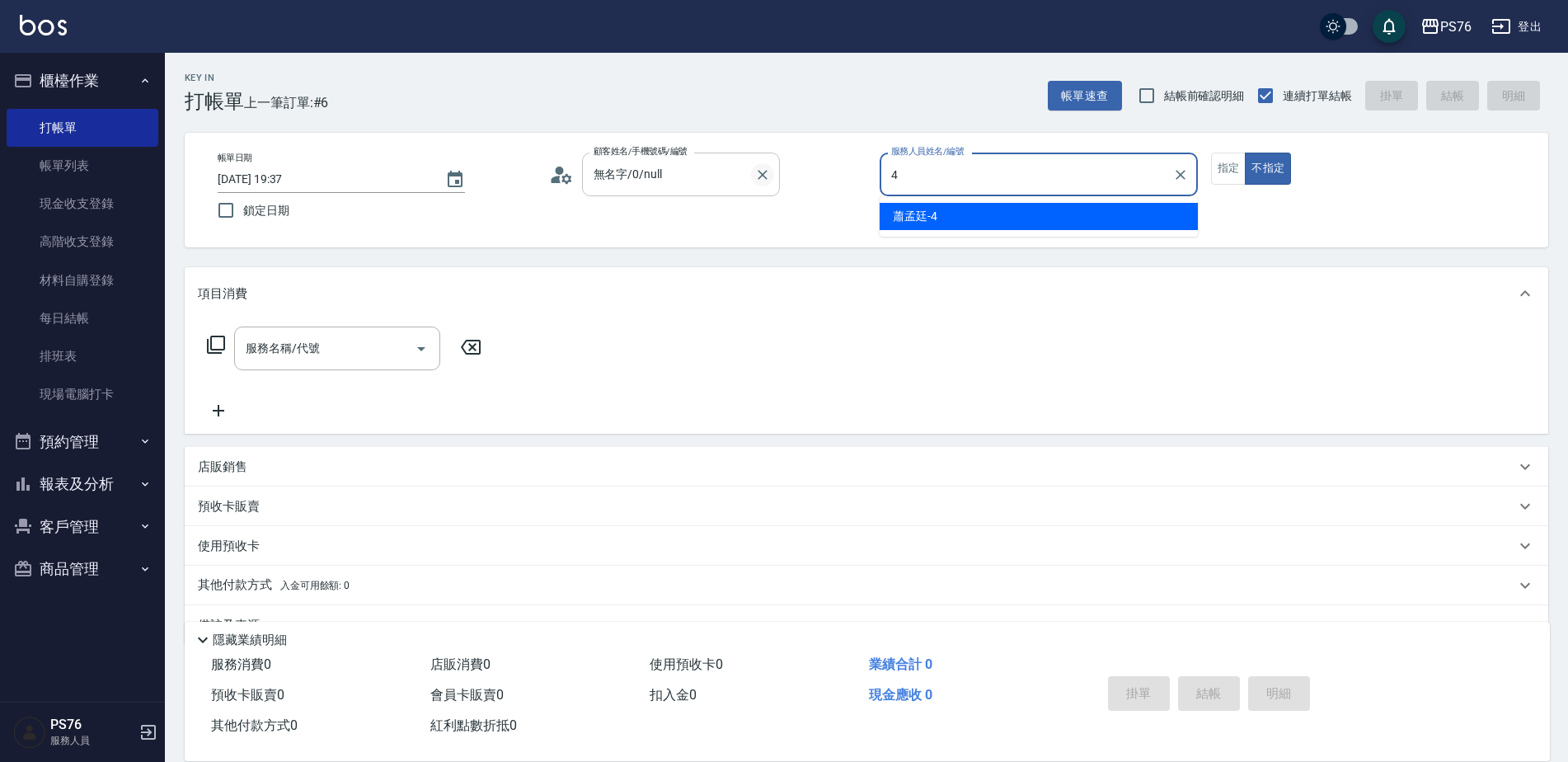
type input "蕭孟廷-4"
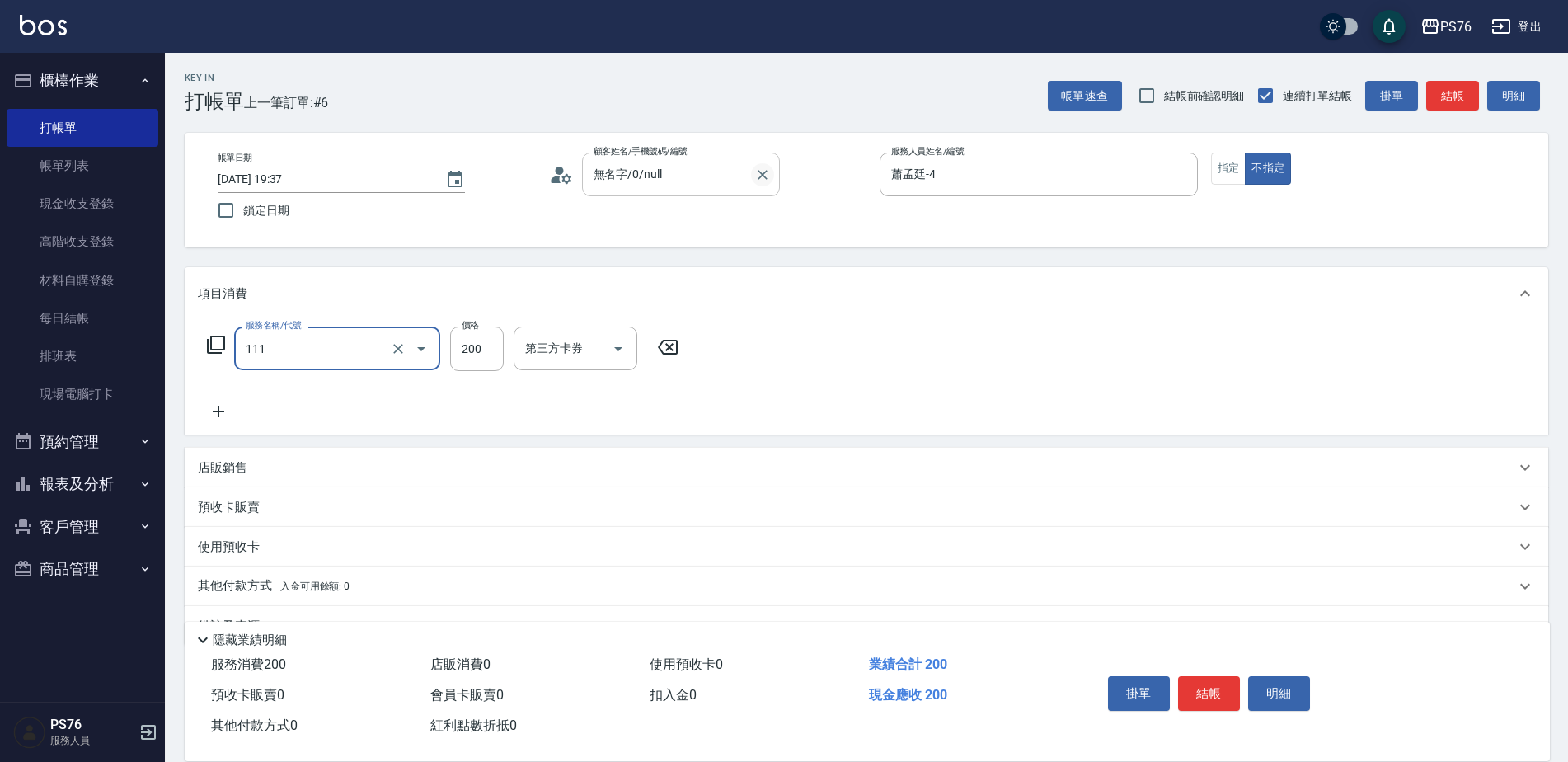
type input "200(111)"
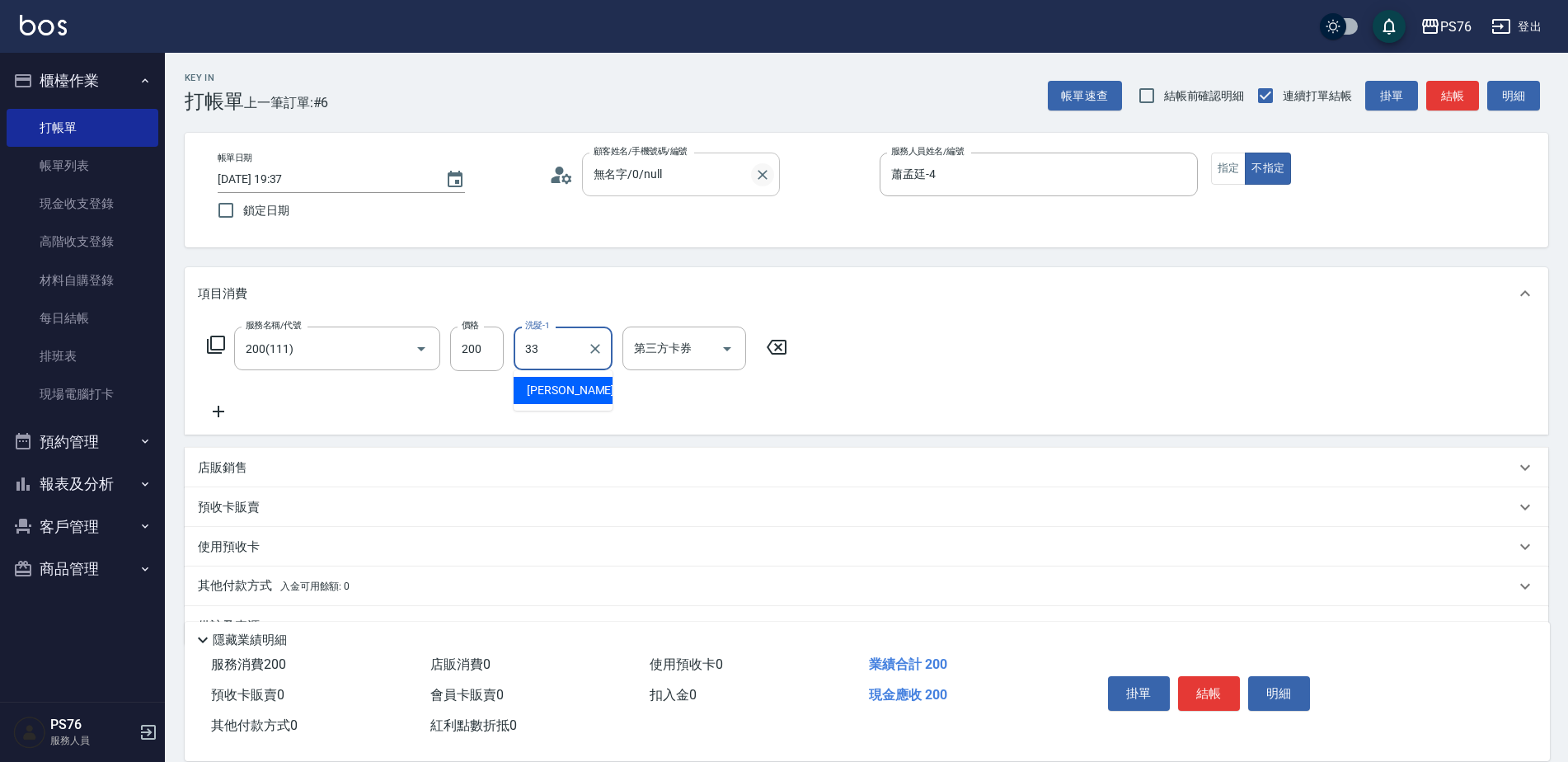
type input "[PERSON_NAME]33"
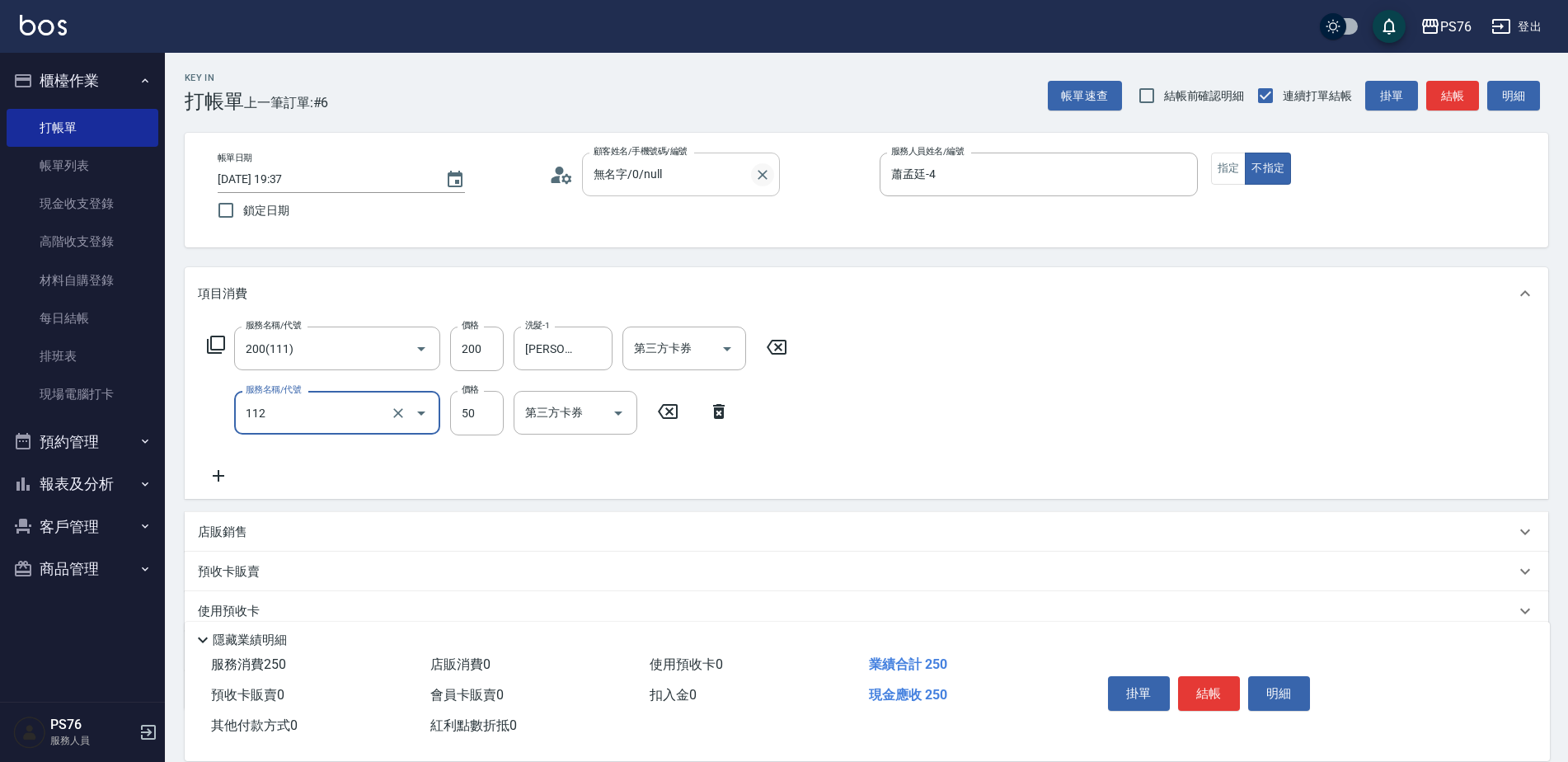
type input "精油50(112)"
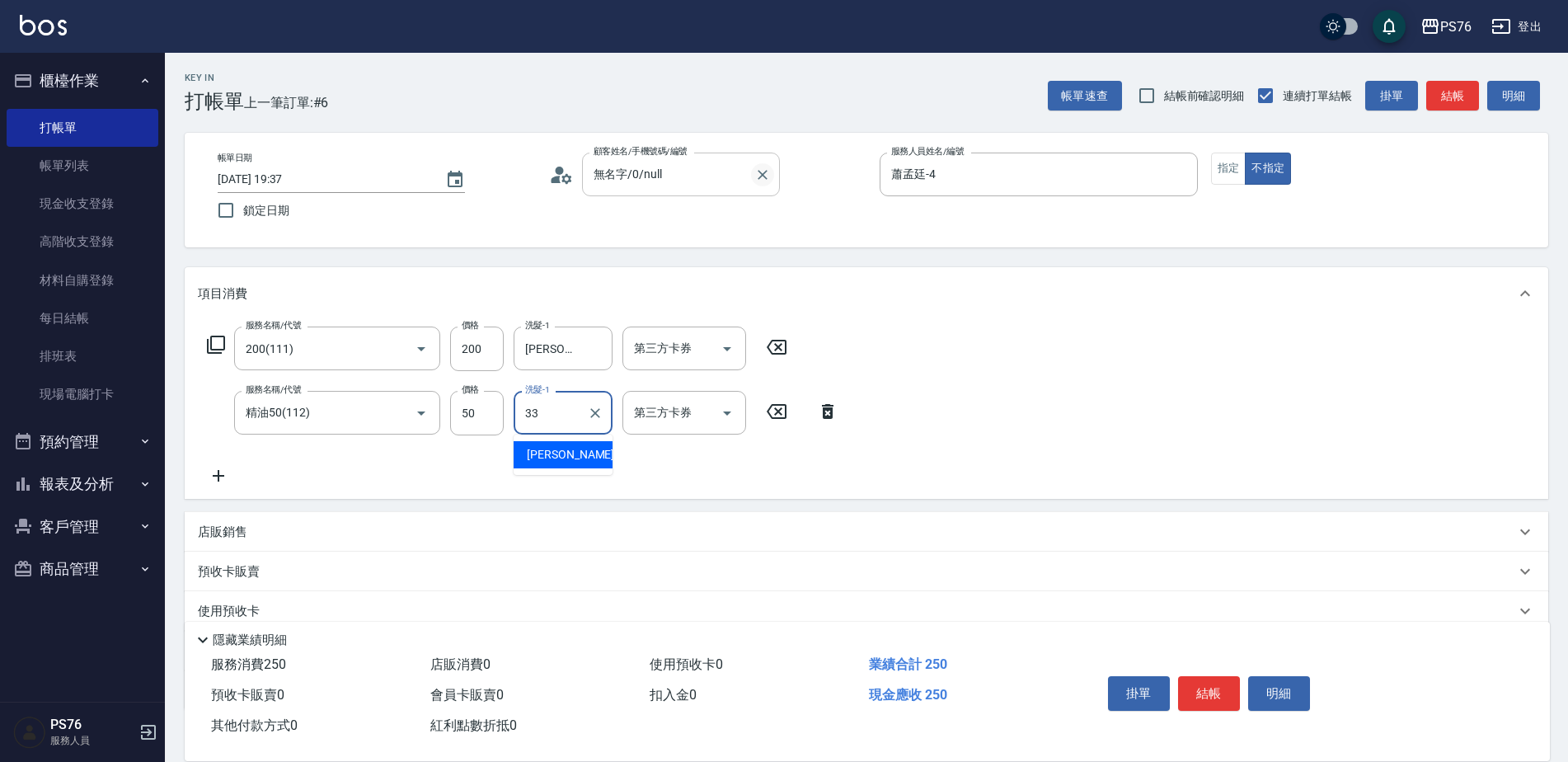
type input "[PERSON_NAME]33"
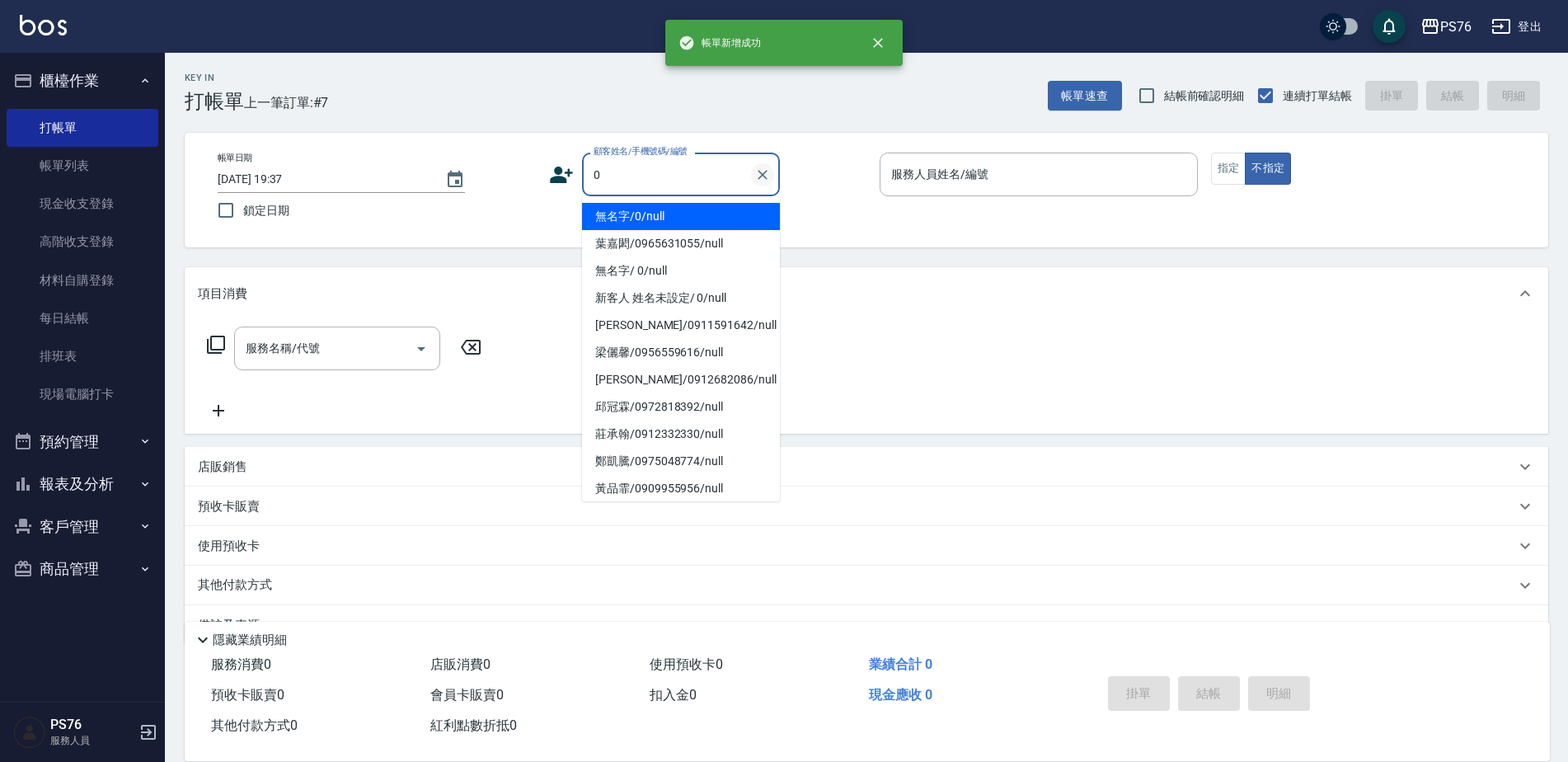
type input "無名字/0/null"
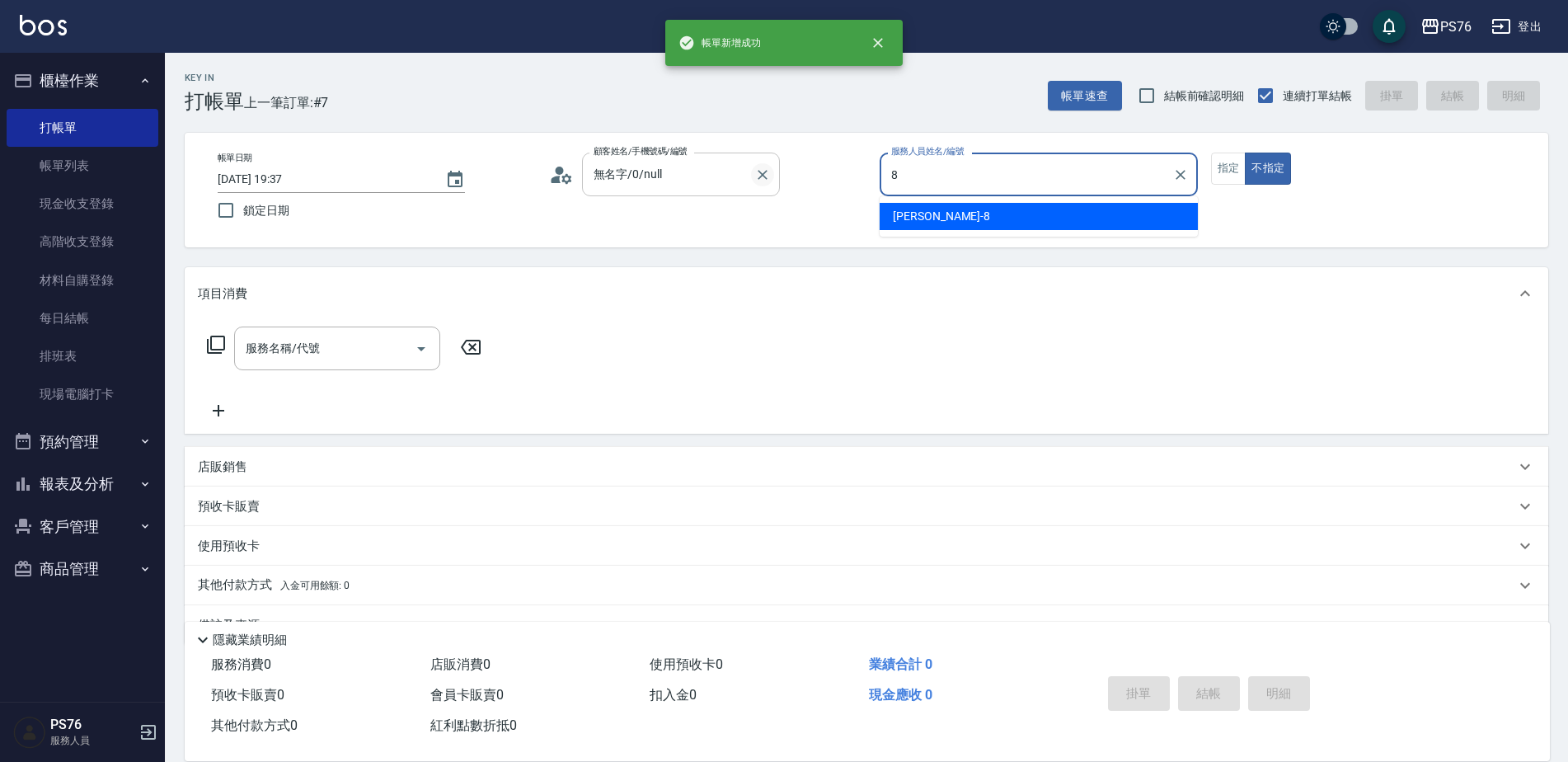
type input "[PERSON_NAME]-8"
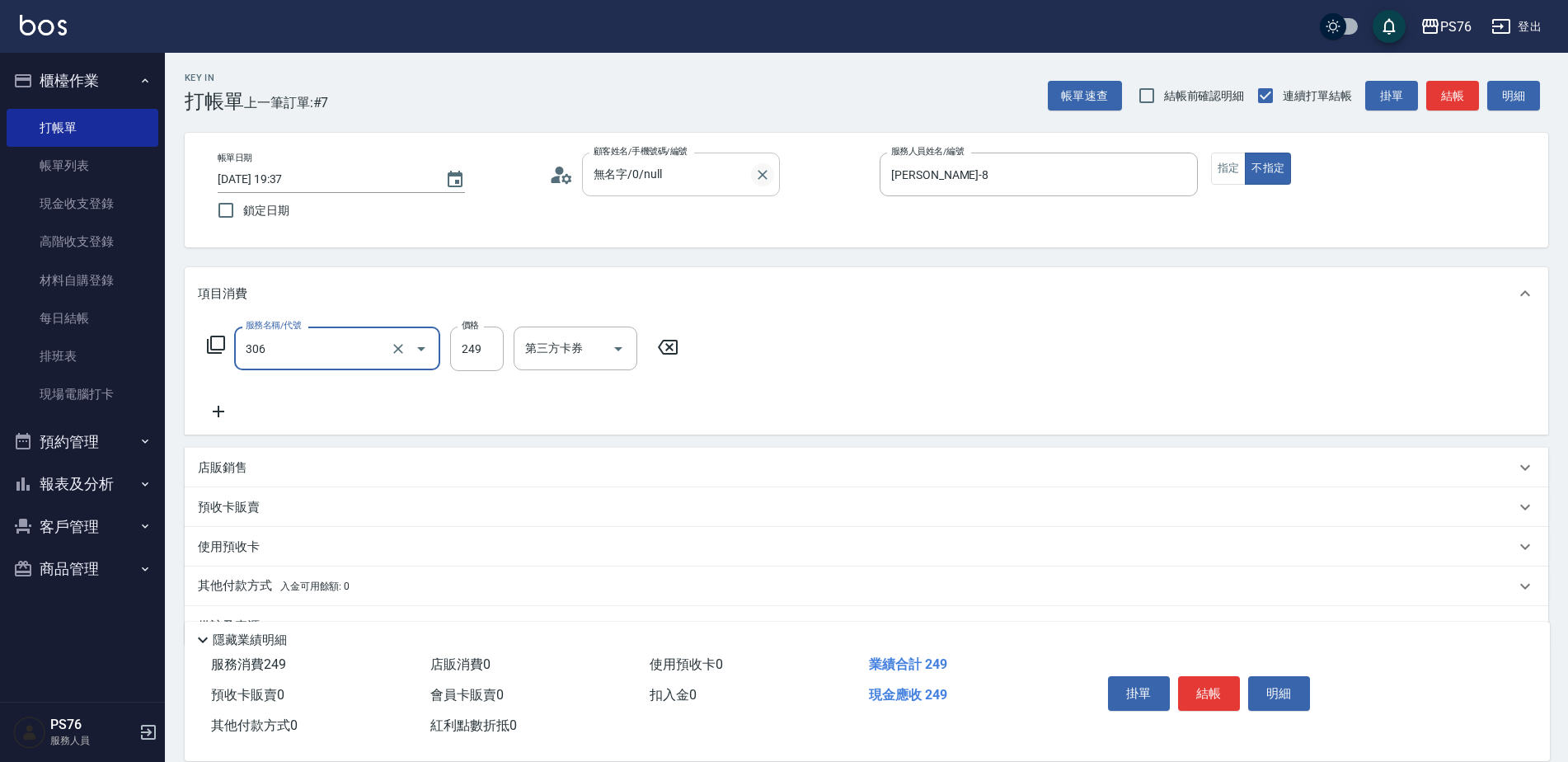
type input "剪髮(306)"
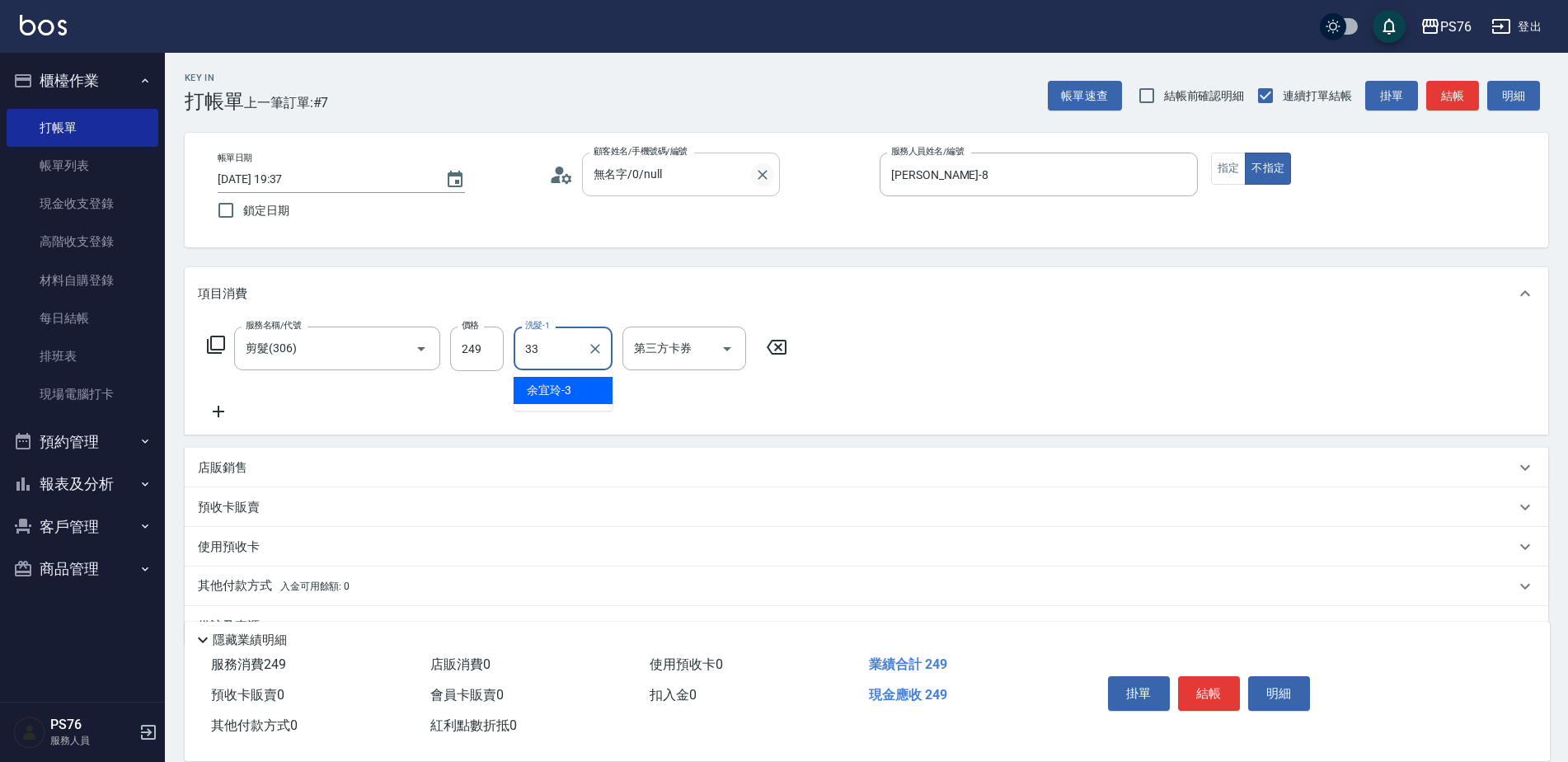
type input "[PERSON_NAME]33"
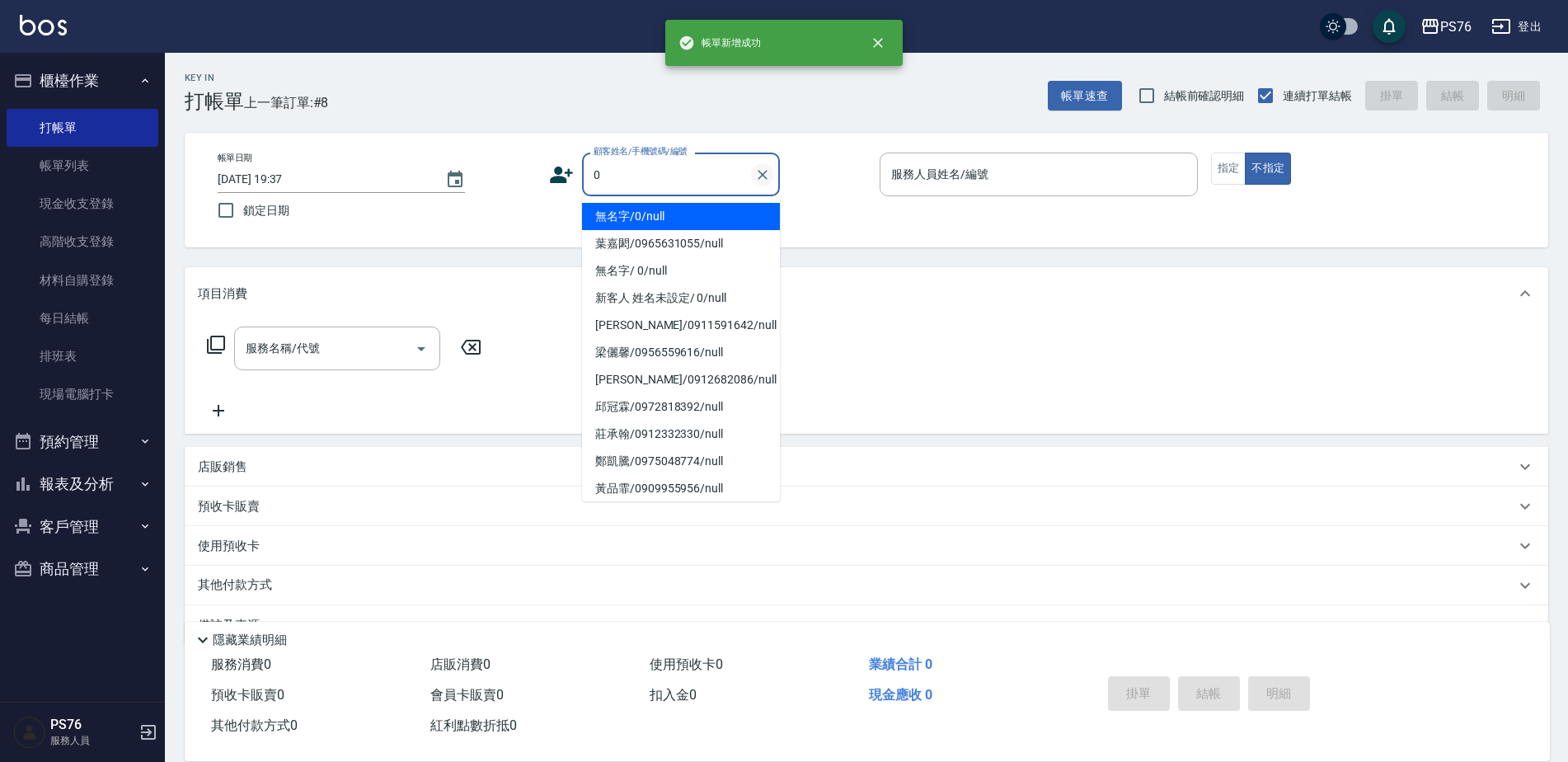
type input "無名字/0/null"
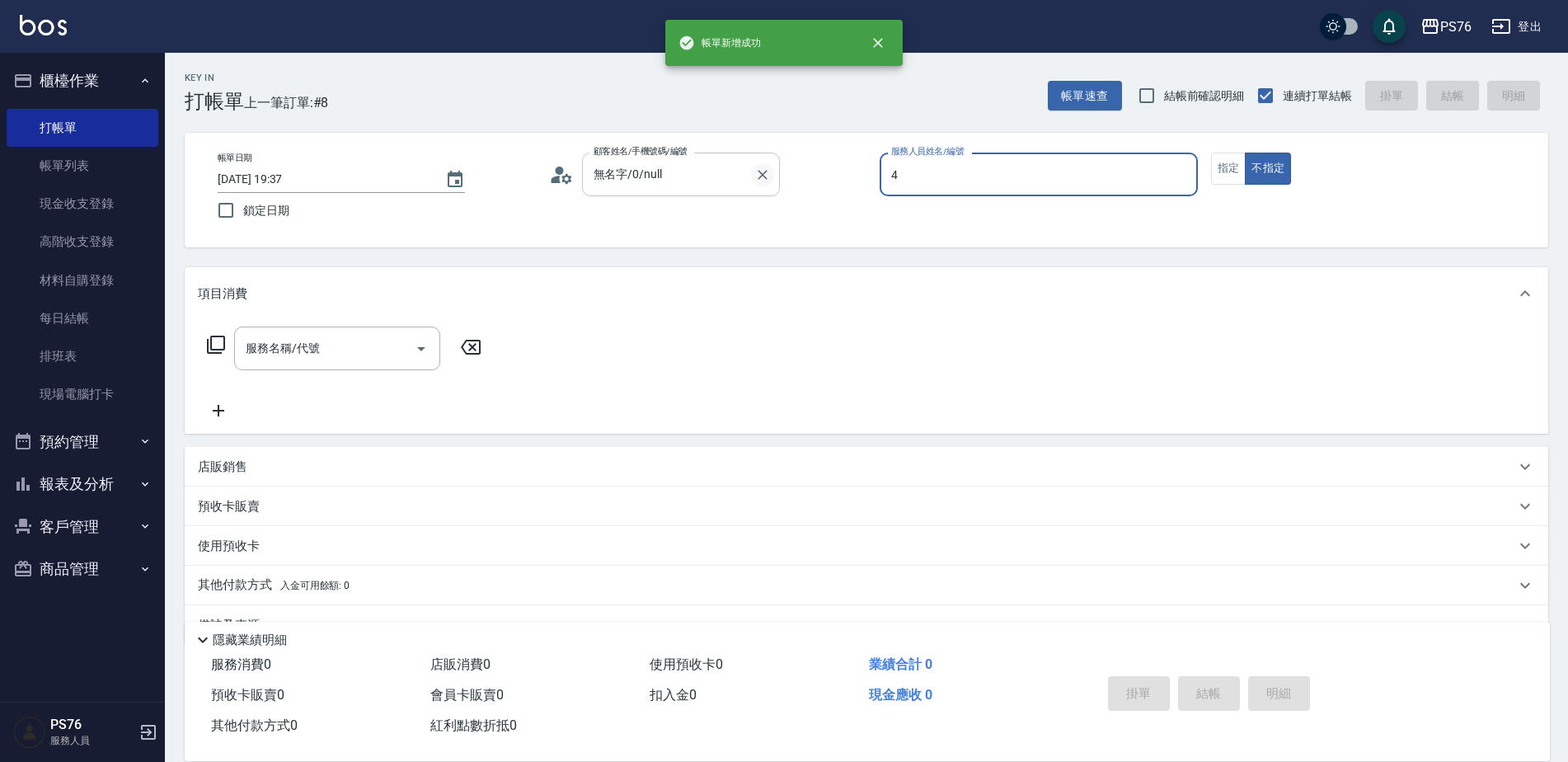
type input "蕭孟廷-4"
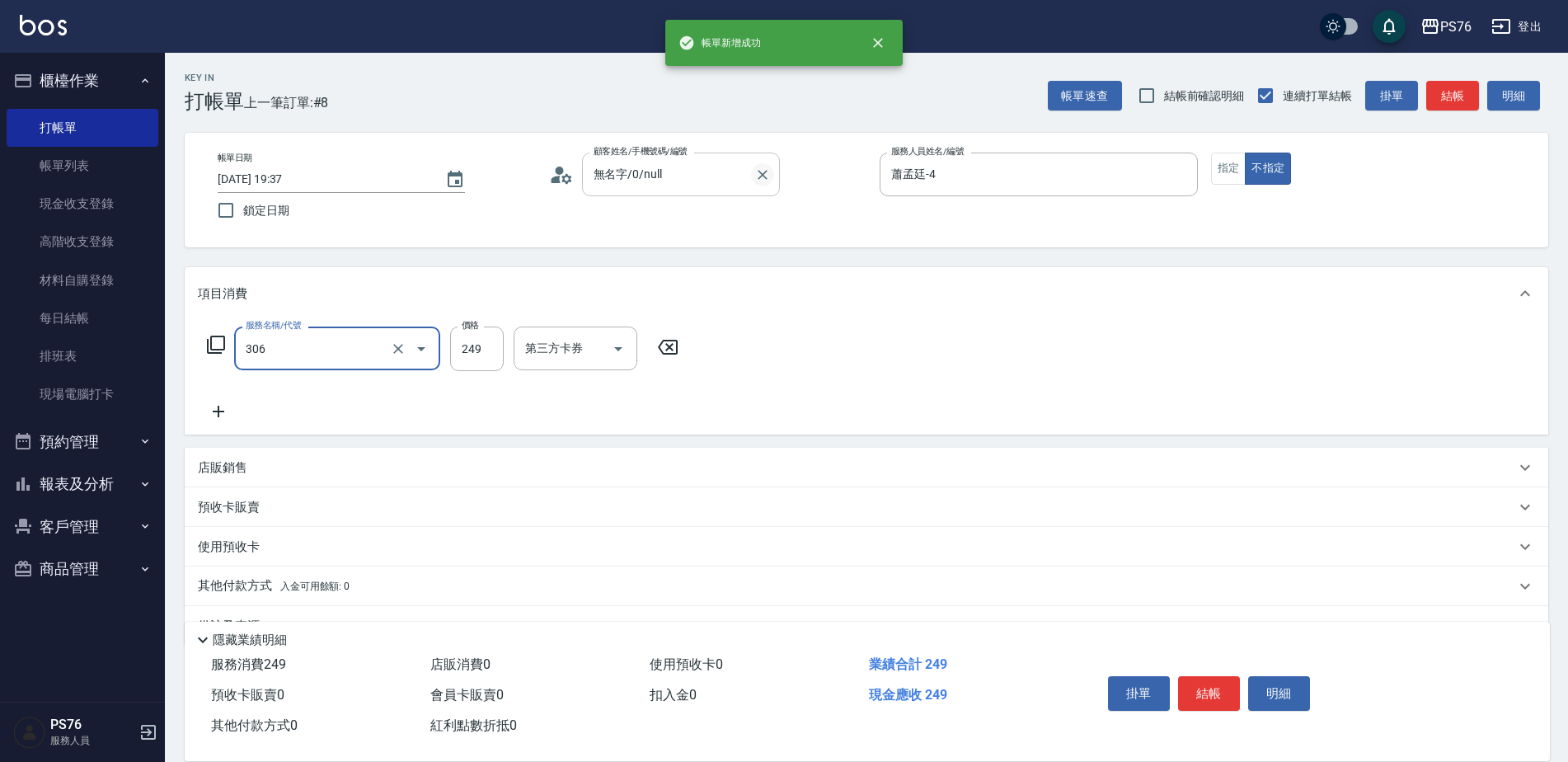
type input "剪髮(306)"
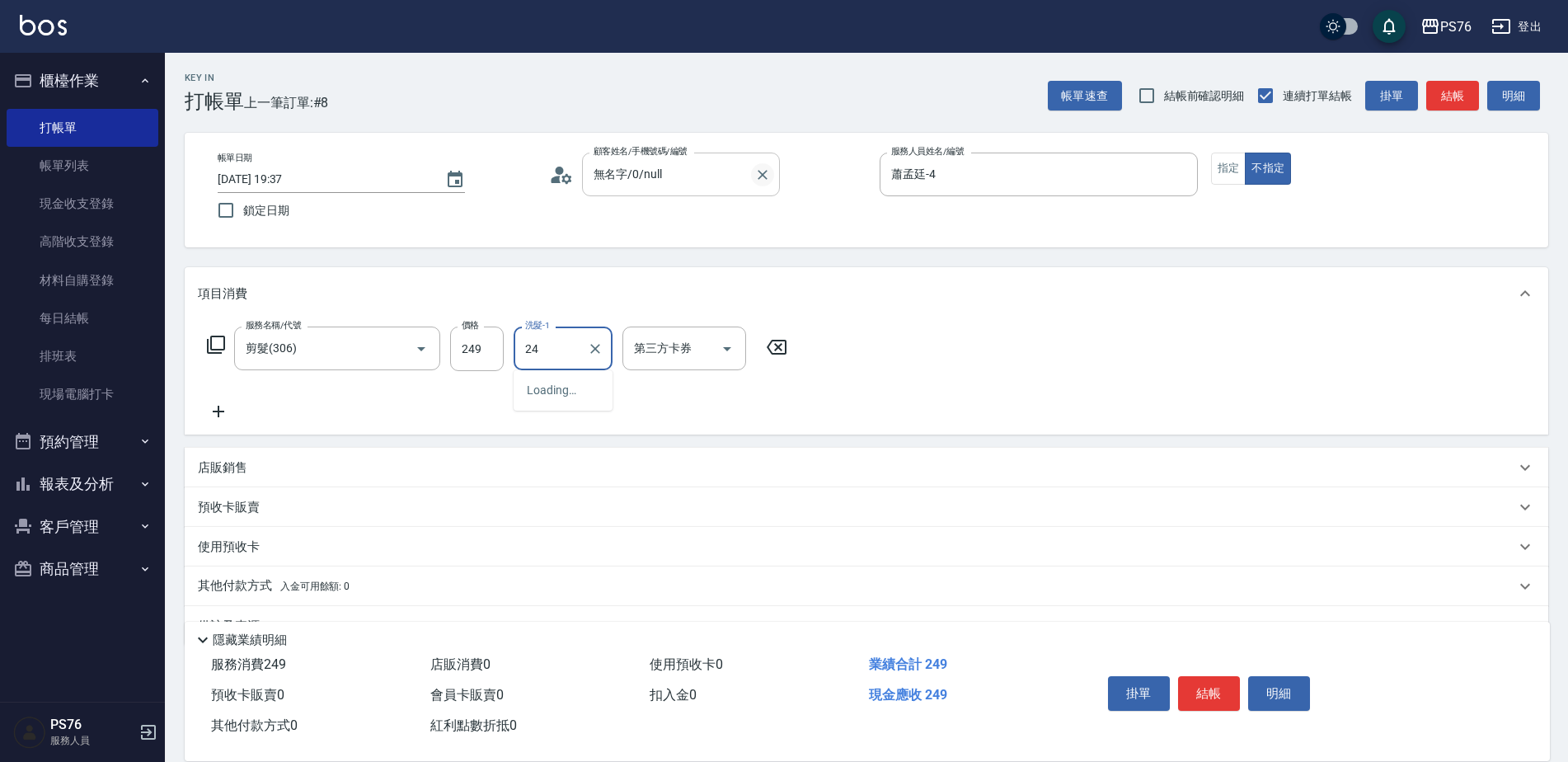
type input "游怡瑄-24"
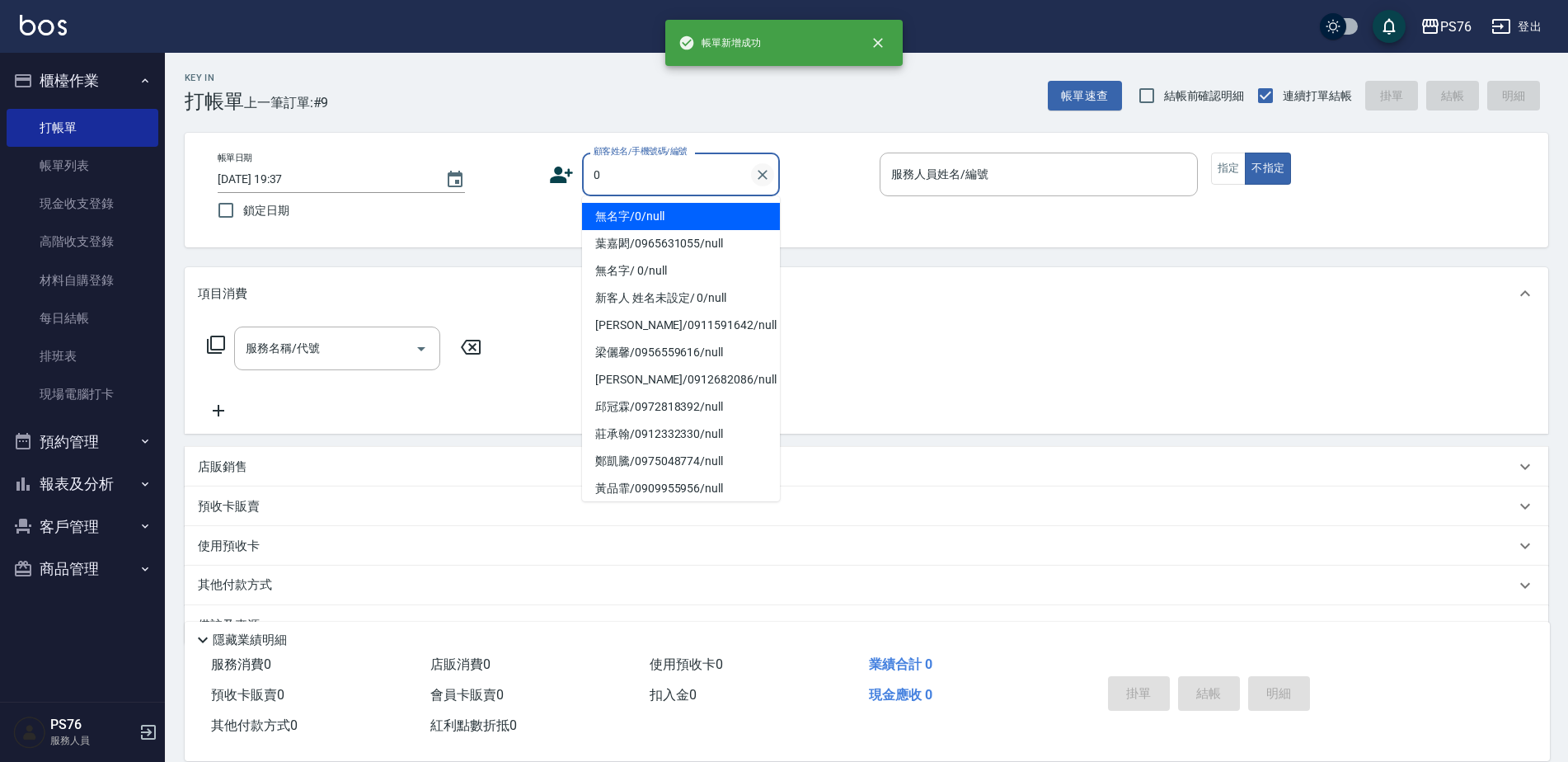
type input "無名字/0/null"
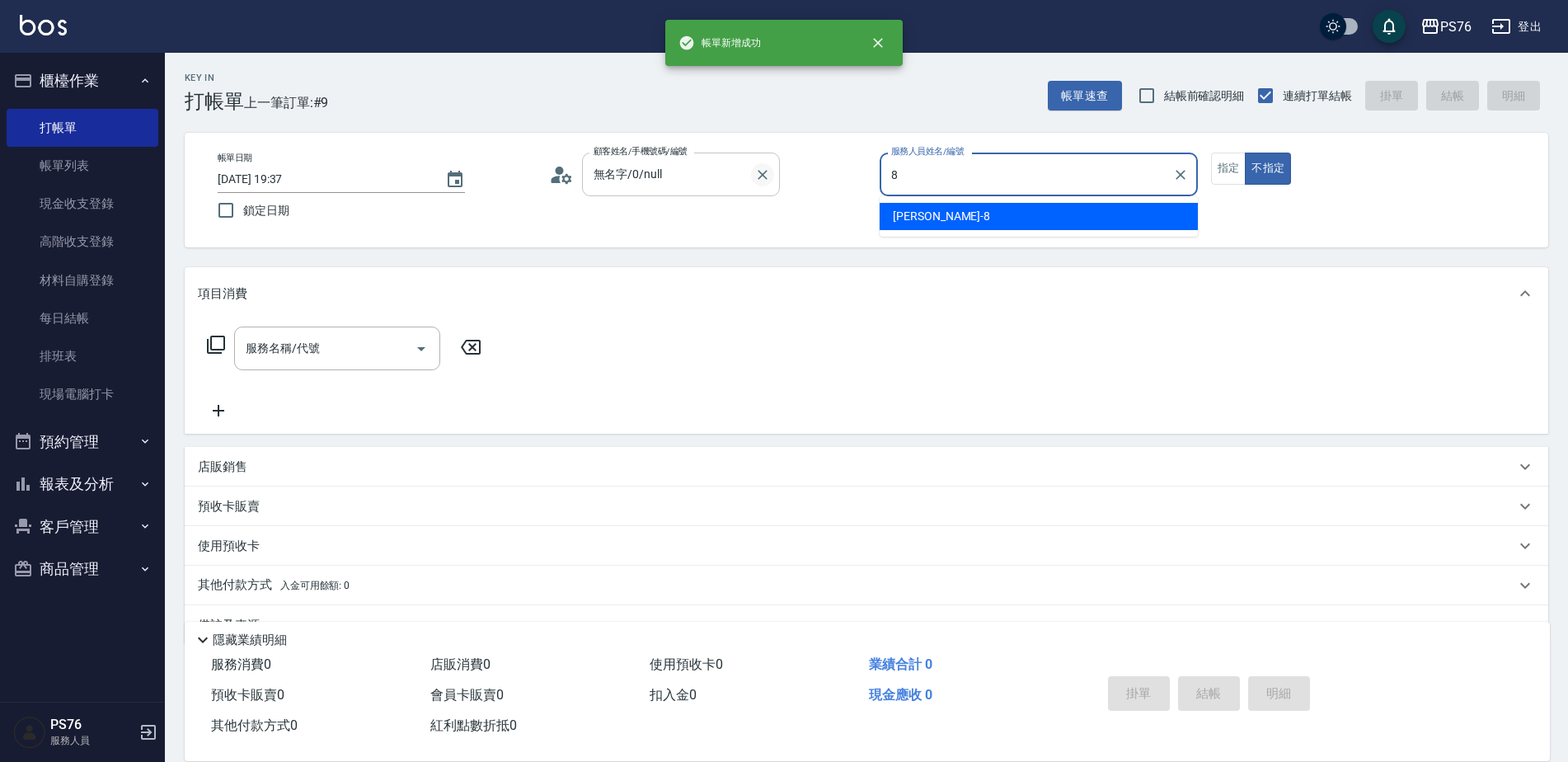
type input "[PERSON_NAME]-8"
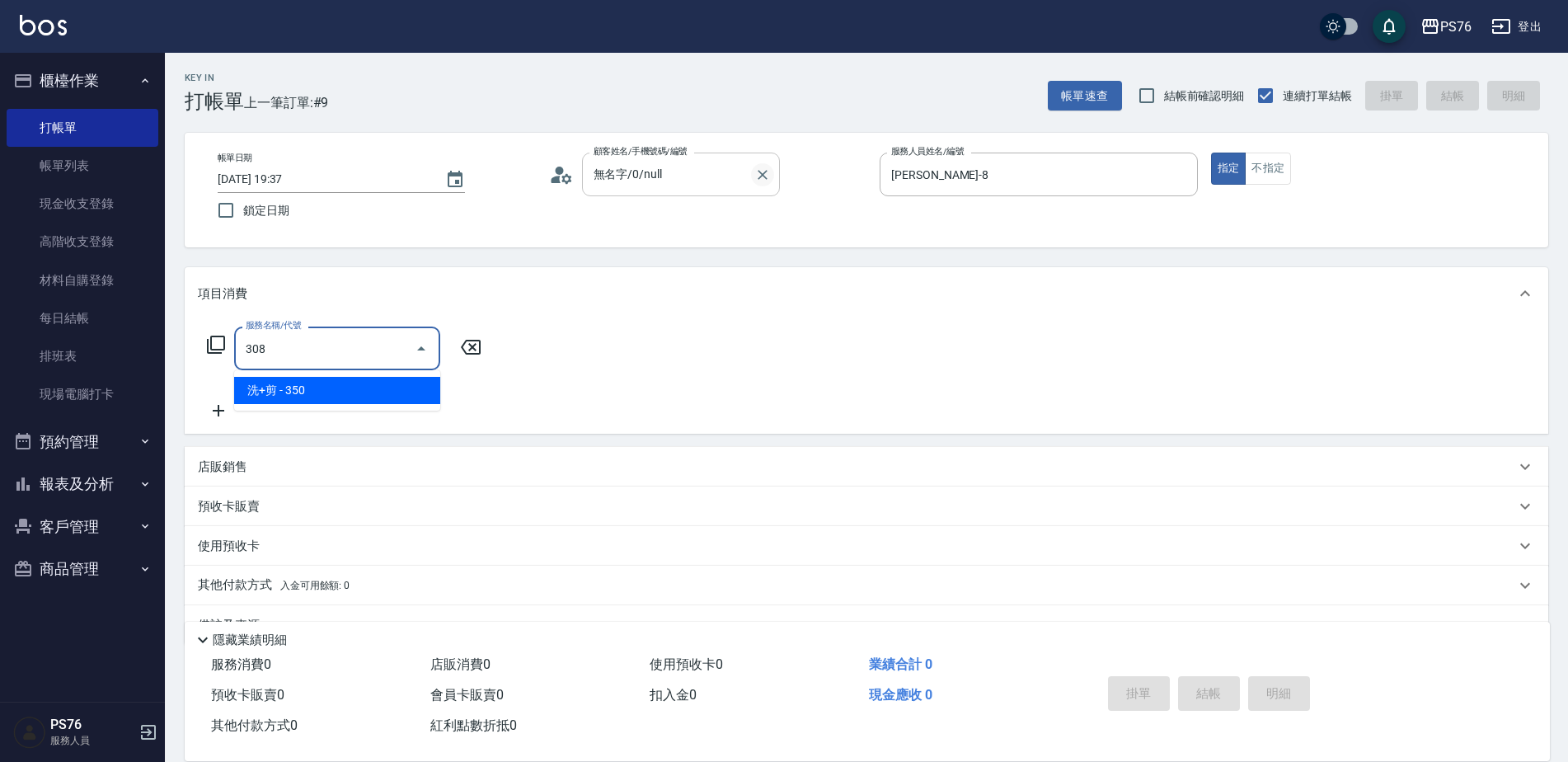
type input "洗+剪(308)"
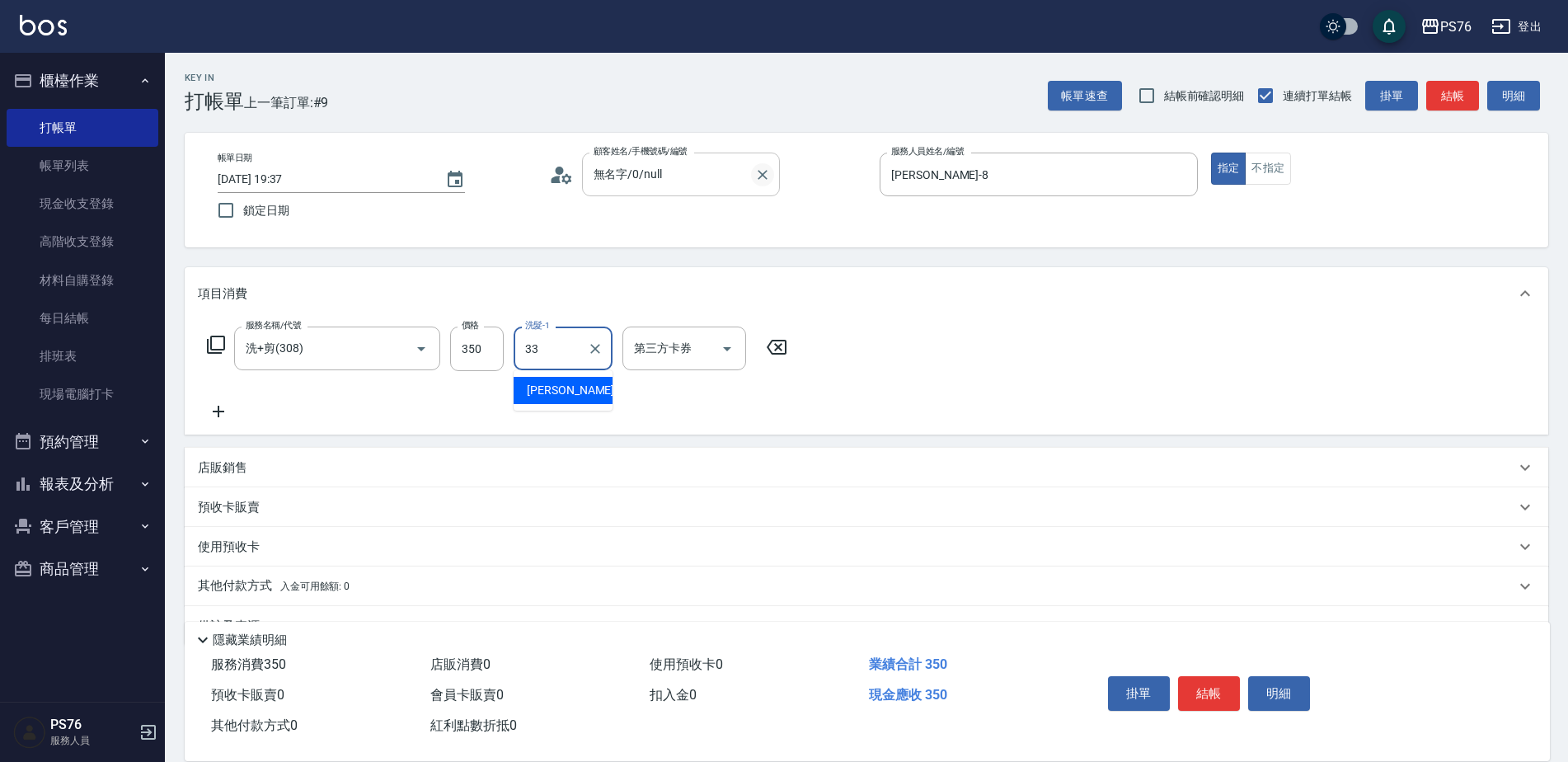
type input "[PERSON_NAME]33"
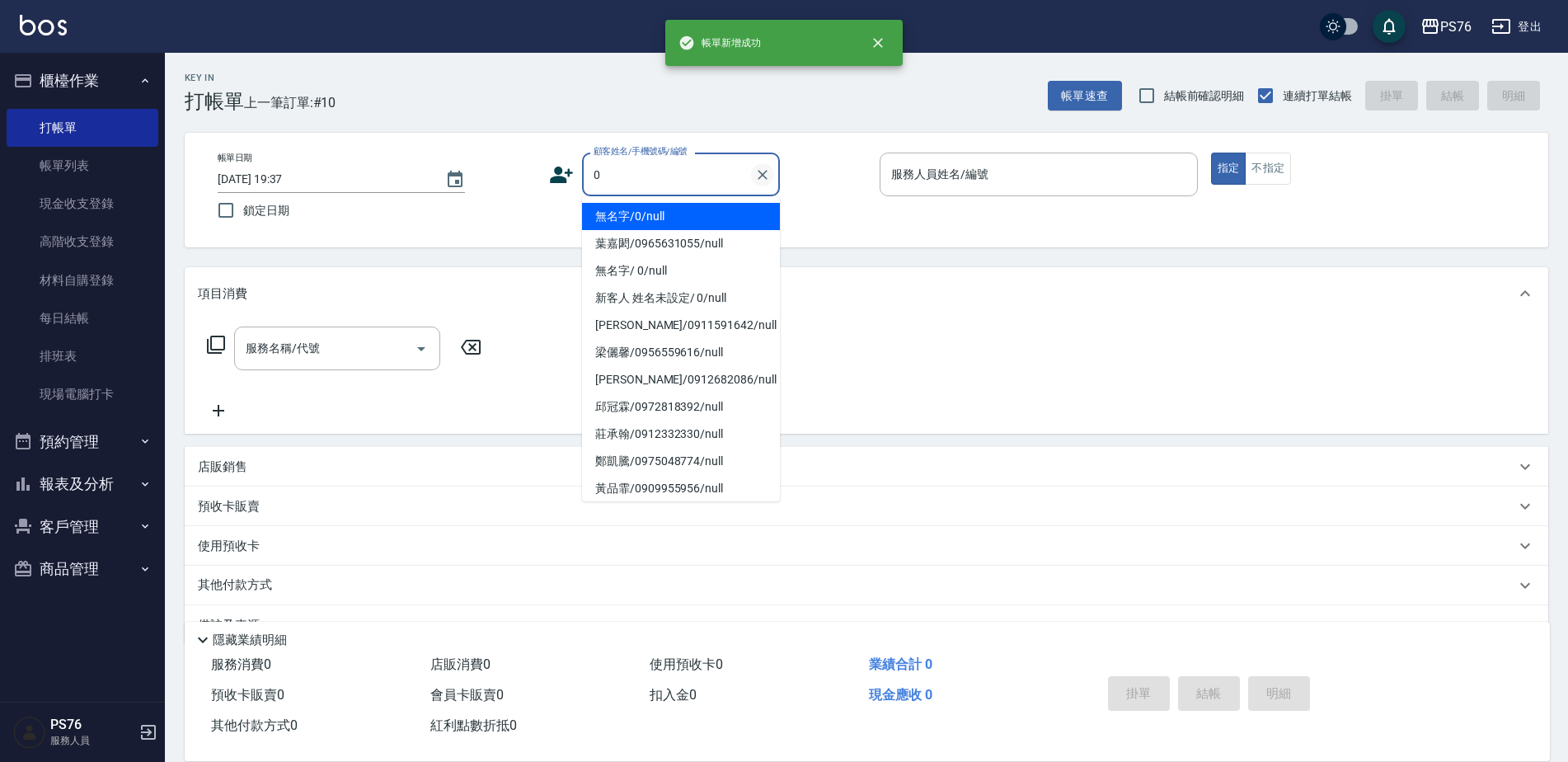
type input "無名字/0/null"
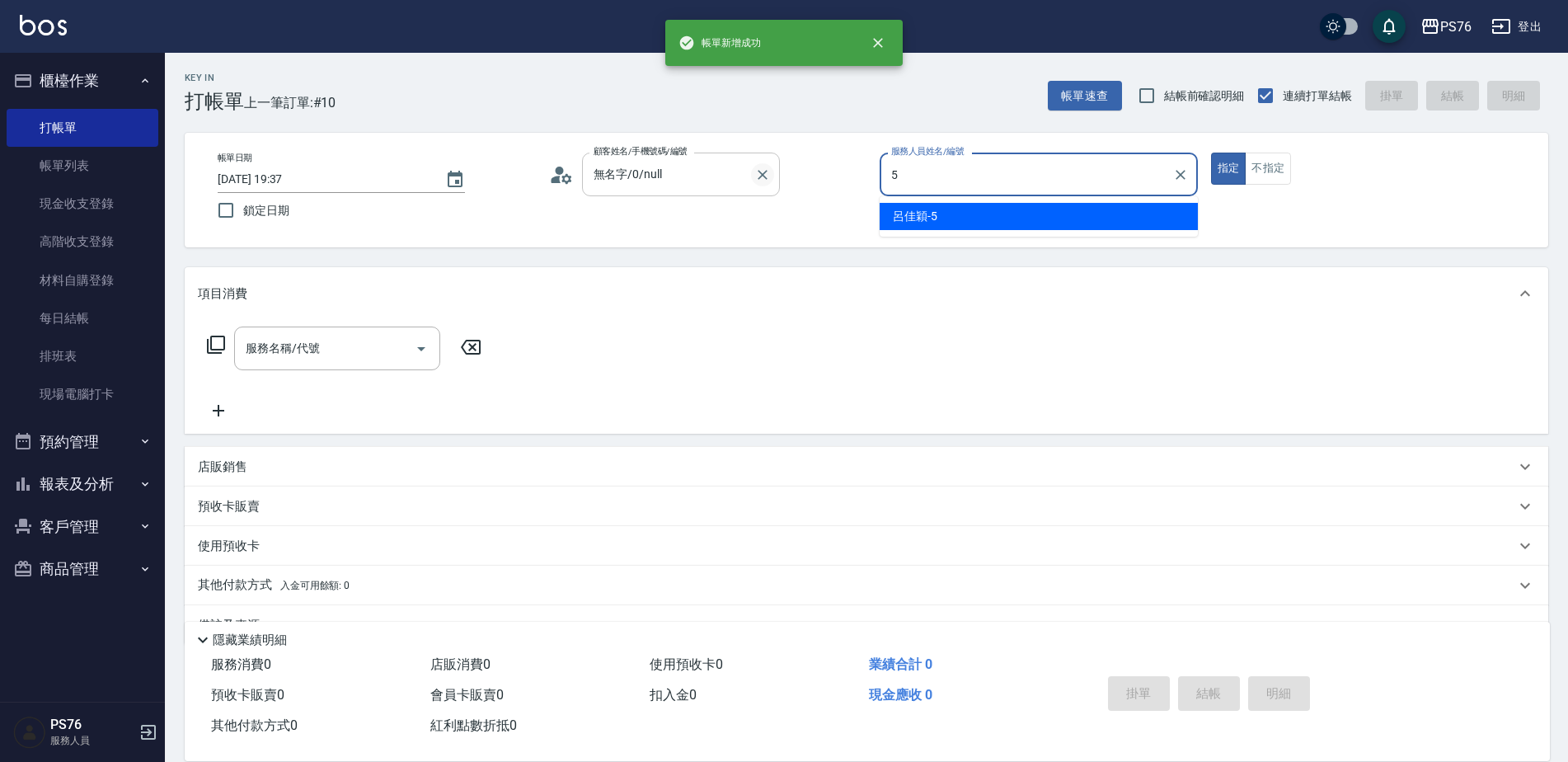
type input "呂佳穎-5"
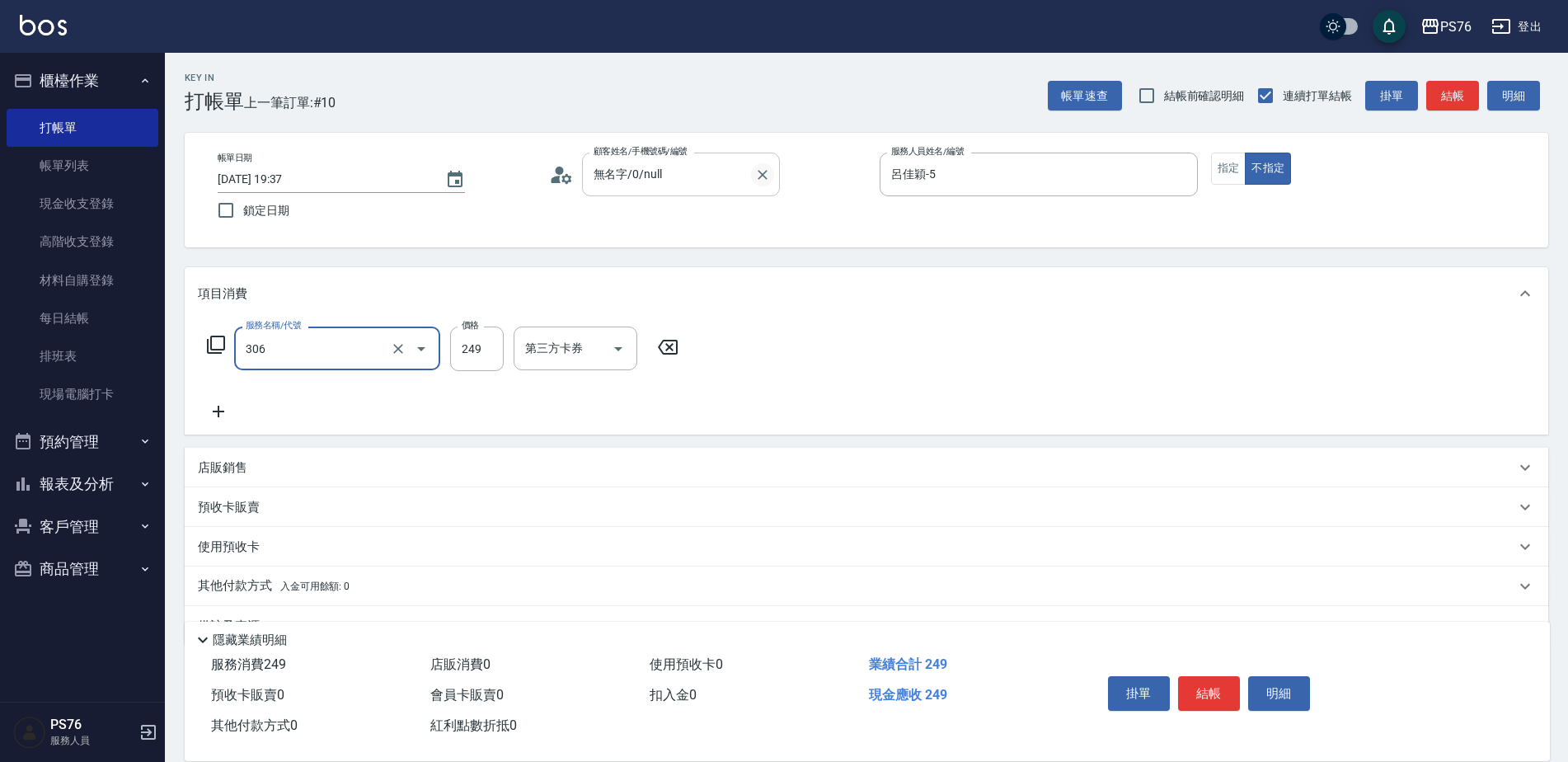
type input "剪髮(306)"
type input "游怡瑄-24"
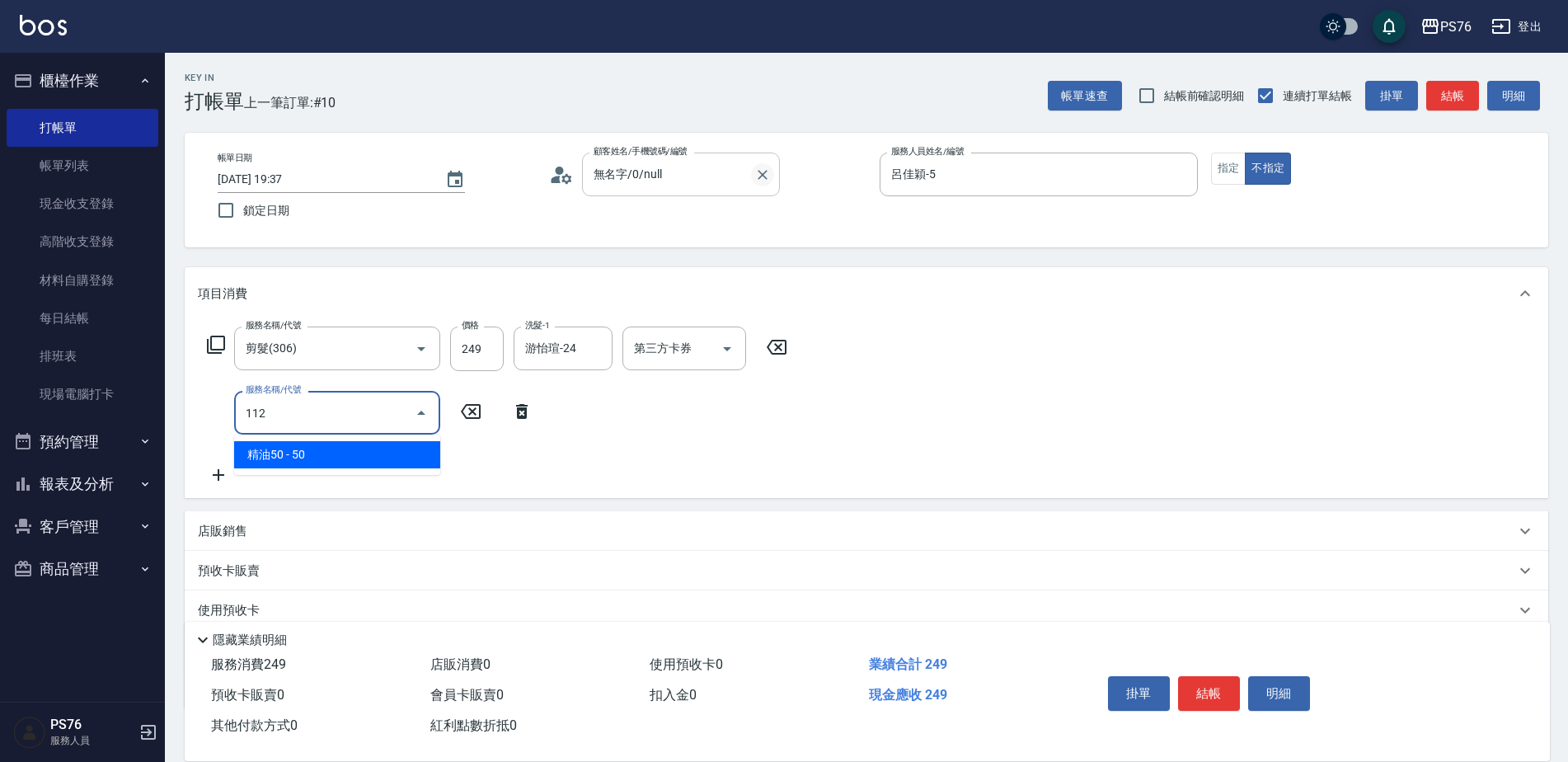
type input "精油50(112)"
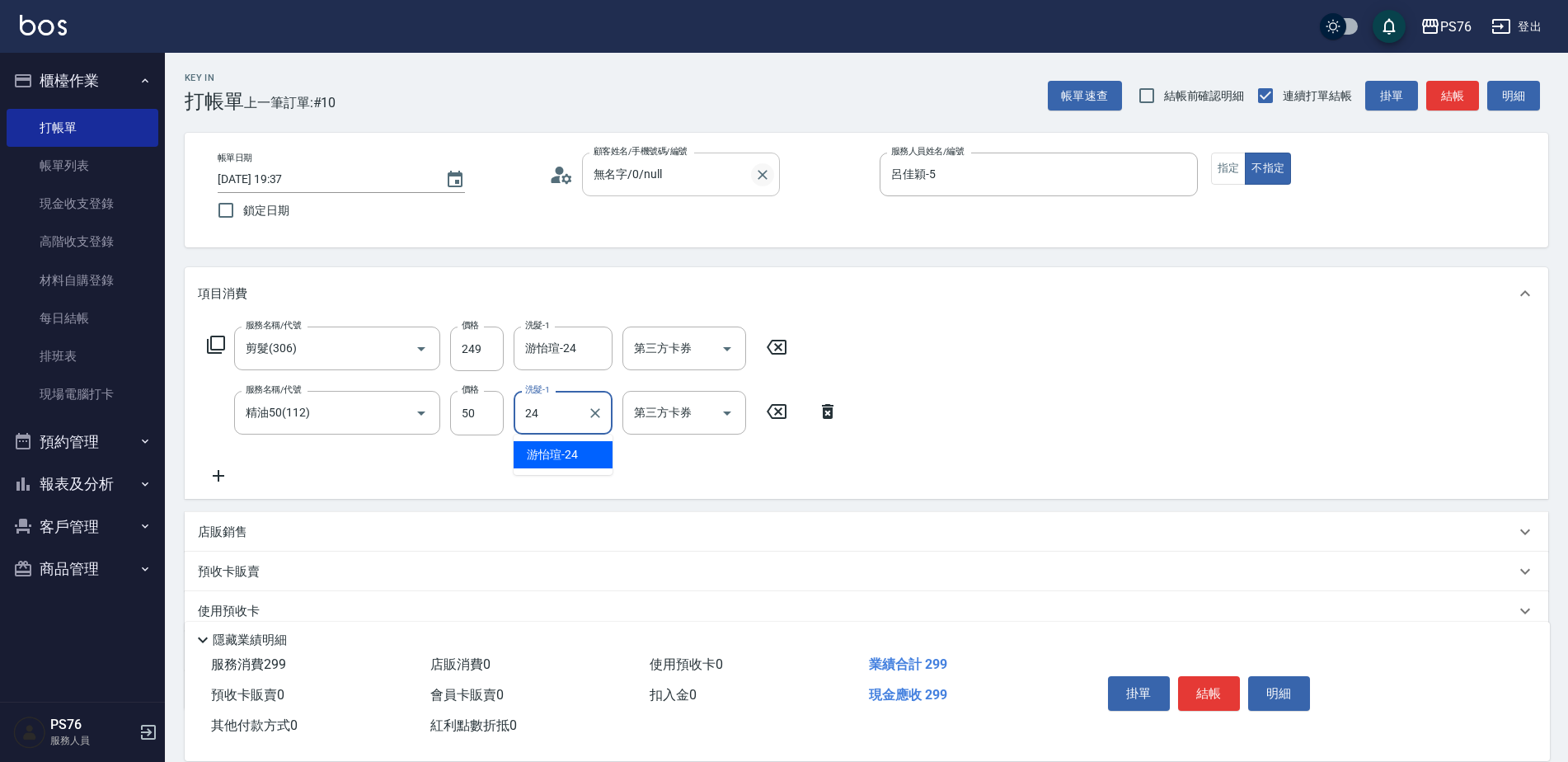
type input "游怡瑄-24"
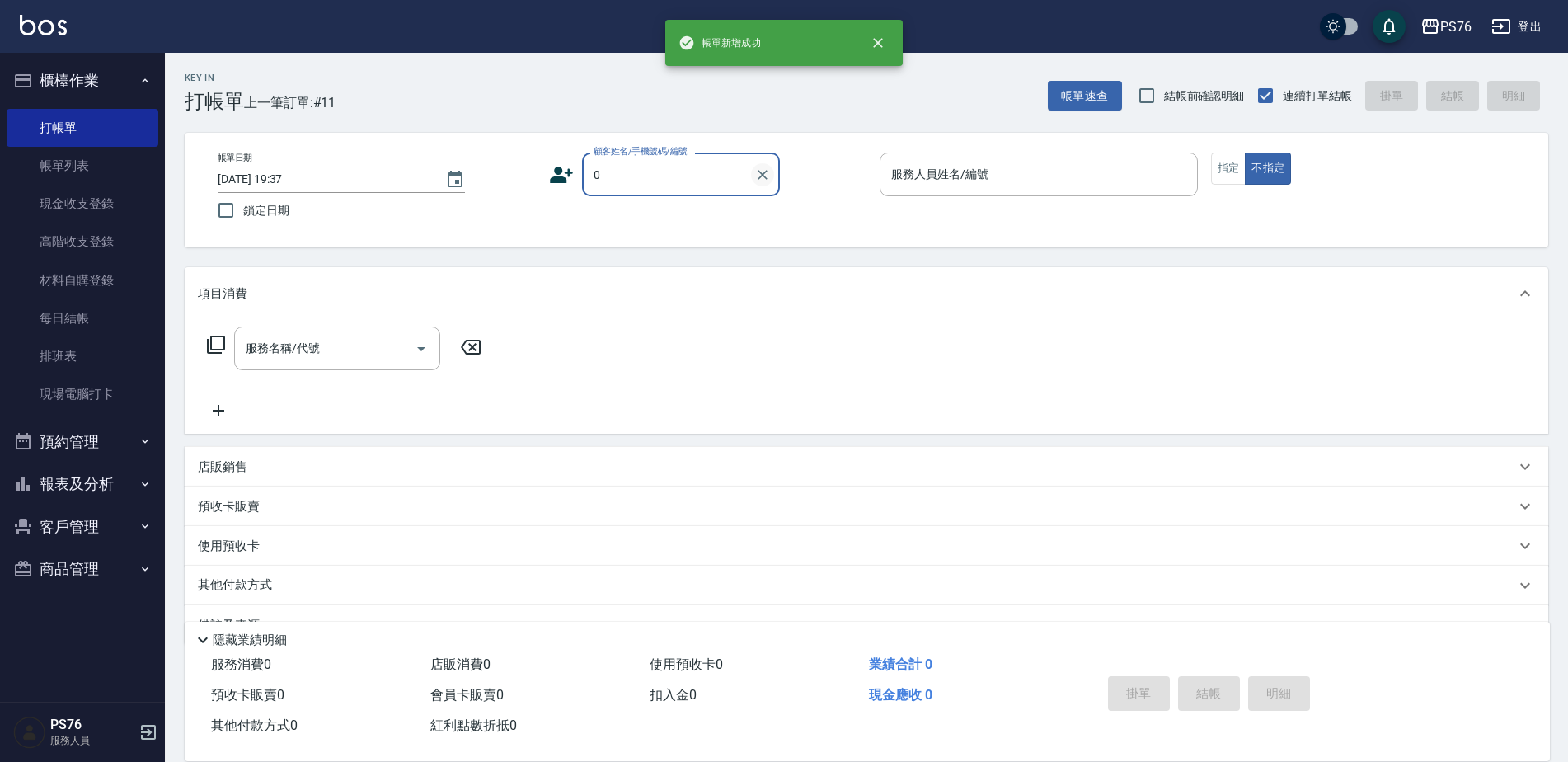
type input "無名字/0/null"
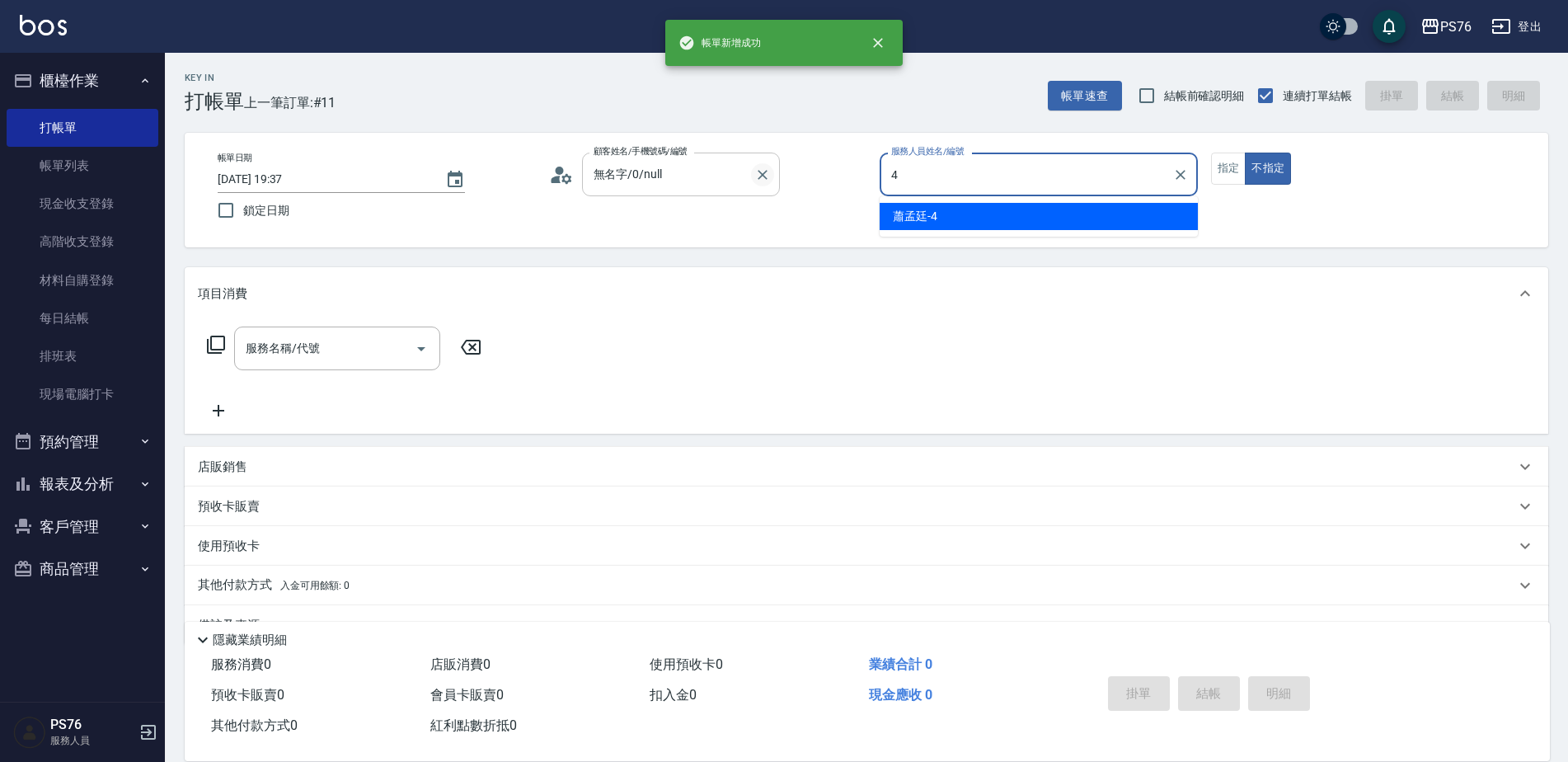
type input "蕭孟廷-4"
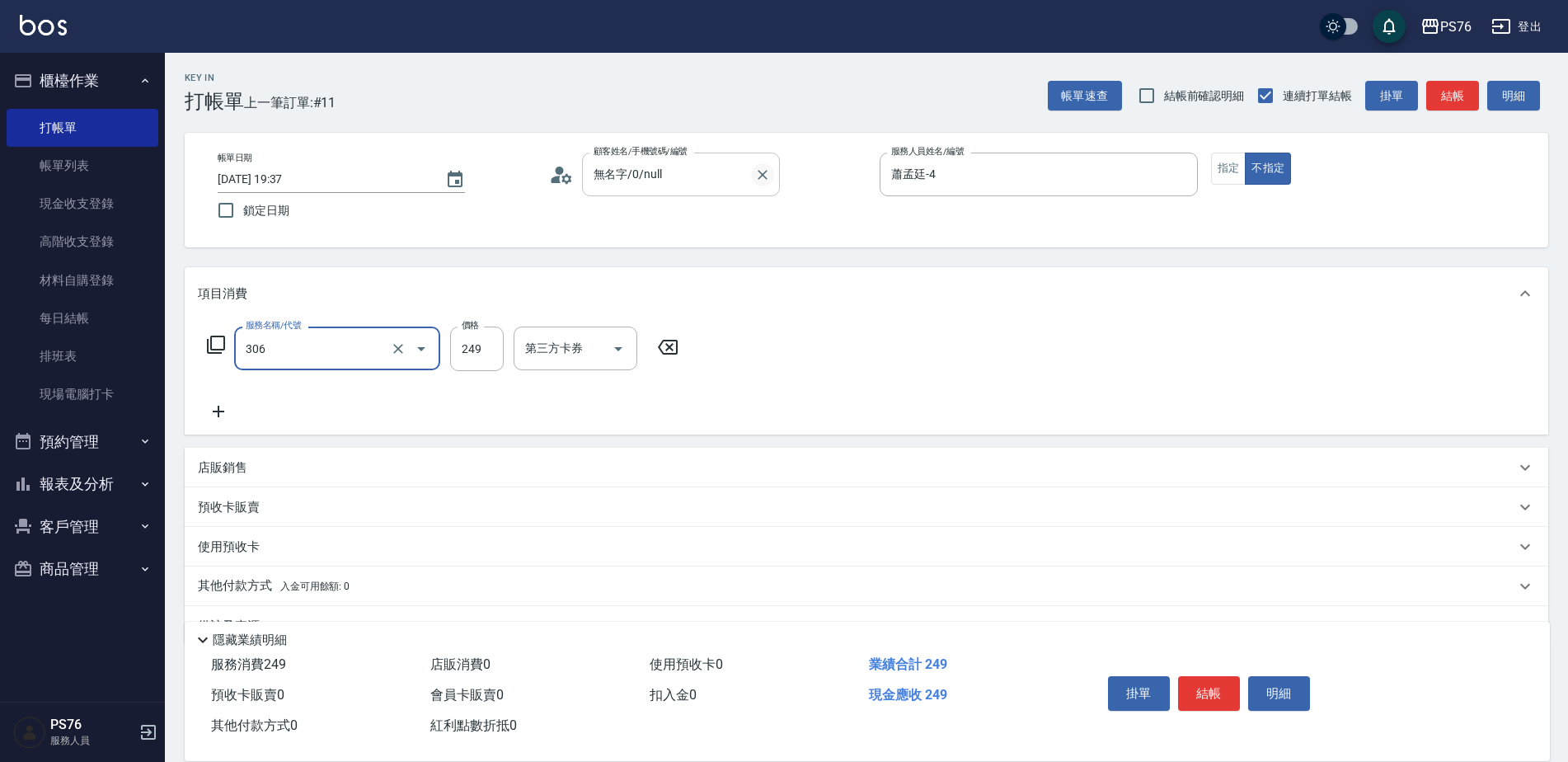
type input "剪髮(306)"
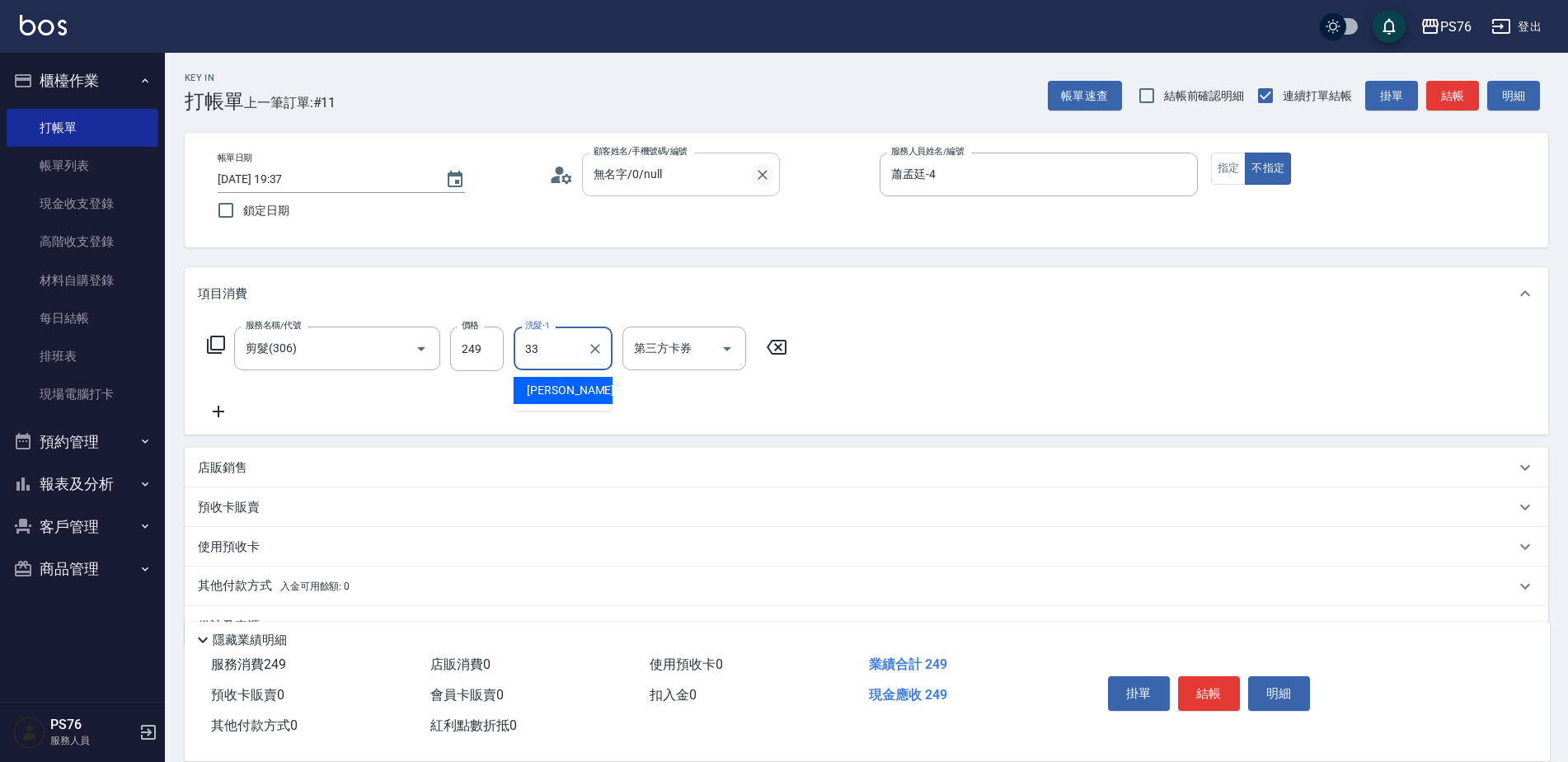
type input "[PERSON_NAME]33"
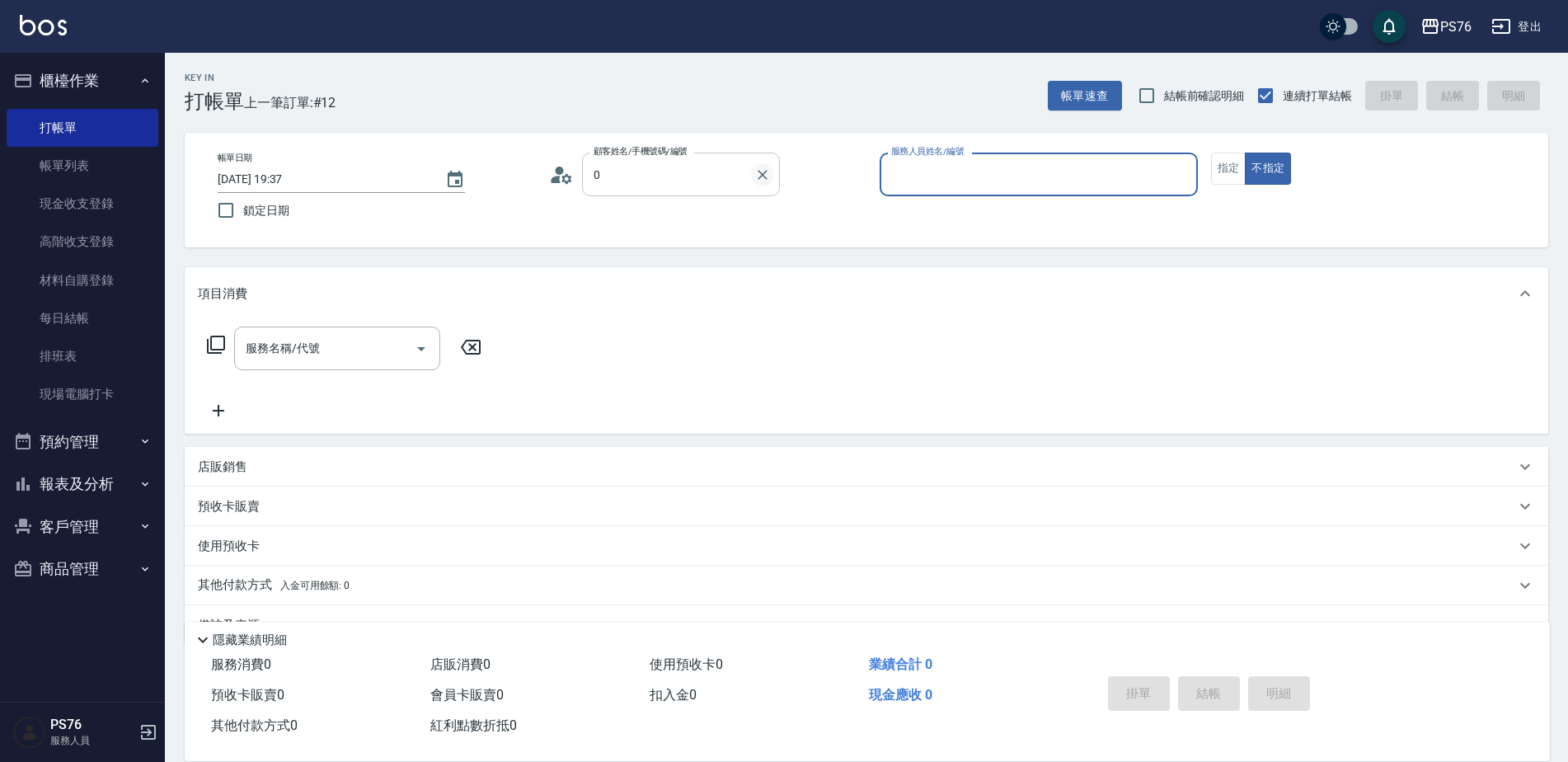
type input "無名字/0/null"
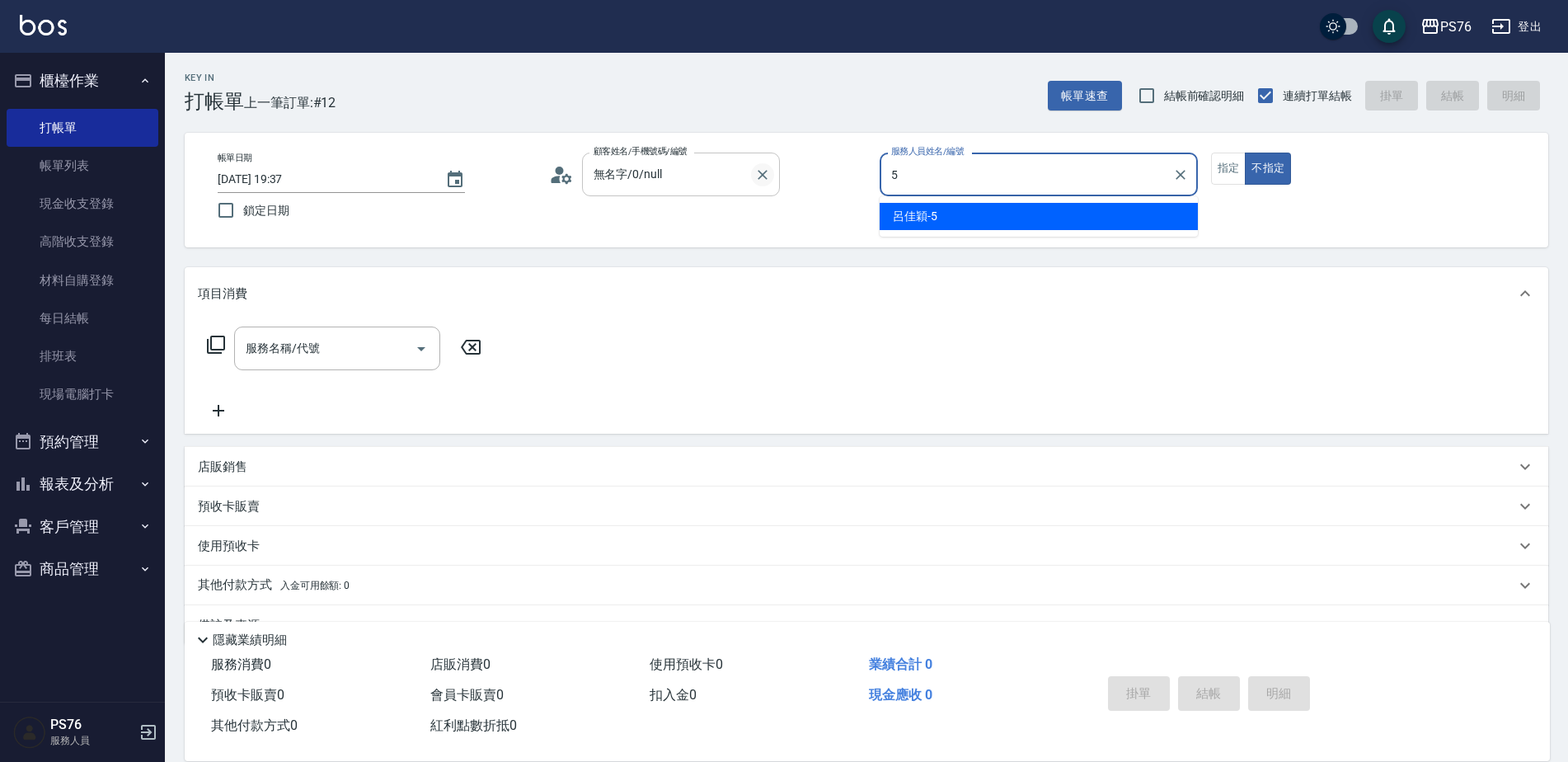
type input "呂佳穎-5"
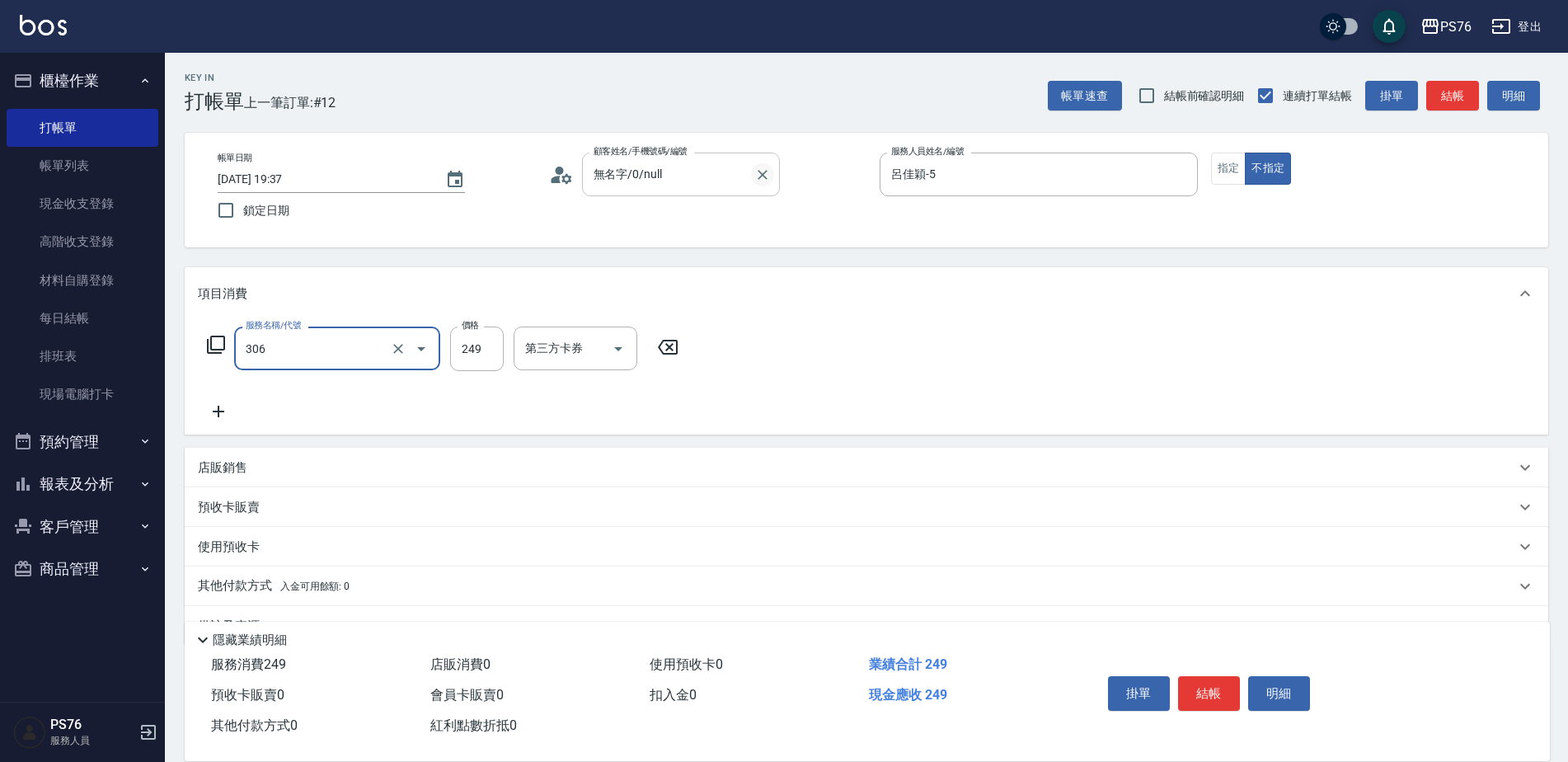
type input "剪髮(306)"
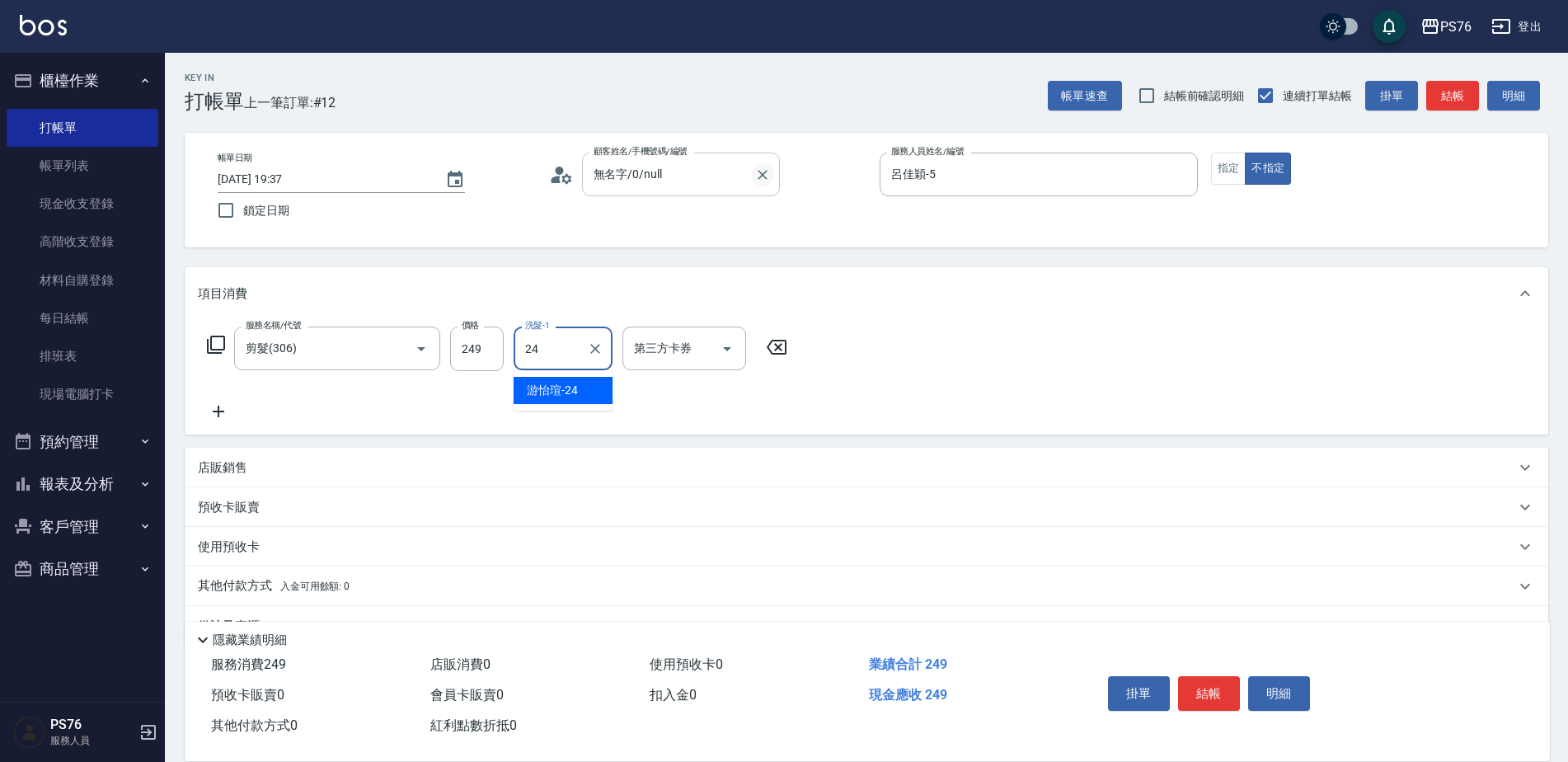
type input "游怡瑄-24"
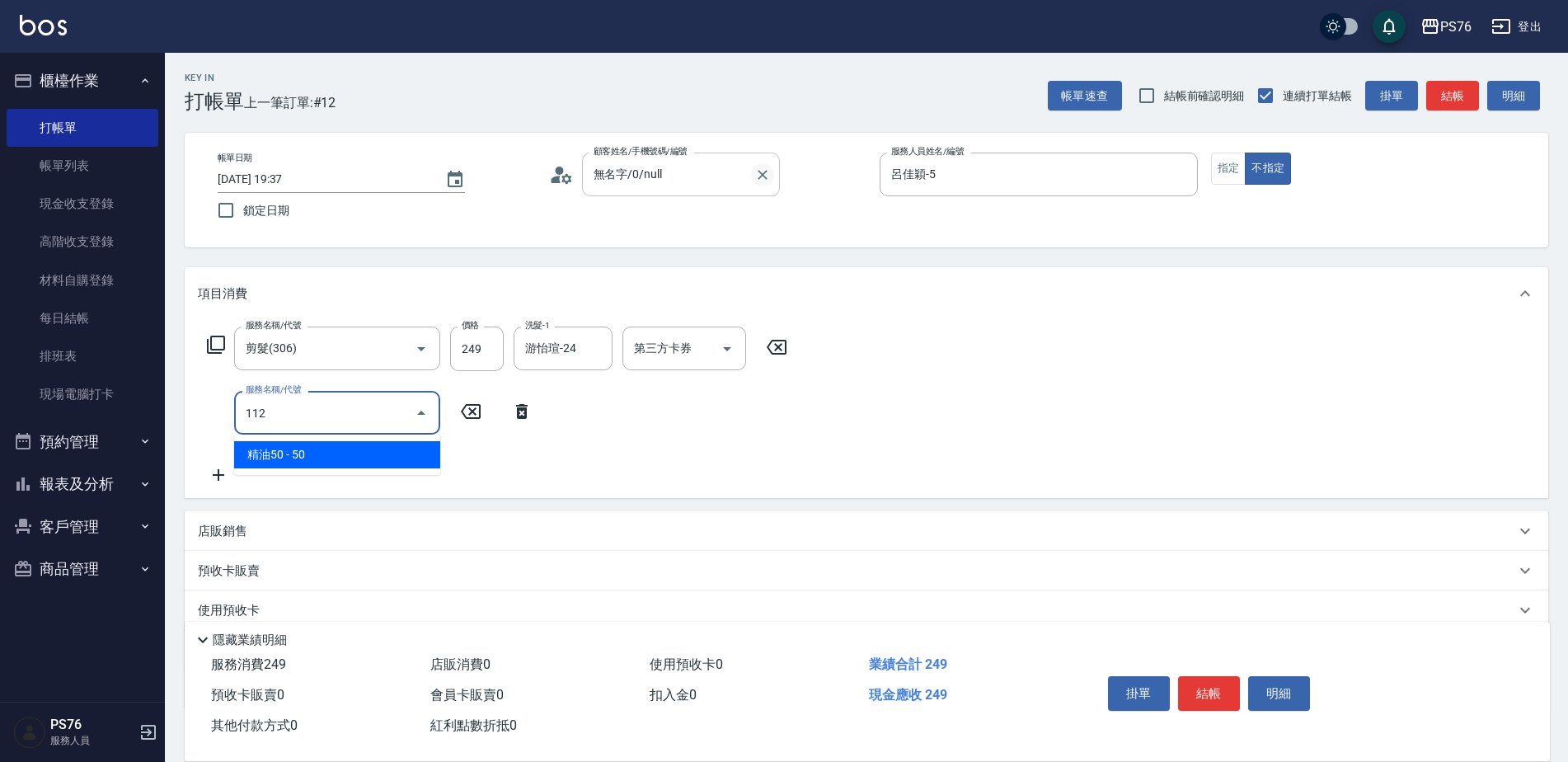
type input "精油50(112)"
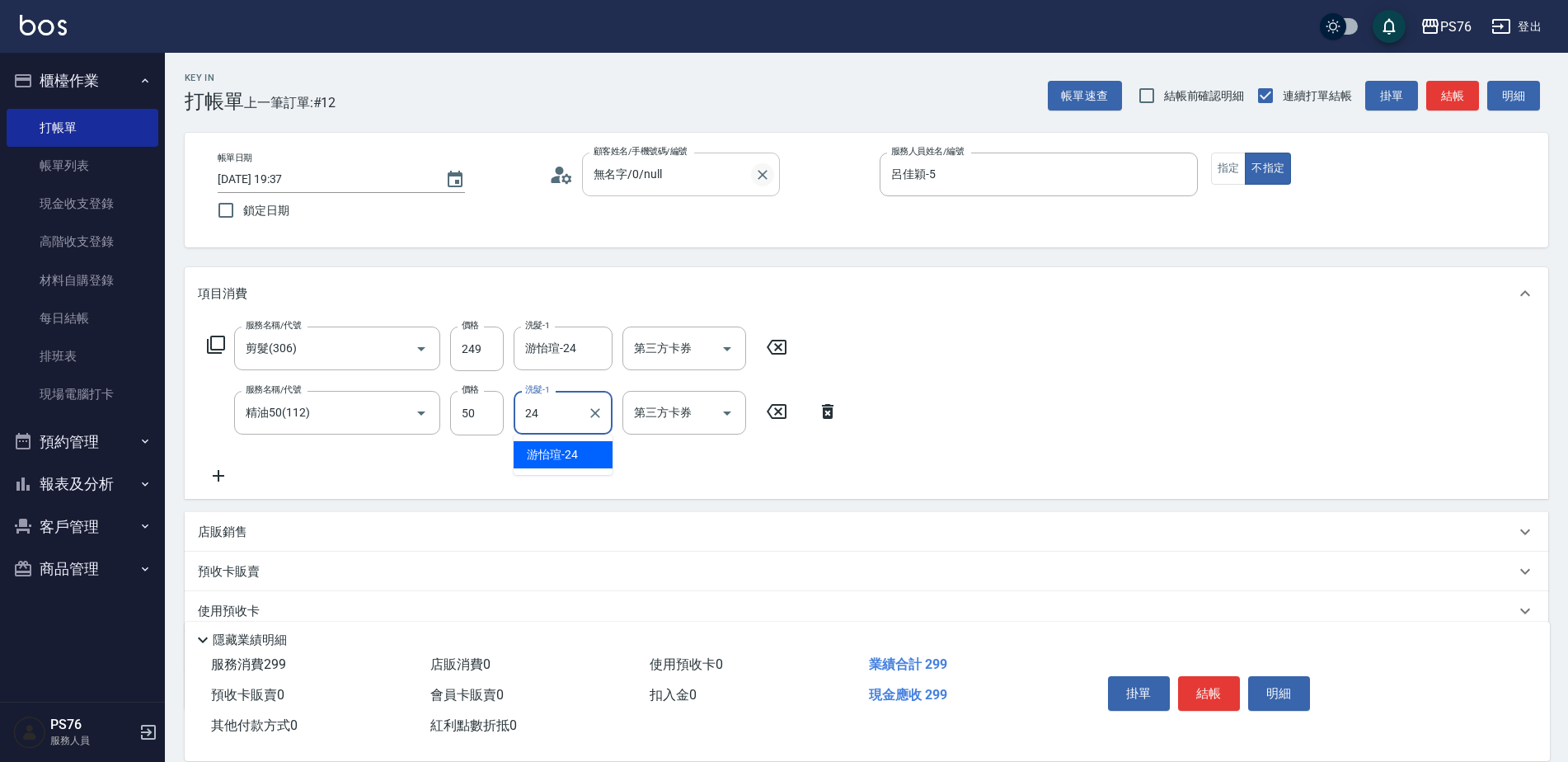
type input "游怡瑄-24"
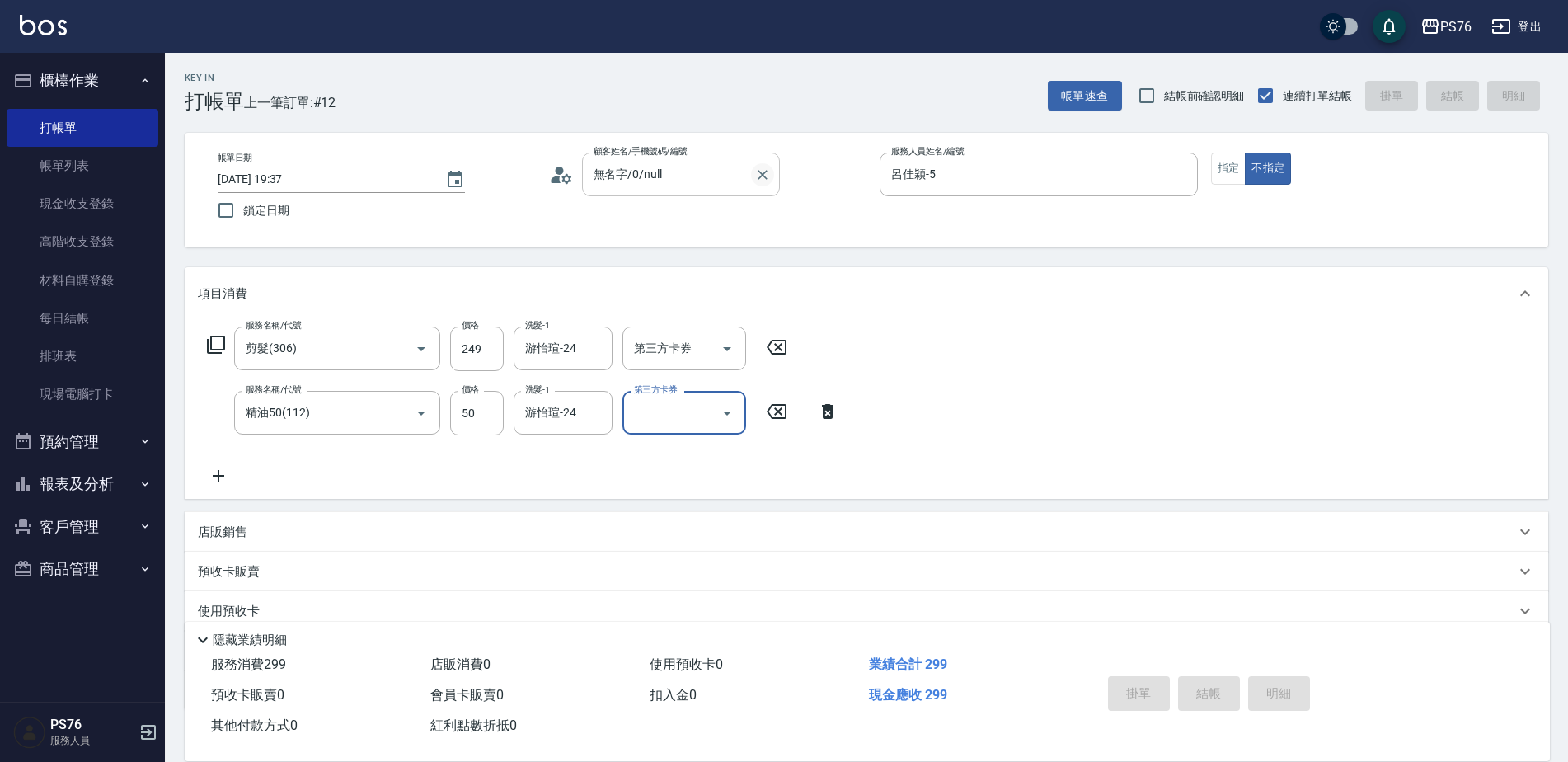
type input "[DATE] 19:38"
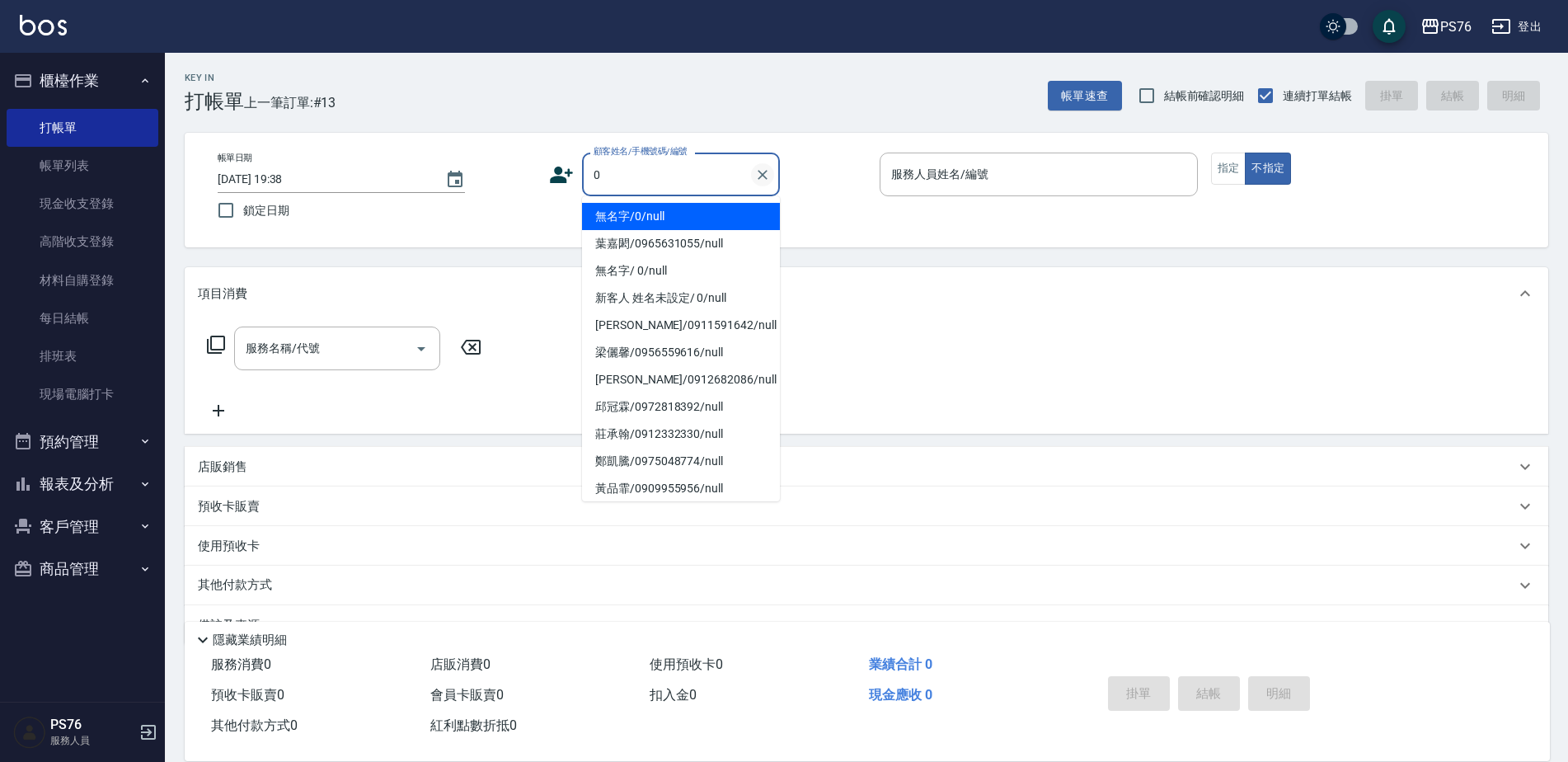
type input "無名字/0/null"
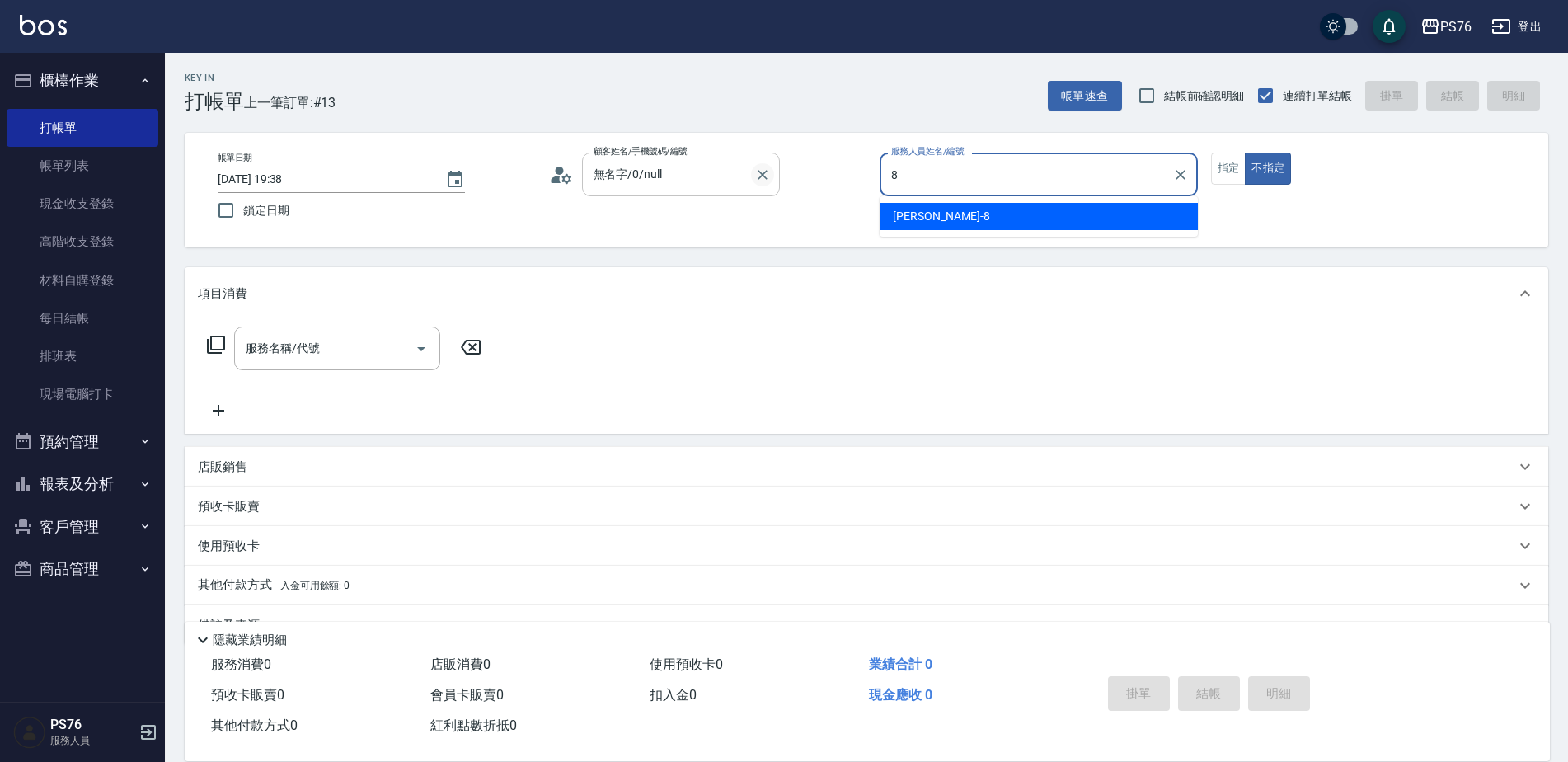
type input "[PERSON_NAME]-8"
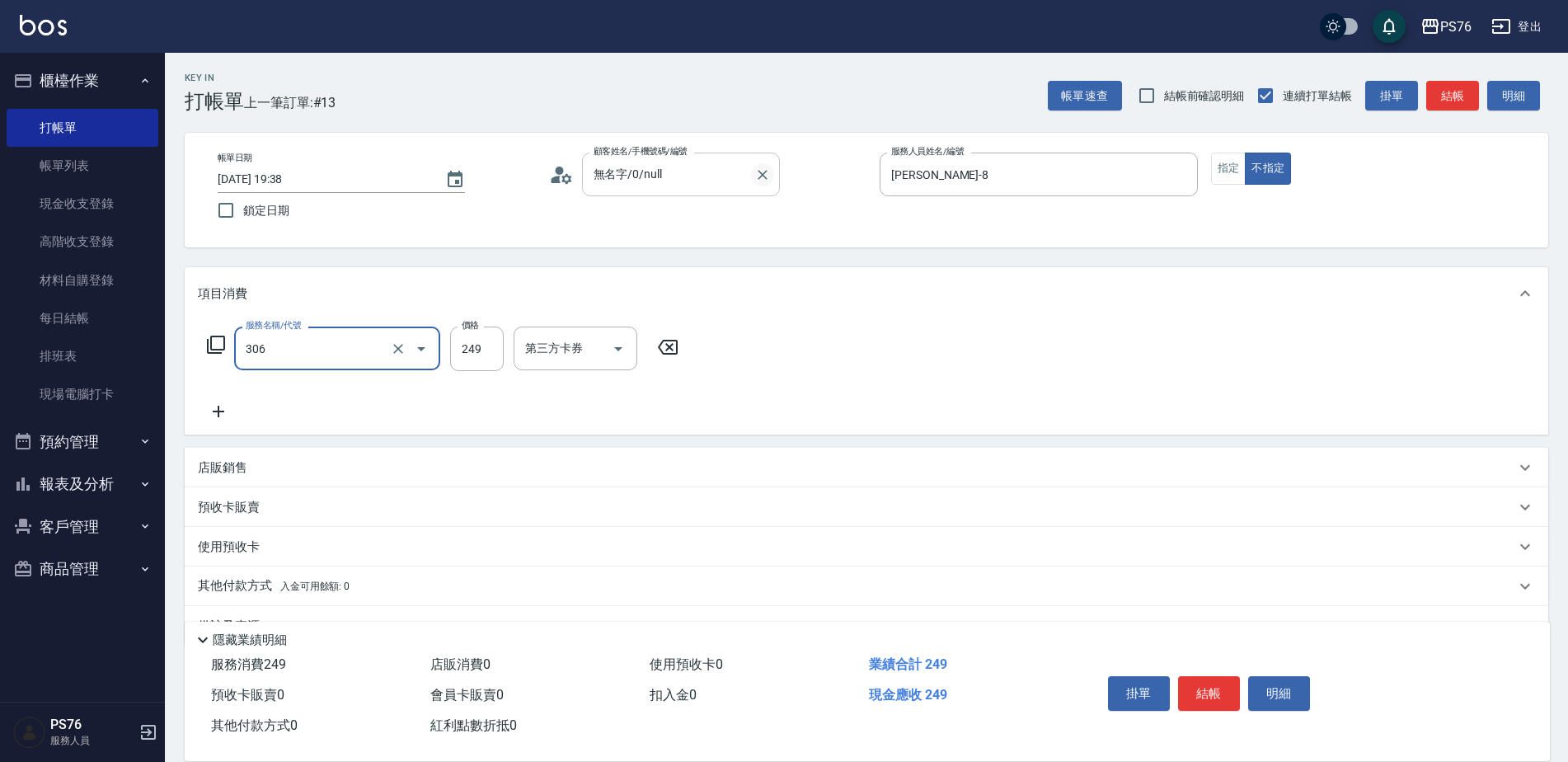
type input "剪髮(306)"
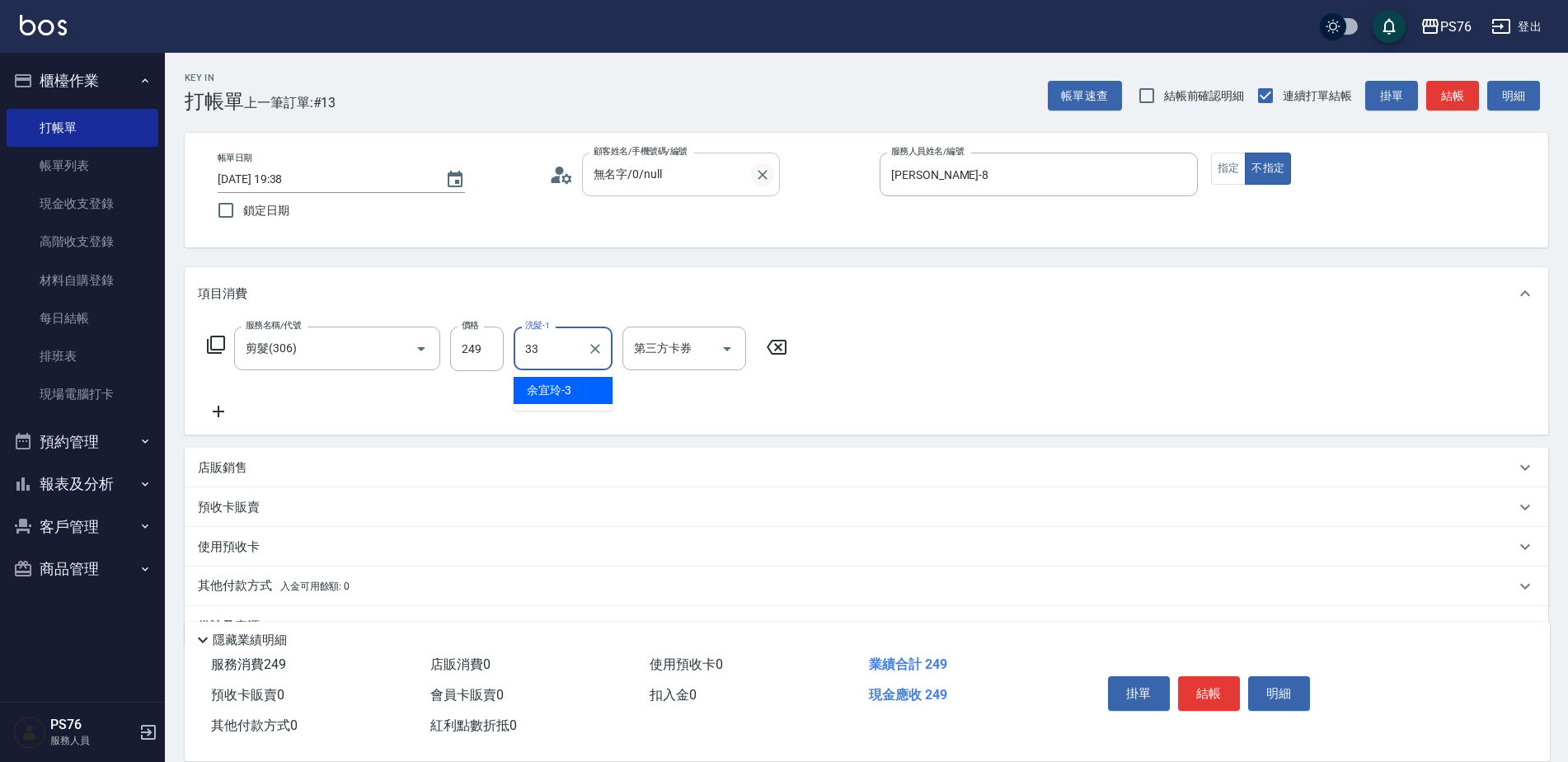
type input "[PERSON_NAME]33"
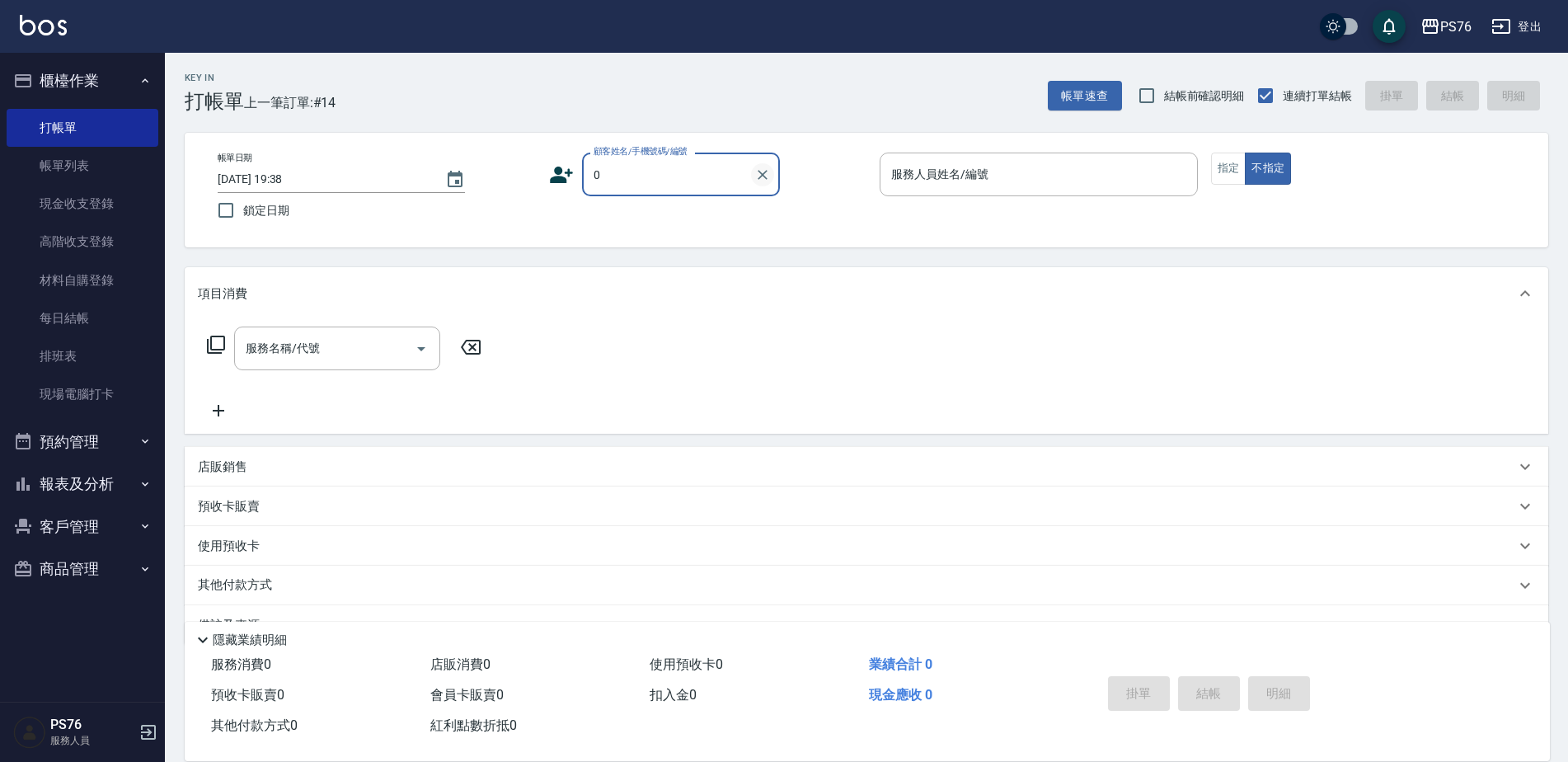
type input "無名字/0/null"
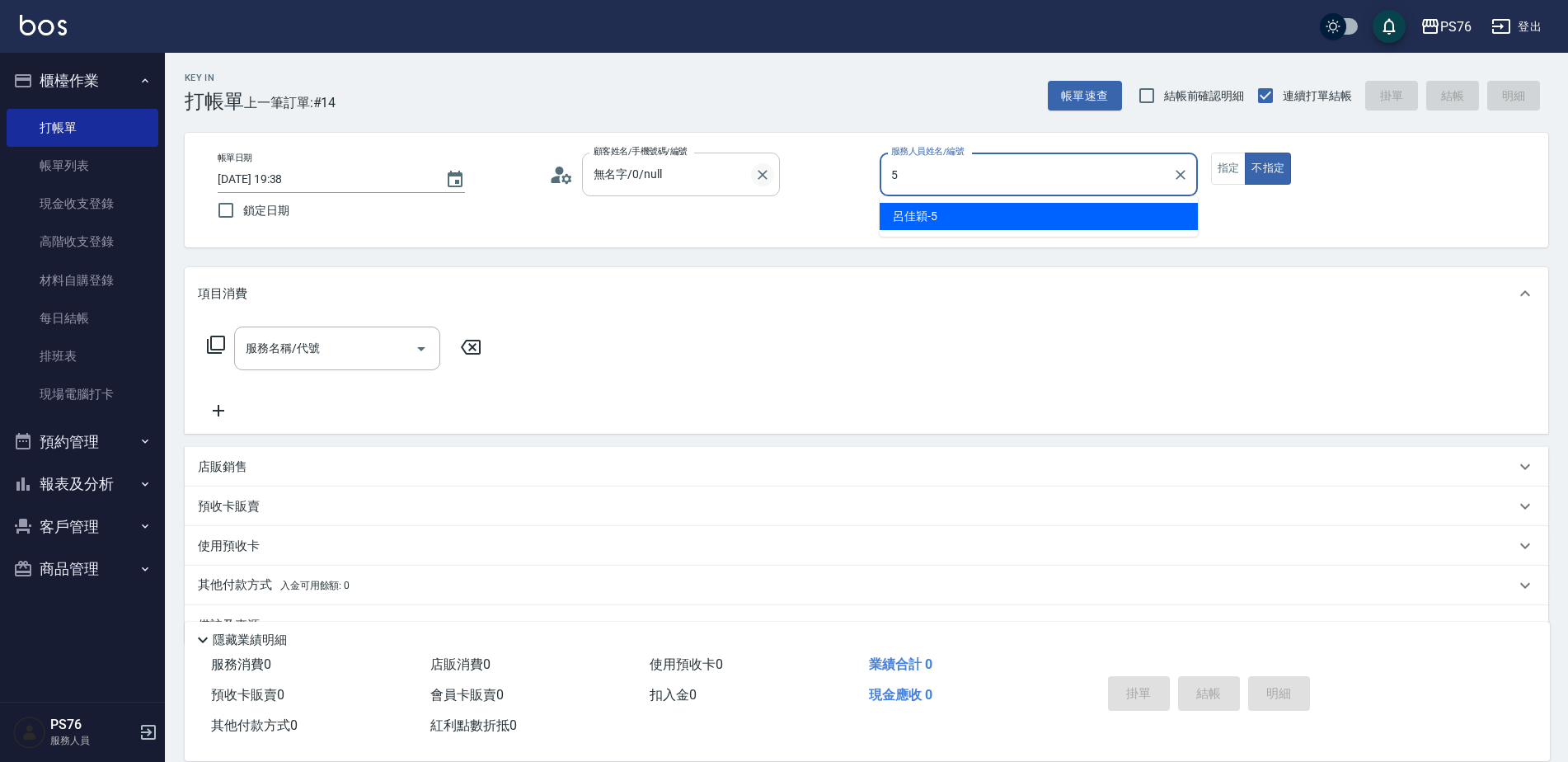
type input "呂佳穎-5"
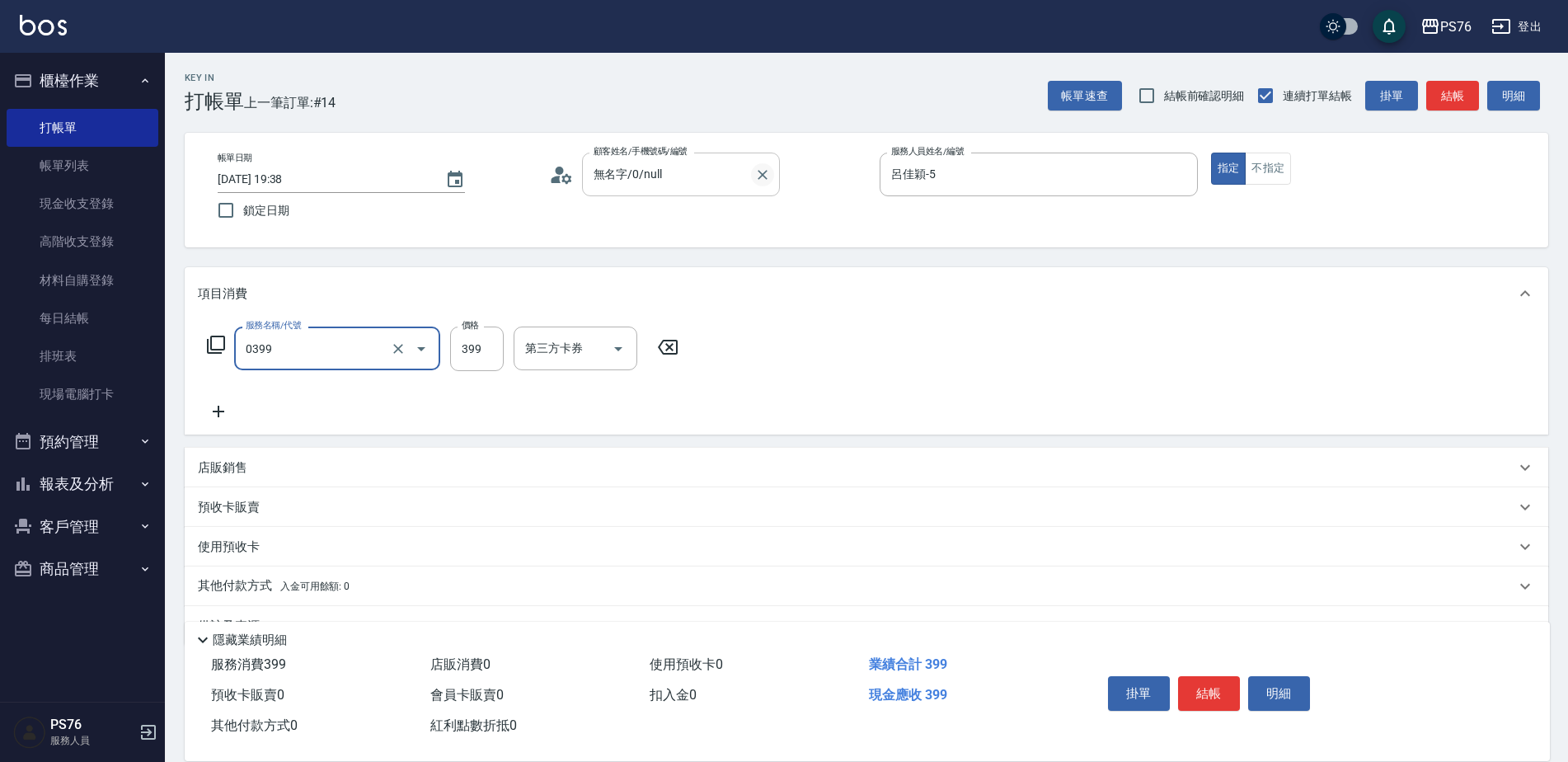
type input "海鹽399(0399)"
type input "游怡瑄-24"
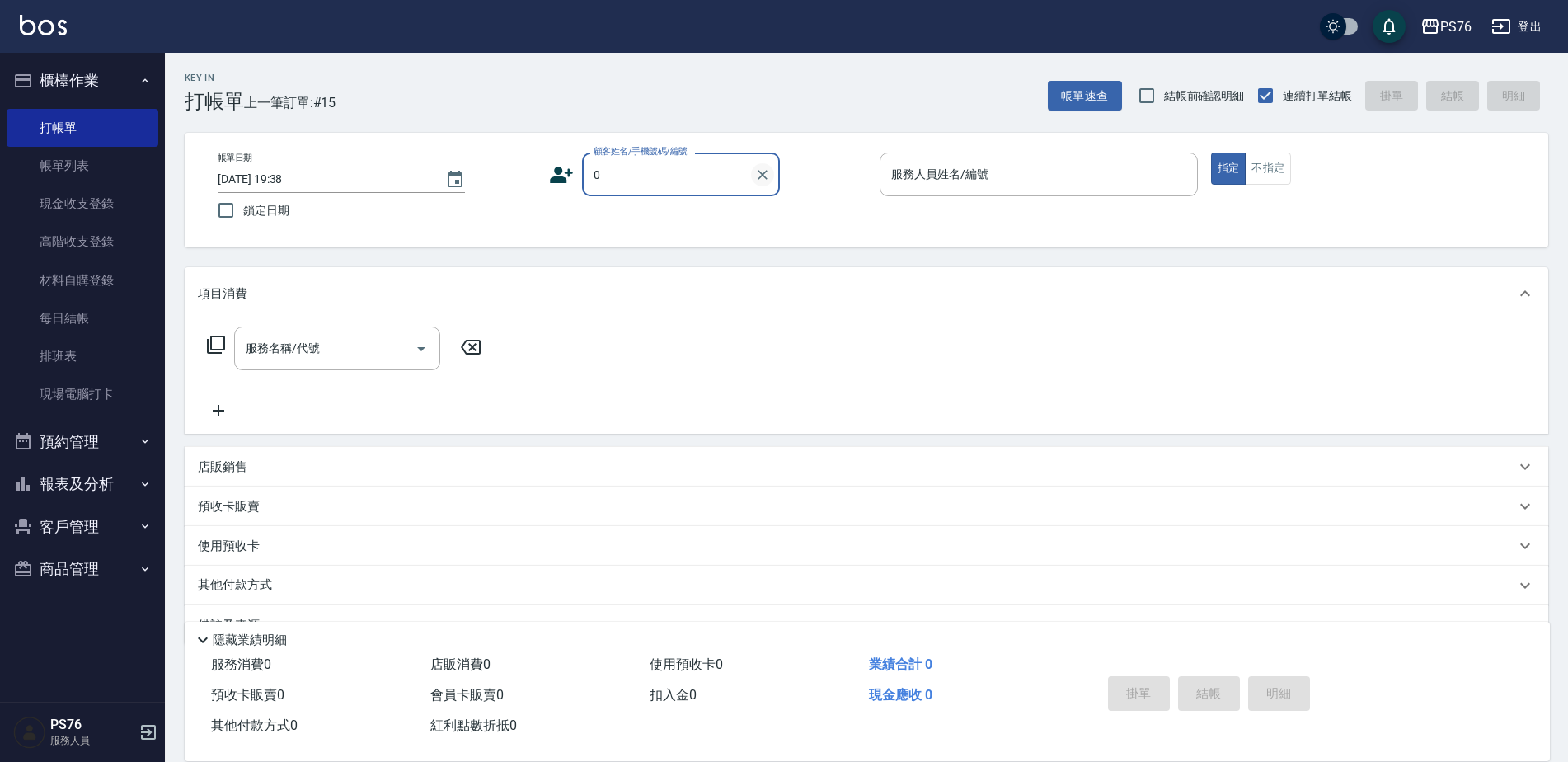
type input "無名字/0/null"
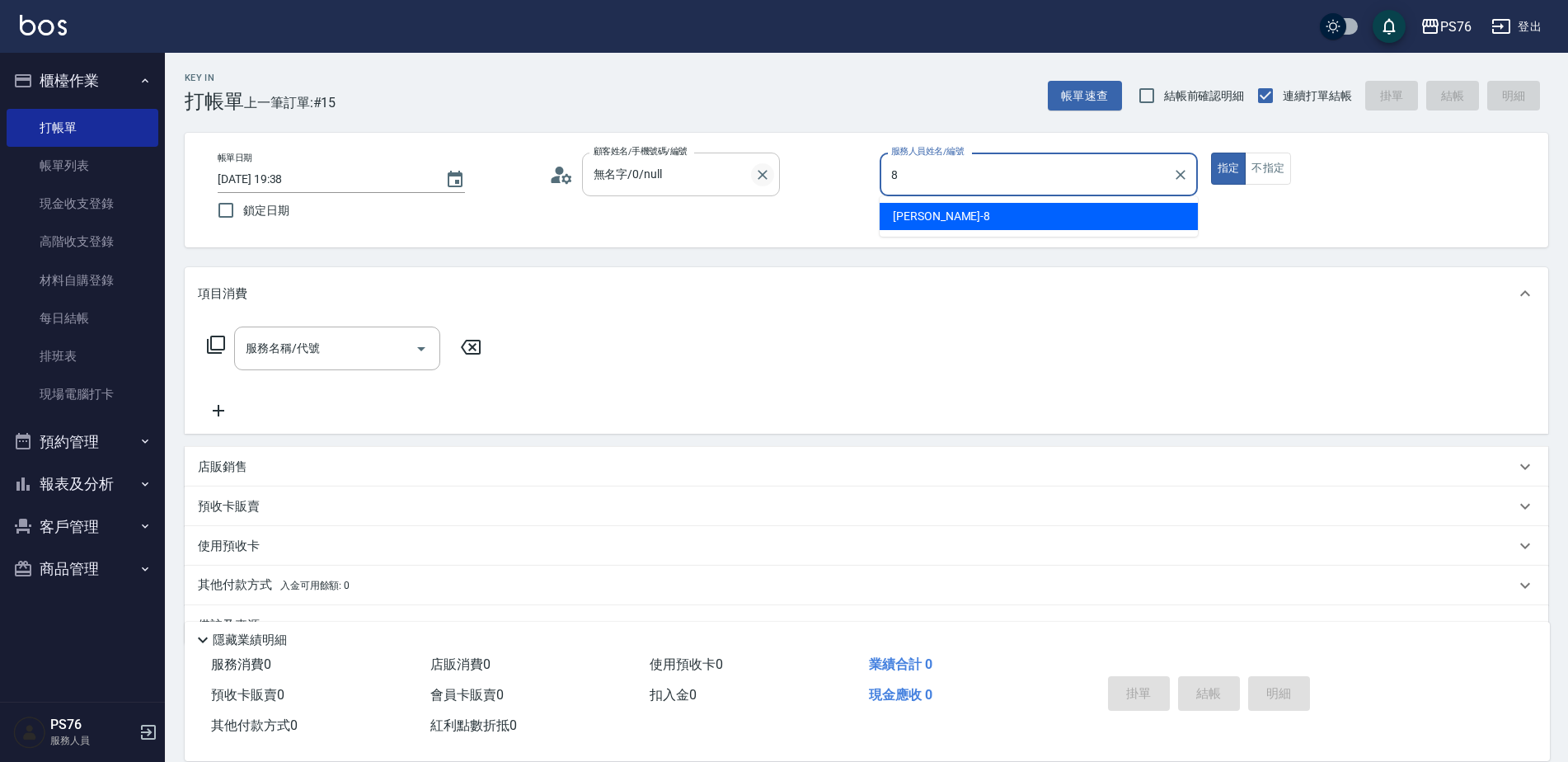
type input "[PERSON_NAME]-8"
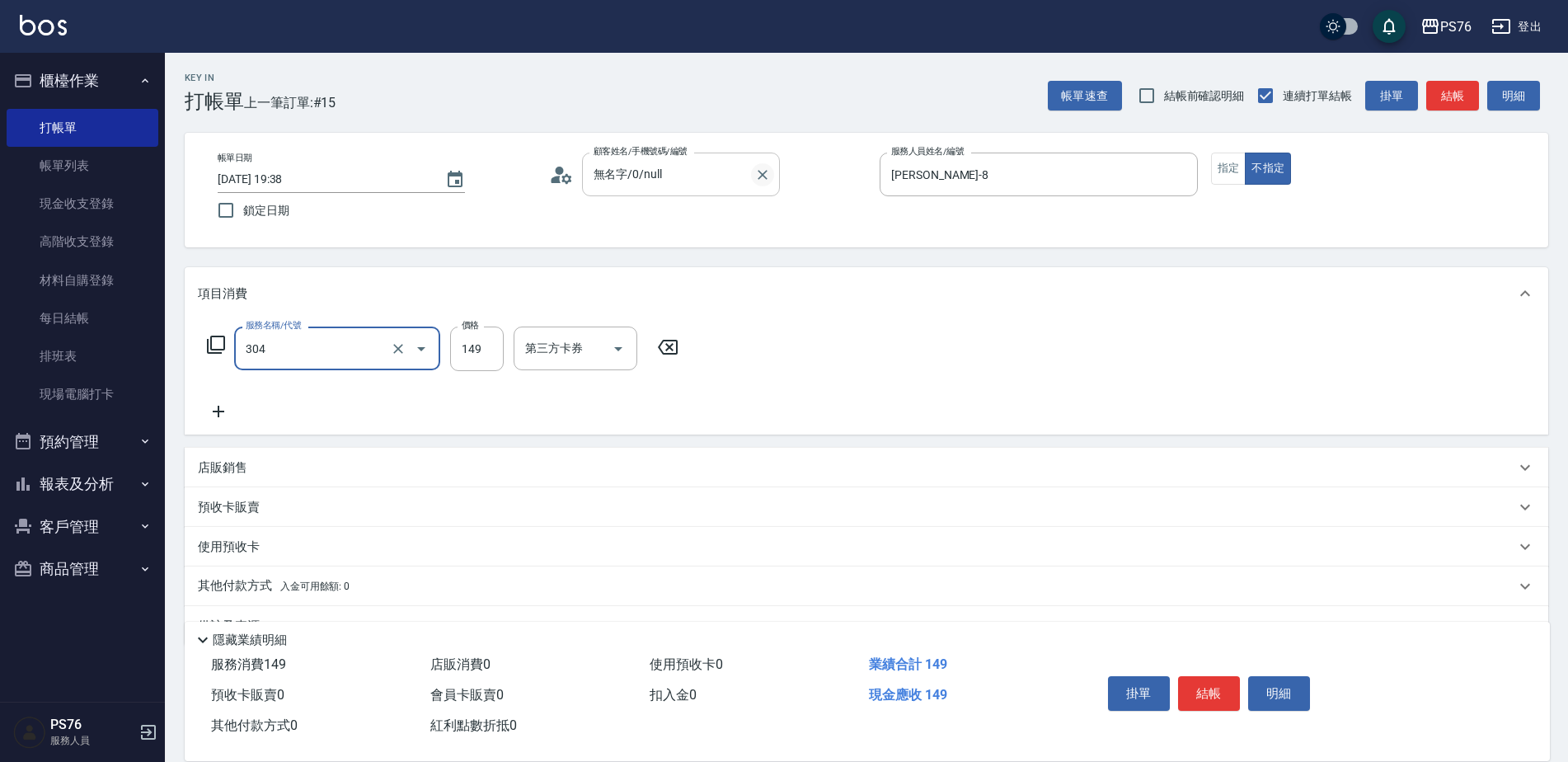
type input "剪髮(304)"
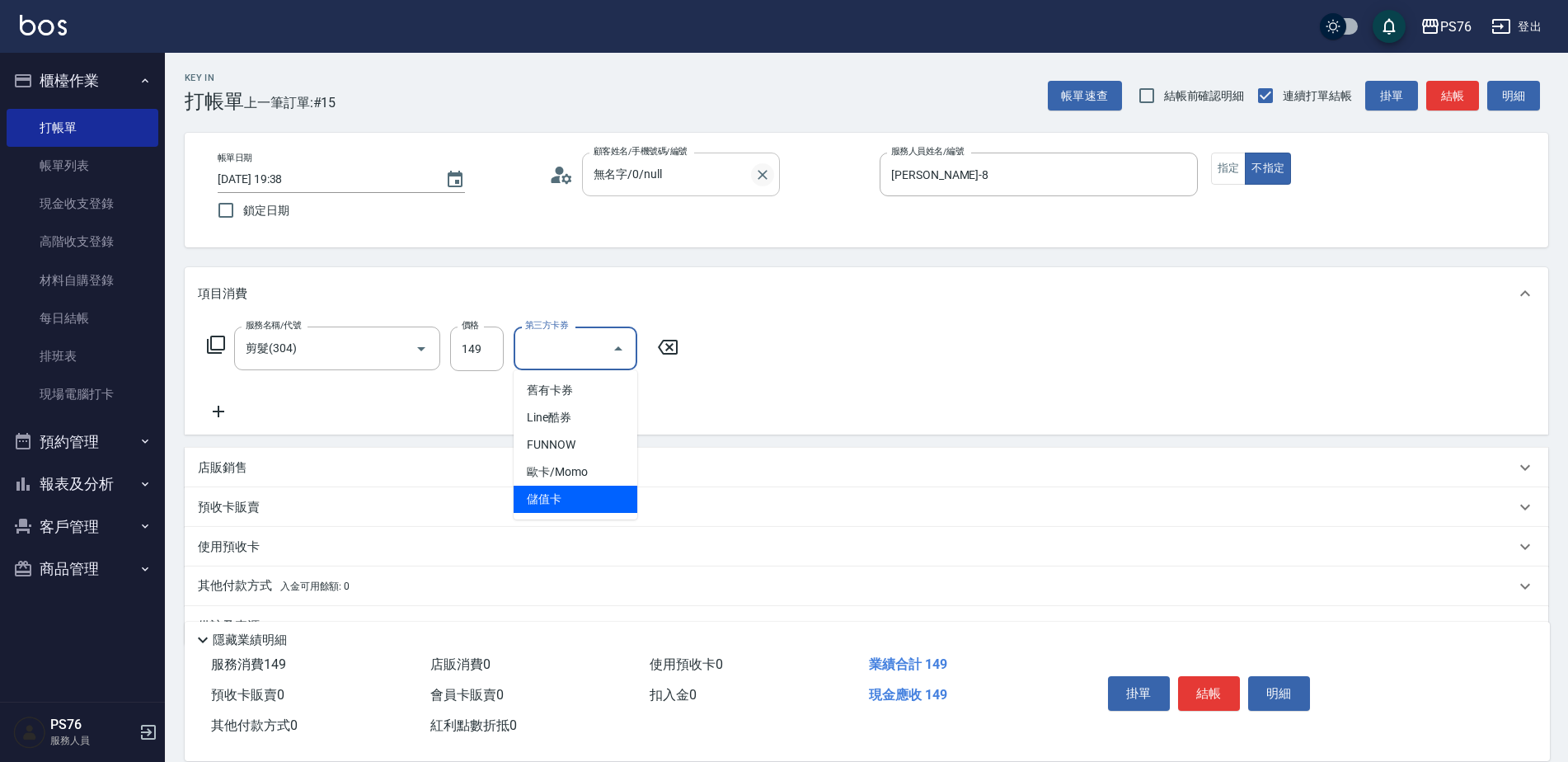
type input "儲值卡"
